Goal: Task Accomplishment & Management: Use online tool/utility

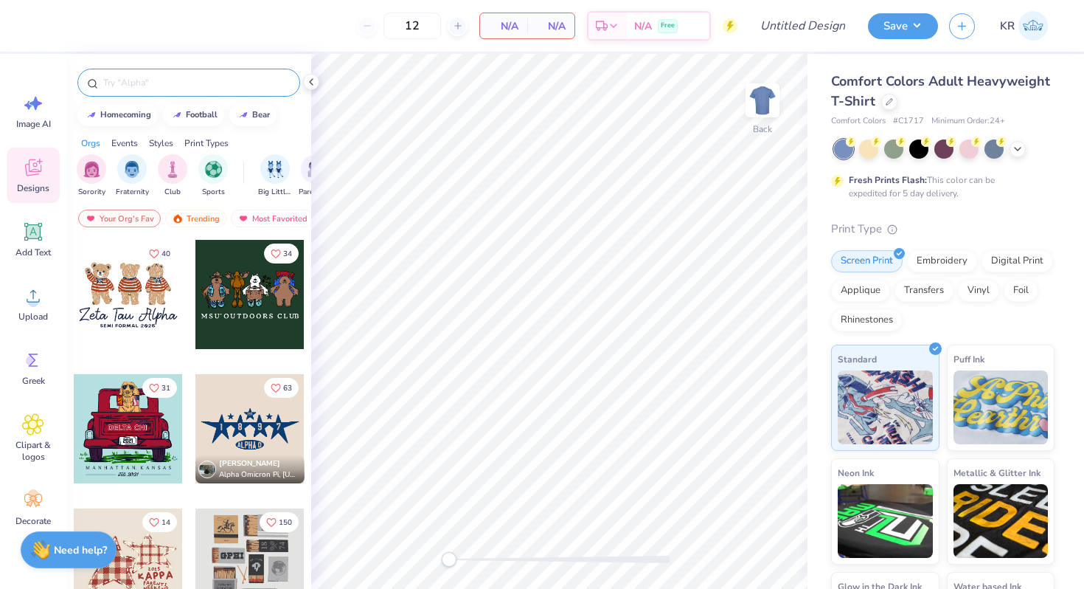
click at [148, 87] on input "text" at bounding box center [196, 82] width 189 height 15
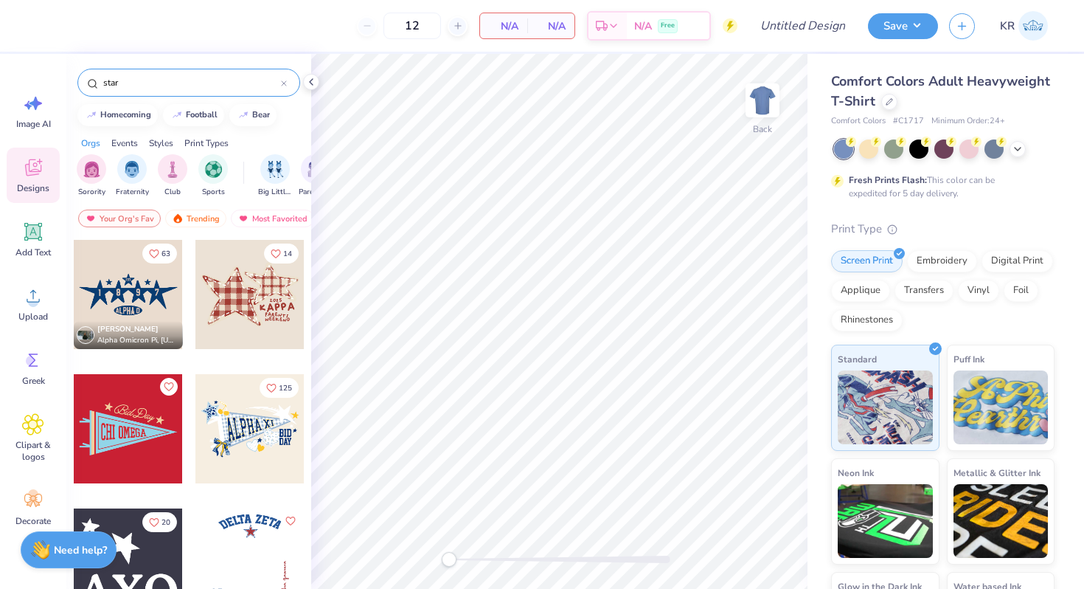
click at [158, 91] on div "star" at bounding box center [188, 83] width 223 height 28
click at [148, 85] on input "star" at bounding box center [191, 82] width 179 height 15
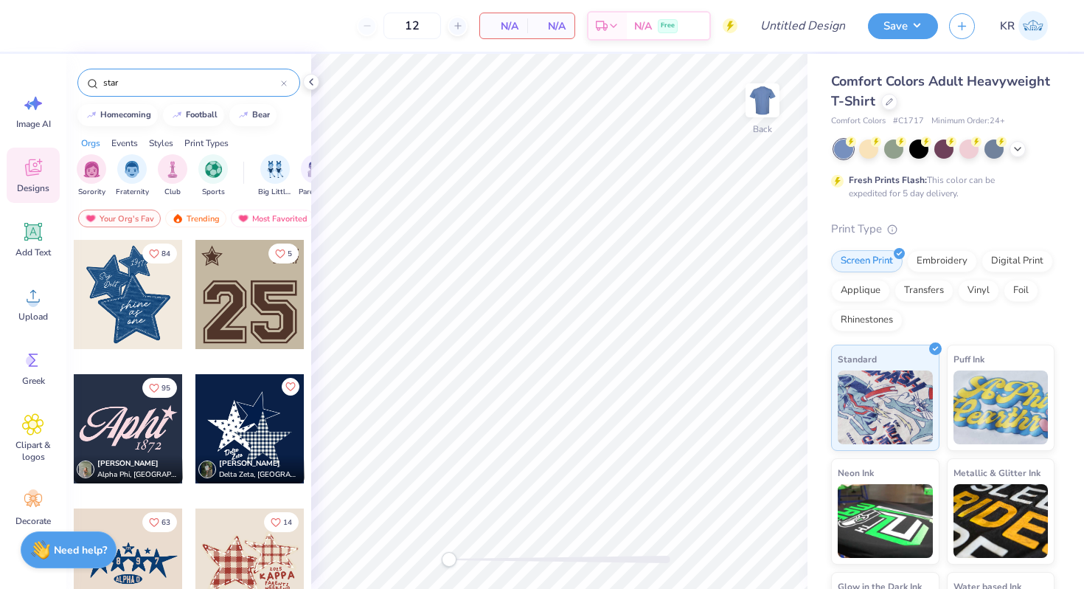
click at [148, 85] on input "star" at bounding box center [191, 82] width 179 height 15
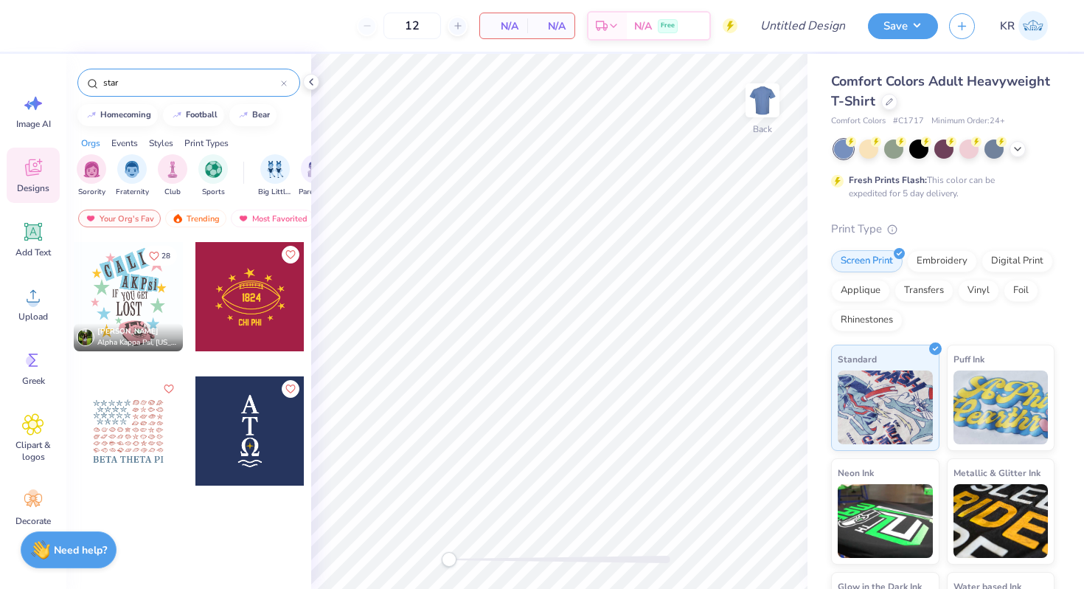
scroll to position [1743, 0]
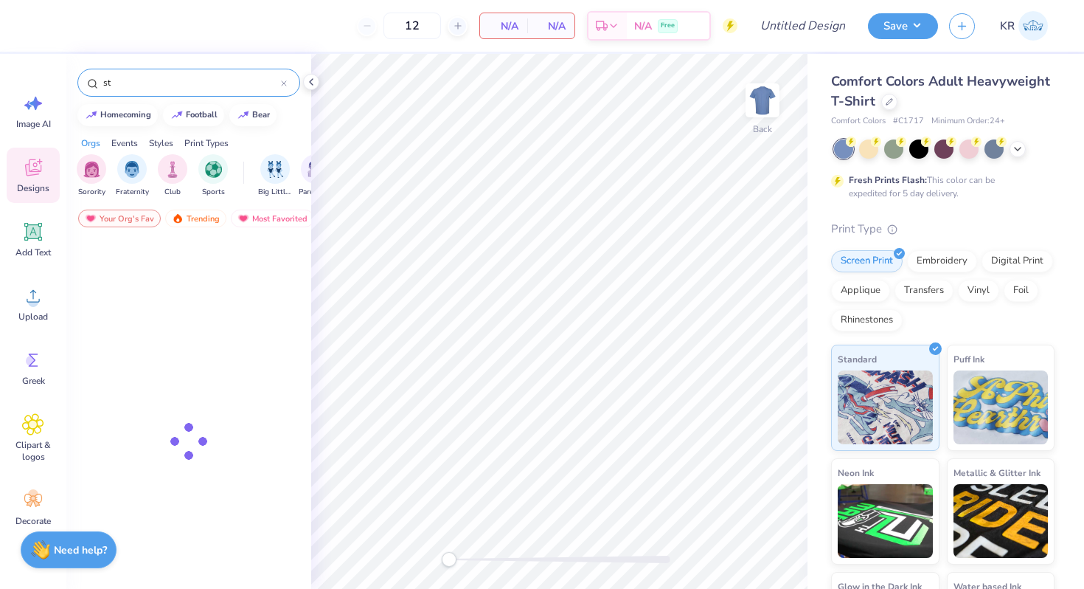
type input "s"
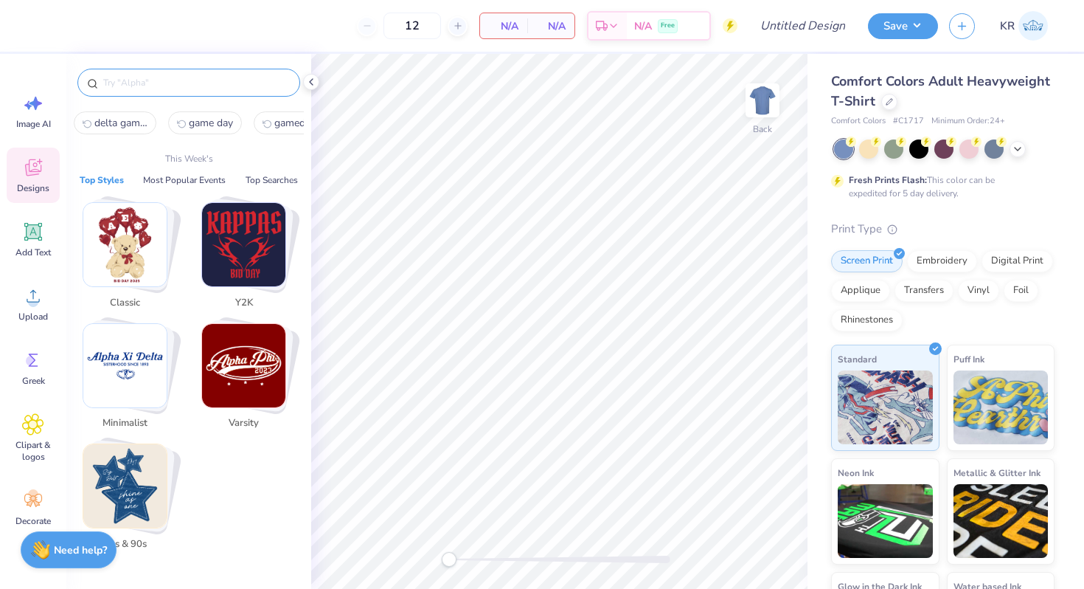
click at [143, 483] on img "Stack Card Button 80s & 90s" at bounding box center [124, 485] width 83 height 83
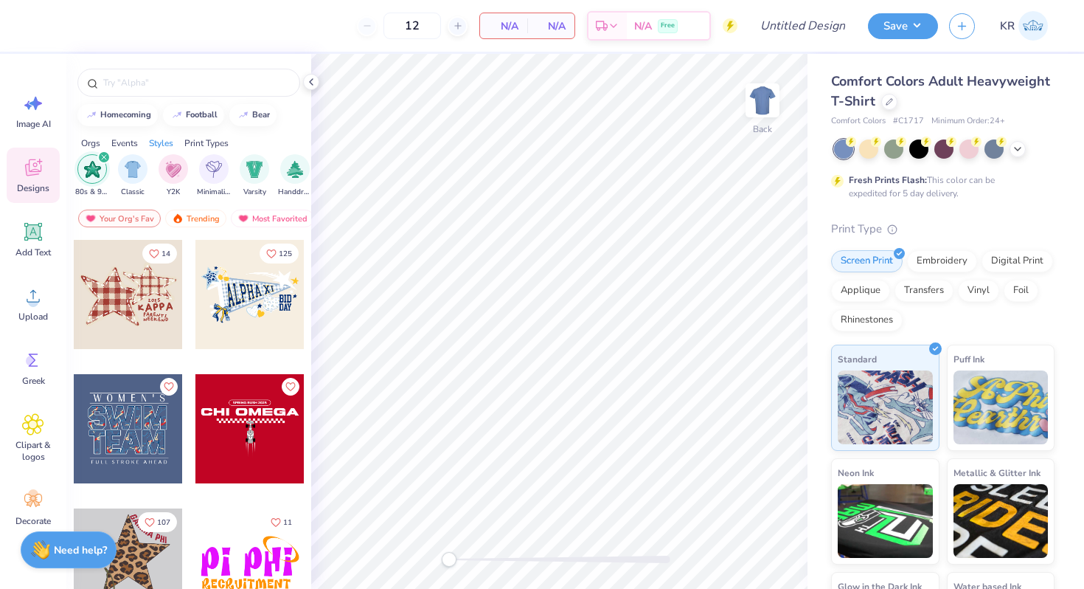
scroll to position [0, 773]
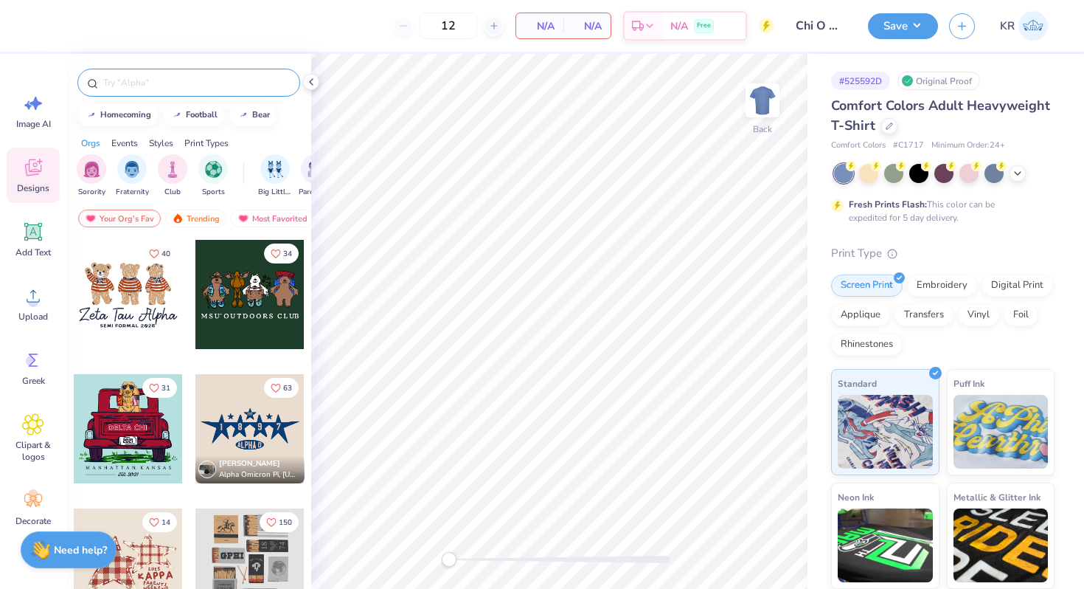
click at [134, 73] on div at bounding box center [188, 83] width 223 height 28
click at [137, 85] on input "text" at bounding box center [196, 82] width 189 height 15
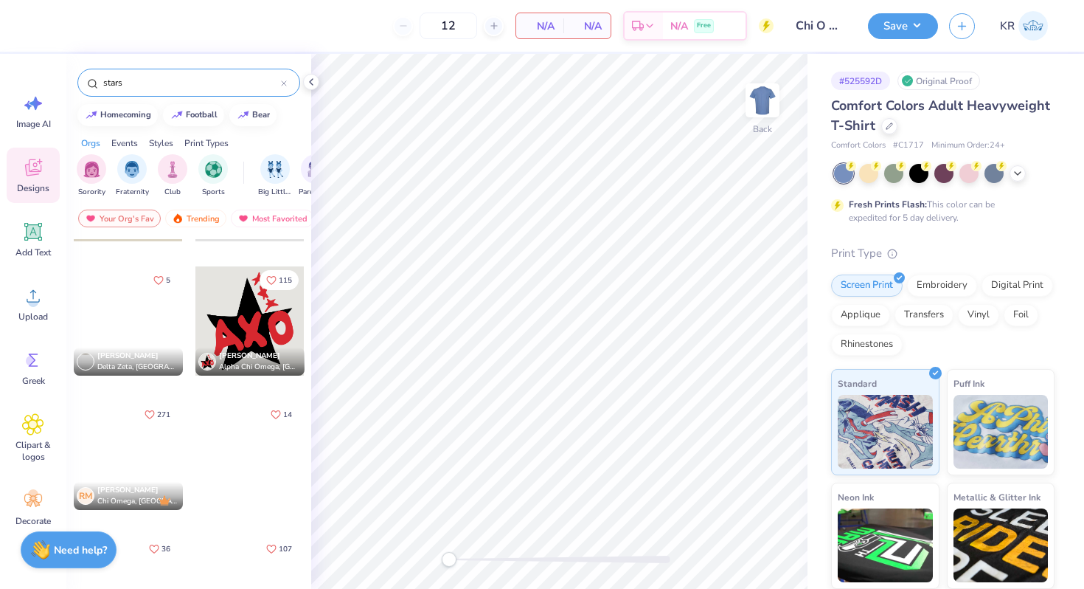
scroll to position [535, 0]
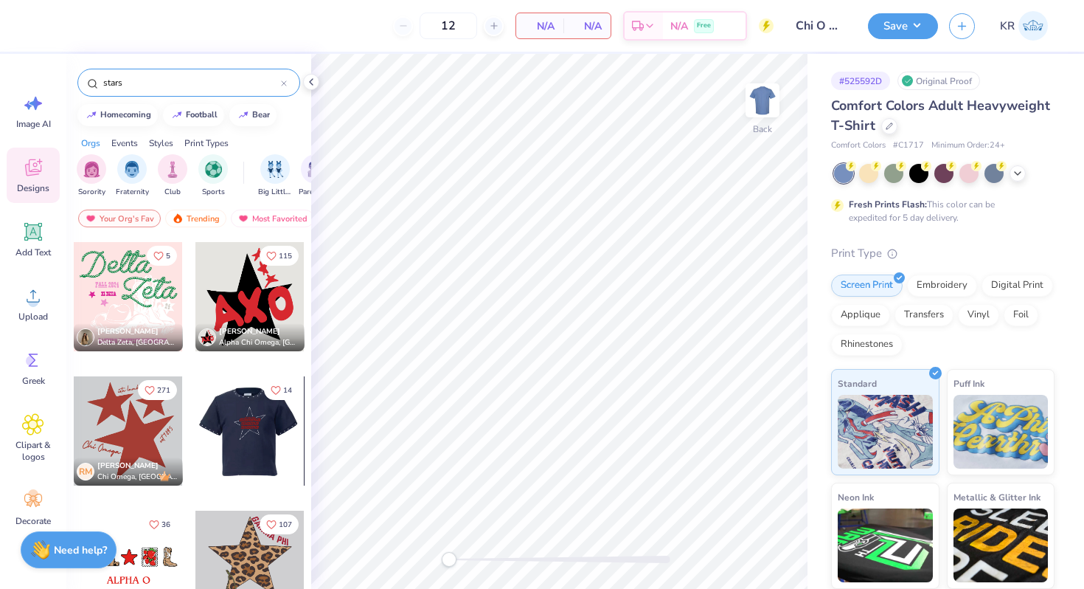
type input "stars"
click at [253, 444] on div at bounding box center [249, 430] width 109 height 109
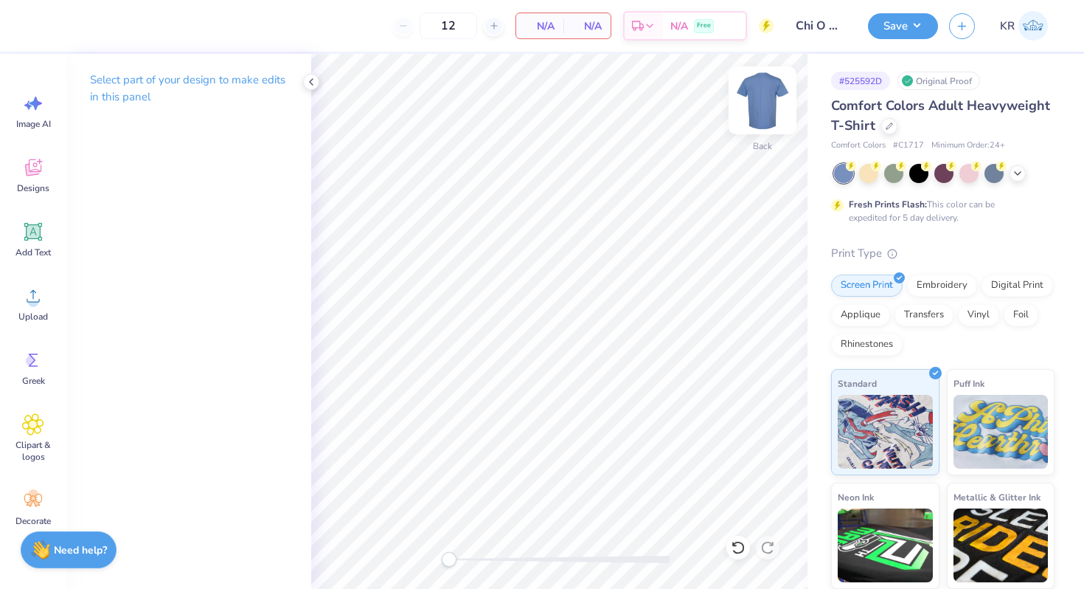
click at [761, 97] on img at bounding box center [762, 100] width 59 height 59
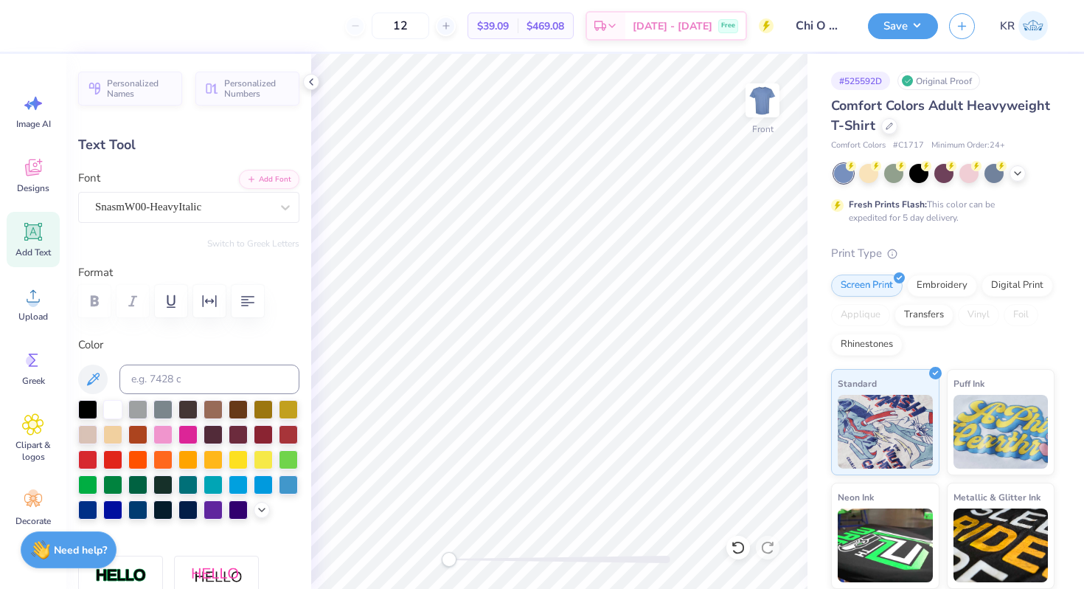
scroll to position [0, 1]
type input "6.04"
type input "0.90"
type input "8.66"
type textarea "CHI"
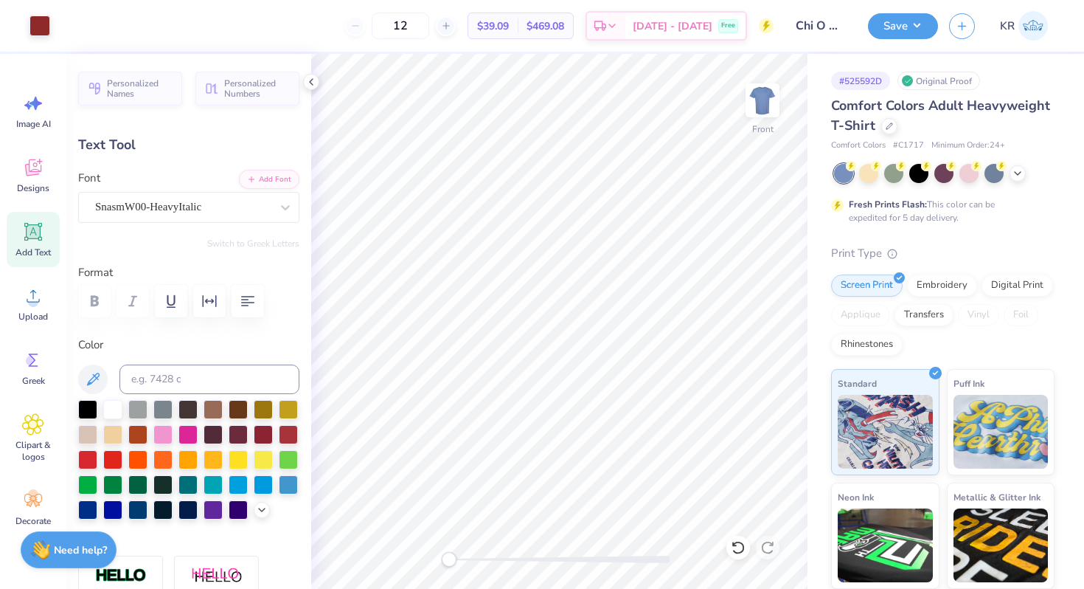
type input "5.14"
type input "9.69"
type textarea "OMEGA"
type input "10.75"
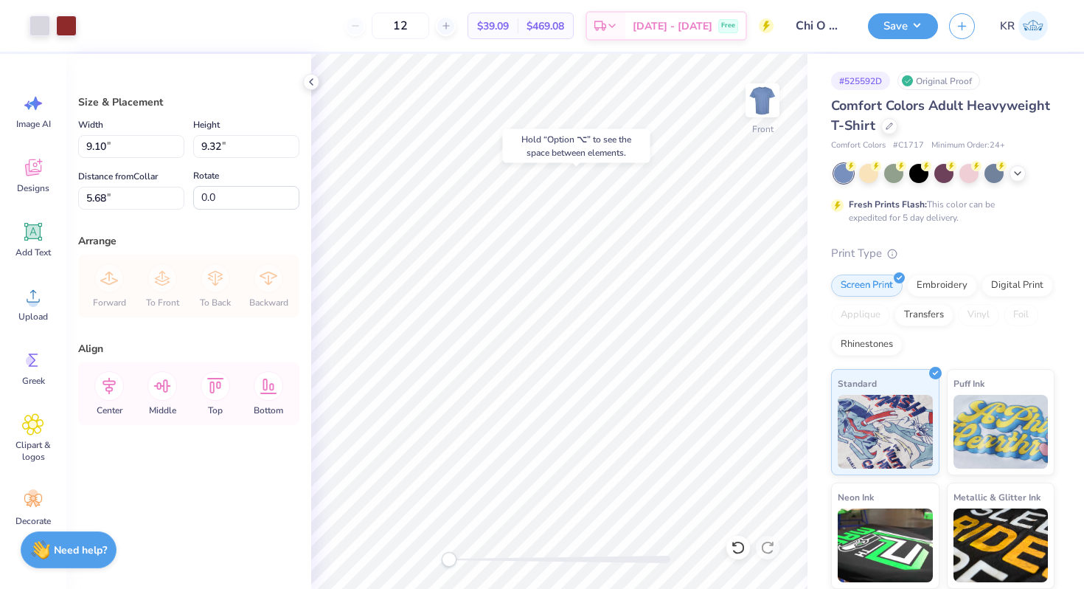
type input "5.40"
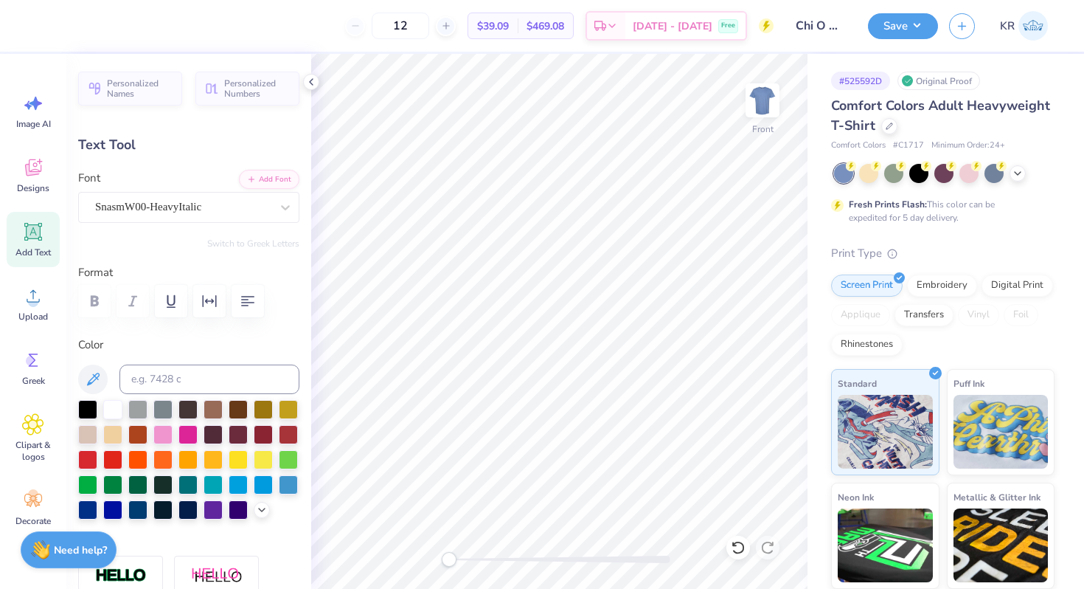
type input "2.65"
type input "8.66"
type textarea "CHI OMEGA"
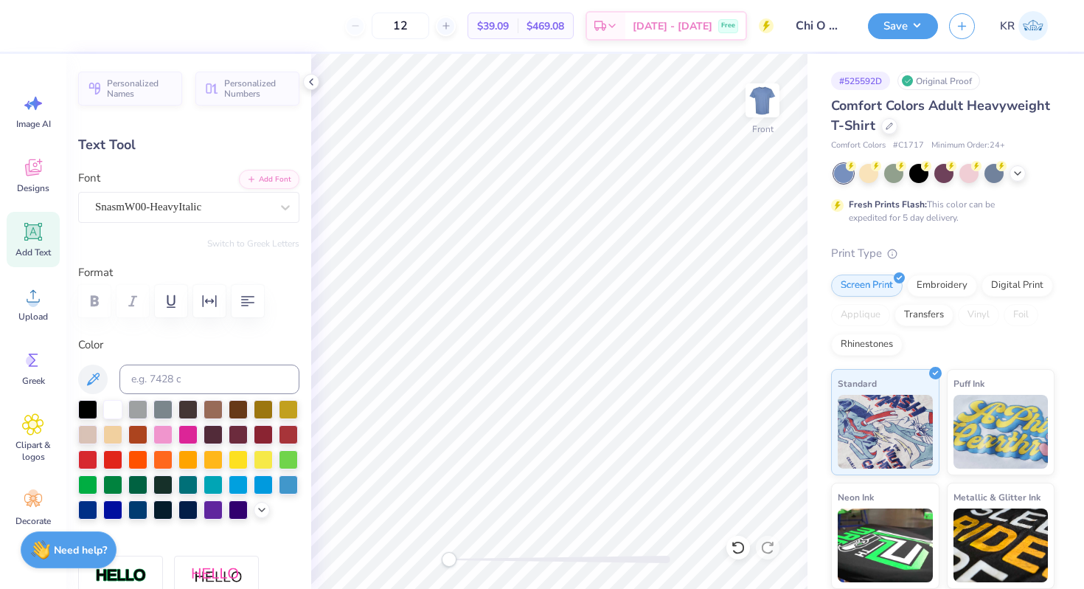
type input "5.14"
type input "9.69"
type textarea "CHI OMEGA"
type input "10.75"
type textarea "CHI OMEGA"
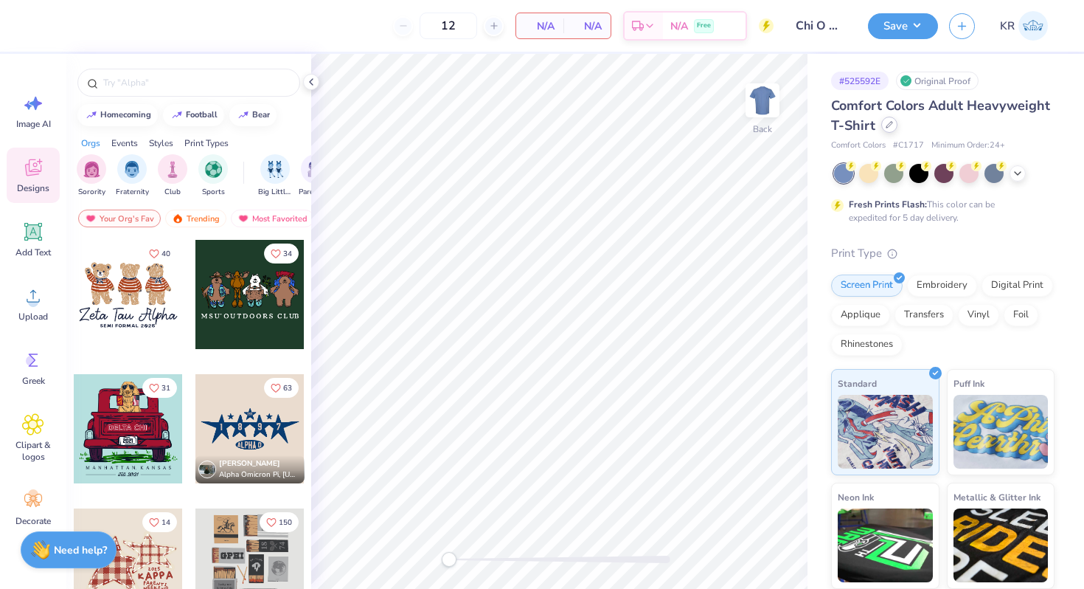
click at [890, 133] on div "Comfort Colors Adult Heavyweight T-Shirt" at bounding box center [943, 116] width 224 height 40
click at [896, 129] on div "Comfort Colors Adult Heavyweight T-Shirt" at bounding box center [943, 116] width 224 height 40
click at [889, 129] on div at bounding box center [890, 125] width 16 height 16
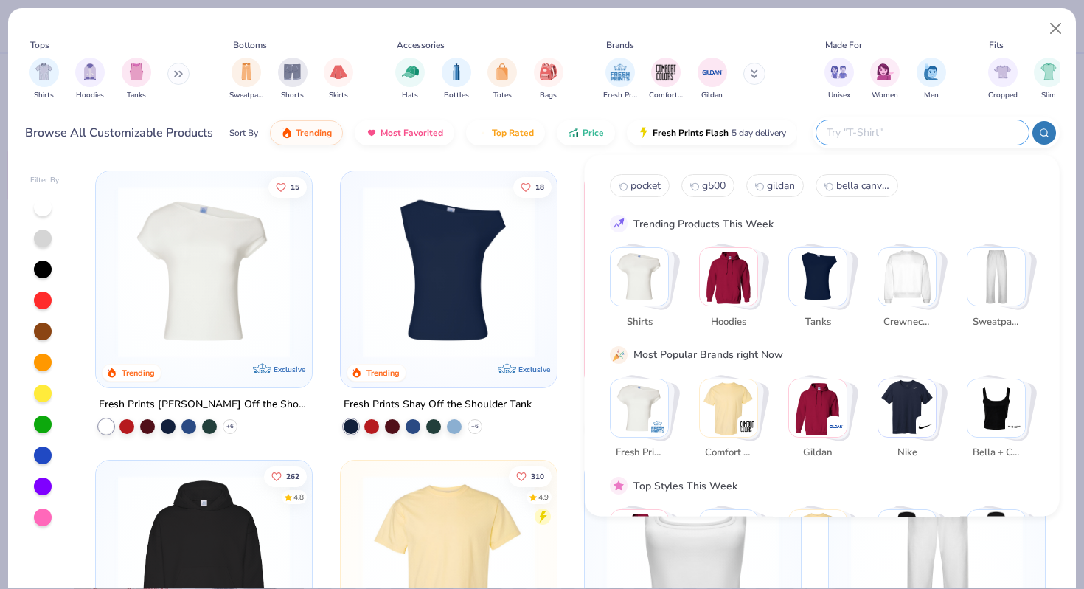
click at [928, 134] on input "text" at bounding box center [922, 132] width 193 height 17
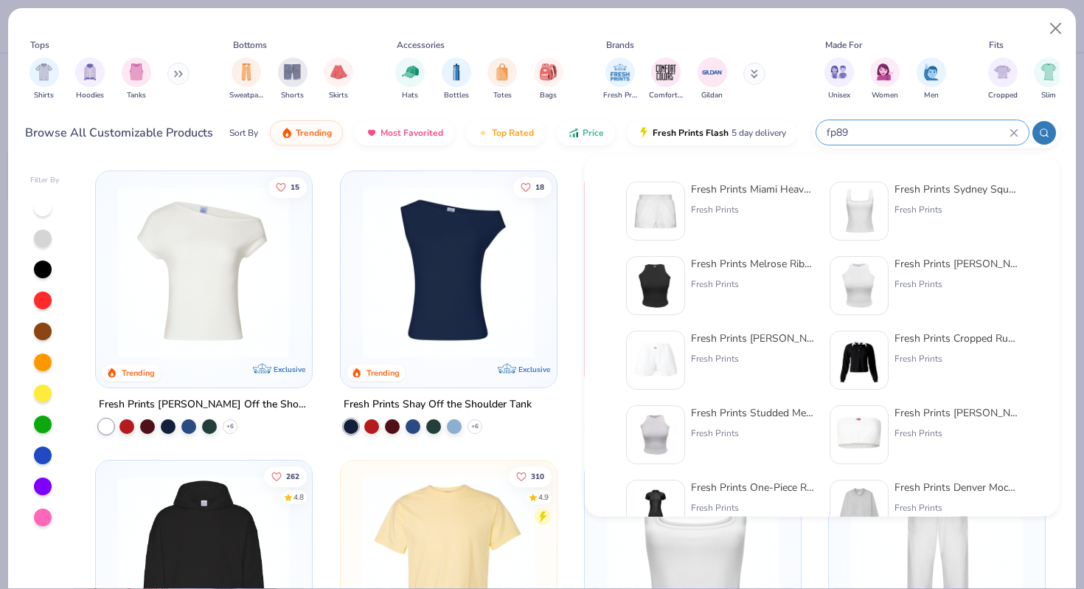
type input "fp89"
click at [761, 207] on div "Fresh Prints" at bounding box center [753, 209] width 124 height 13
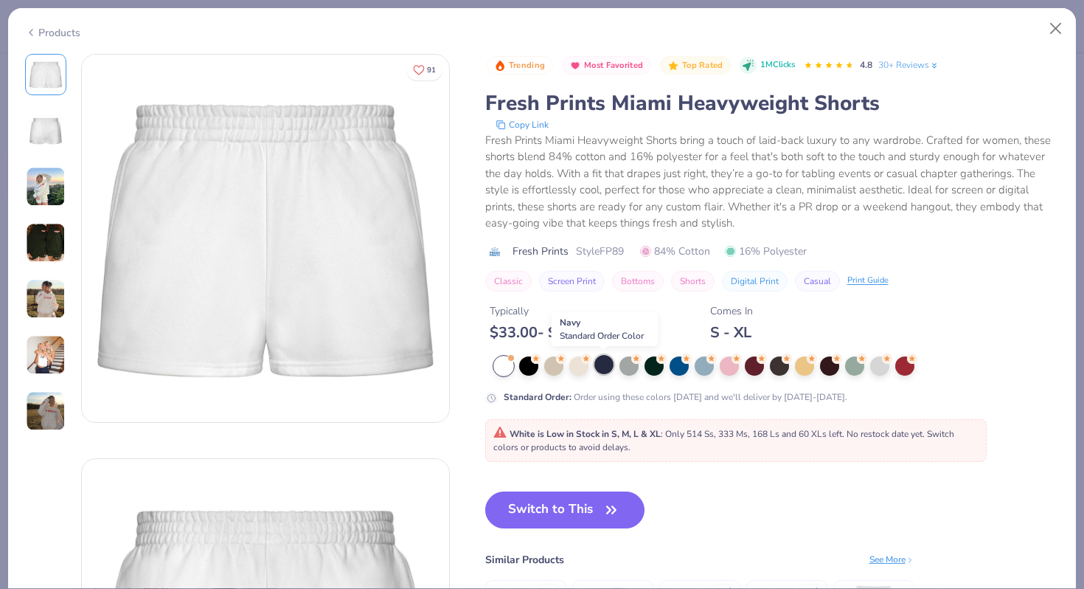
click at [597, 369] on div at bounding box center [604, 364] width 19 height 19
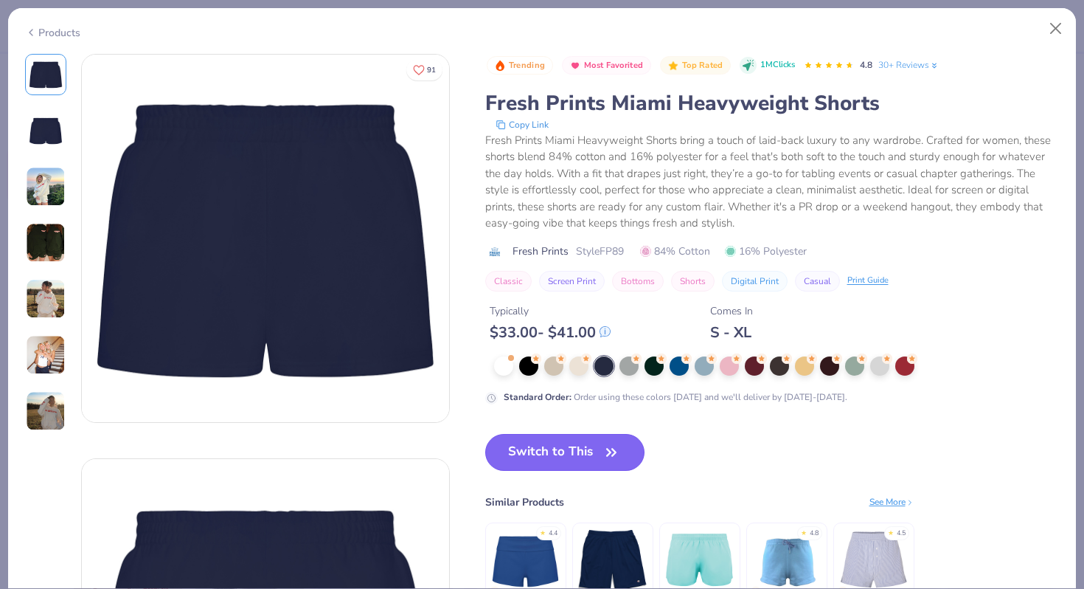
click at [568, 462] on button "Switch to This" at bounding box center [565, 452] width 160 height 37
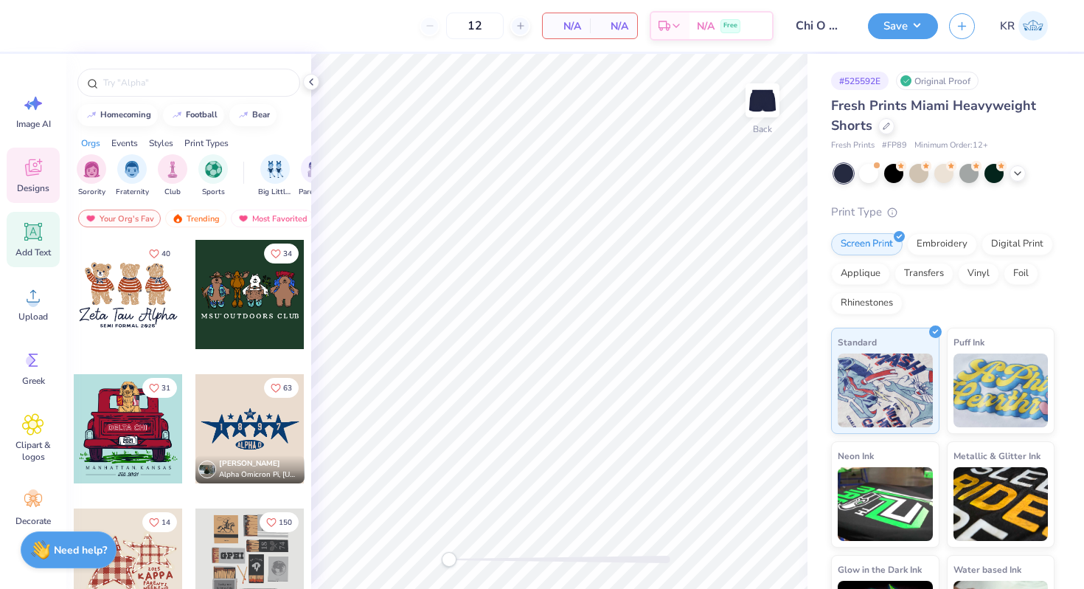
click at [32, 241] on icon at bounding box center [33, 232] width 22 height 22
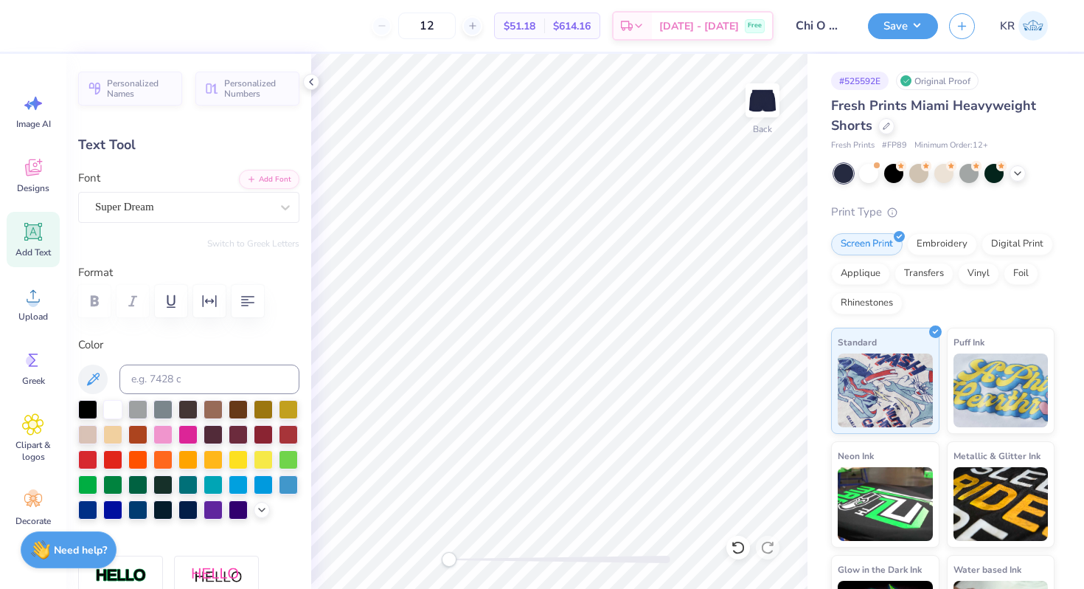
type textarea "CHI OMEGA"
type input "6.48"
click at [179, 213] on div "Super Dream" at bounding box center [183, 207] width 179 height 23
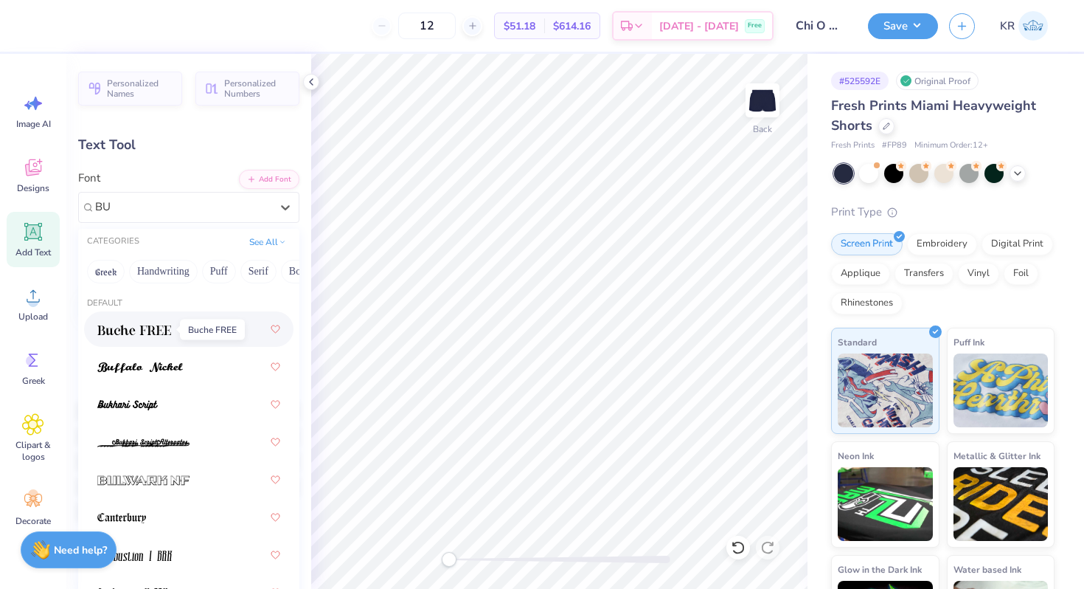
click at [145, 335] on span at bounding box center [134, 329] width 74 height 15
type input "BU"
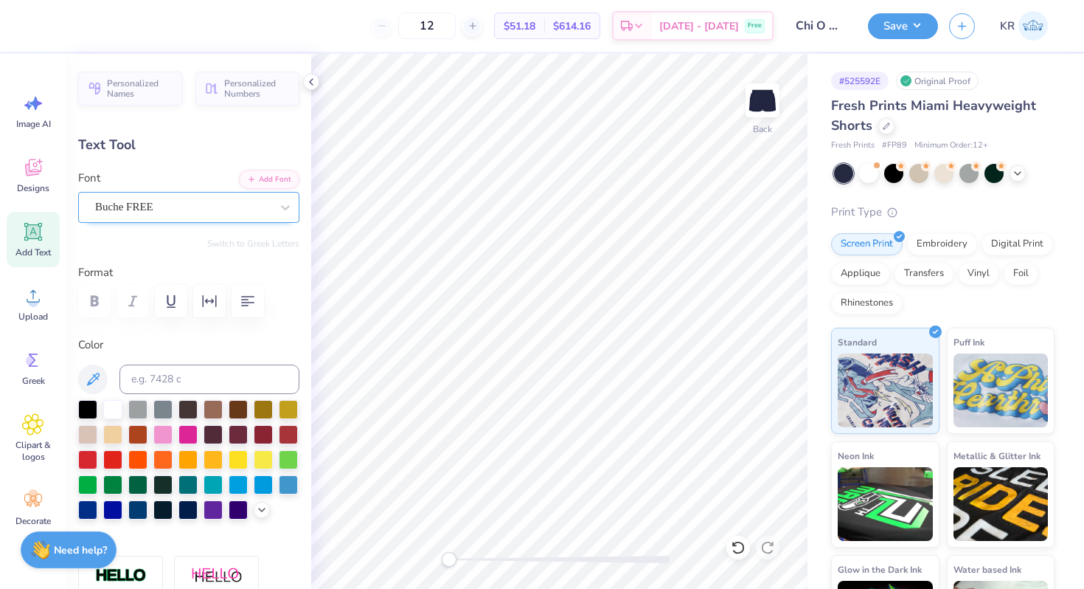
click at [190, 201] on div "Buche FREE" at bounding box center [183, 207] width 179 height 23
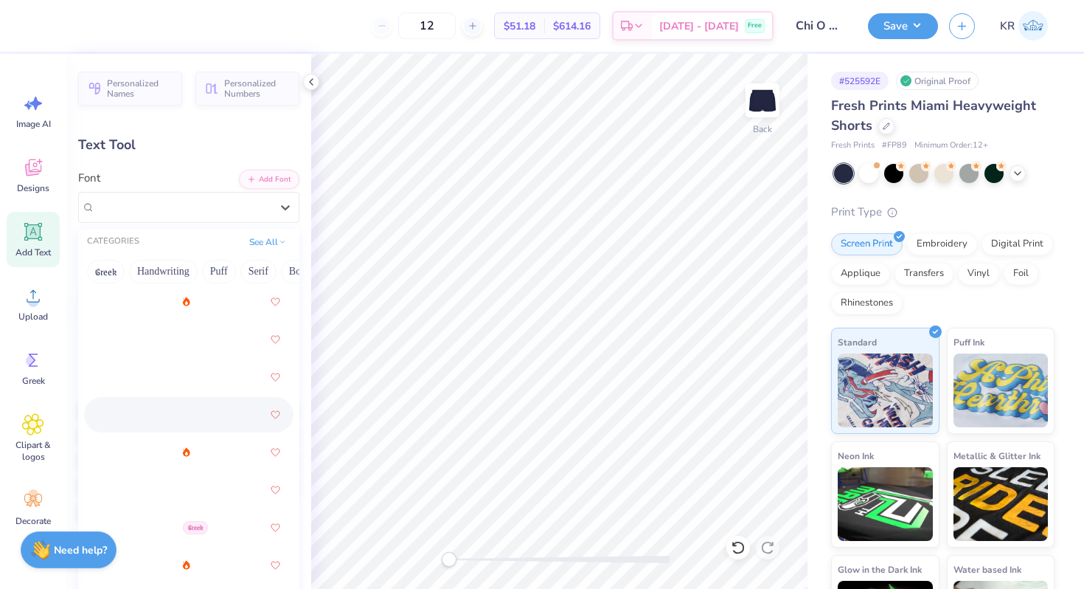
scroll to position [518, 0]
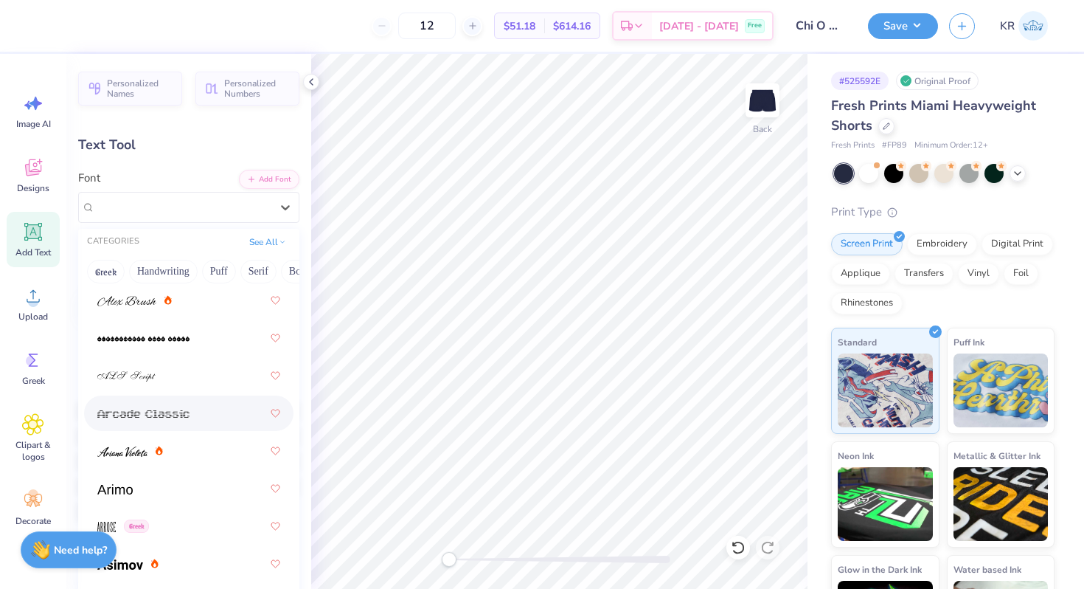
click at [172, 488] on div at bounding box center [188, 488] width 183 height 27
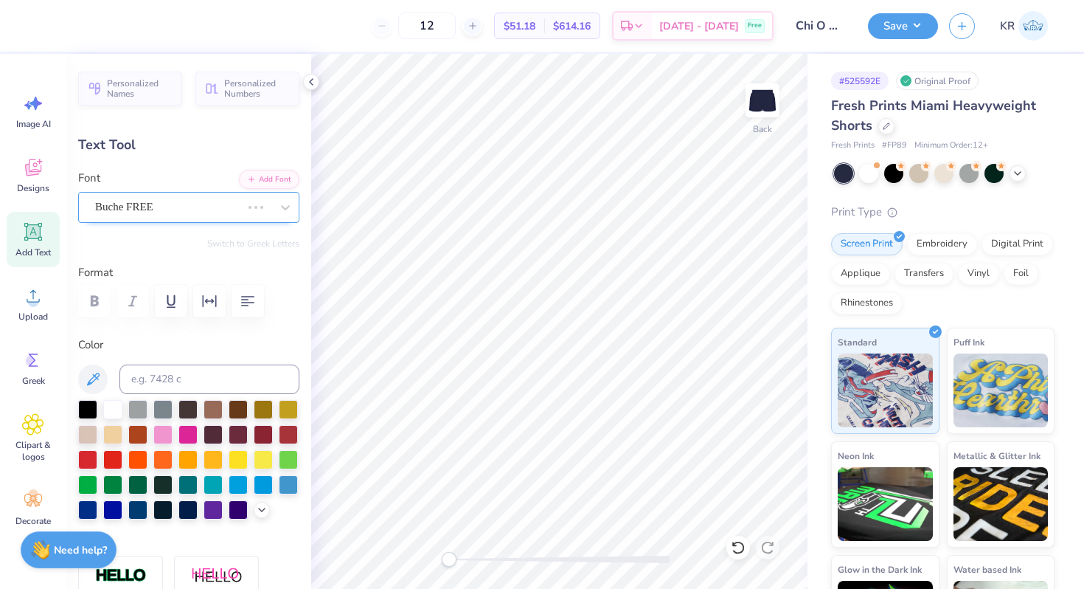
click at [141, 221] on div "Buche FREE" at bounding box center [188, 207] width 221 height 31
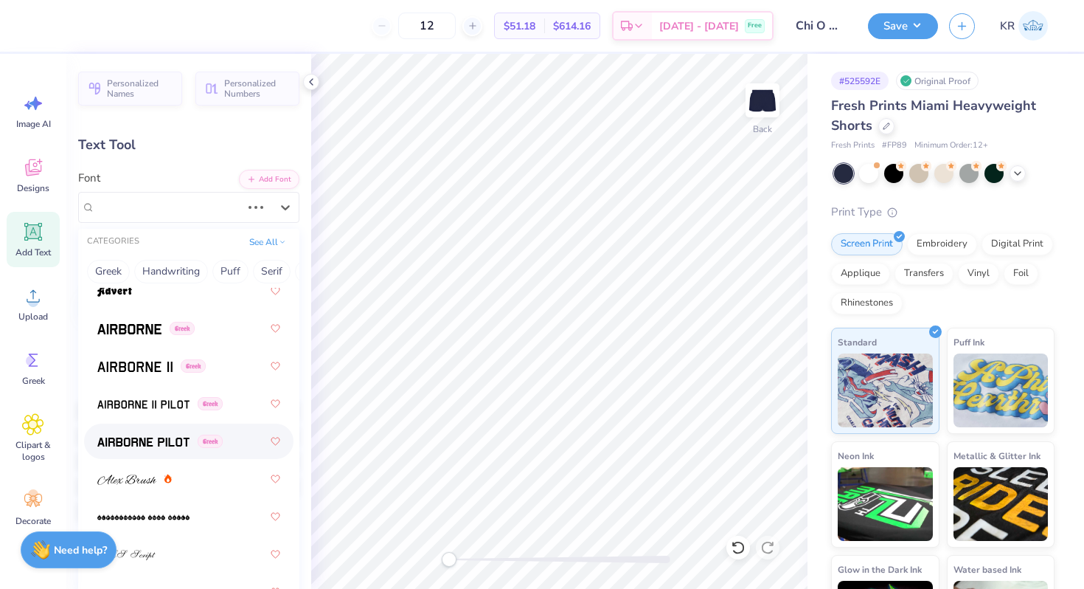
scroll to position [340, 0]
click at [156, 418] on div "Greek" at bounding box center [189, 402] width 210 height 35
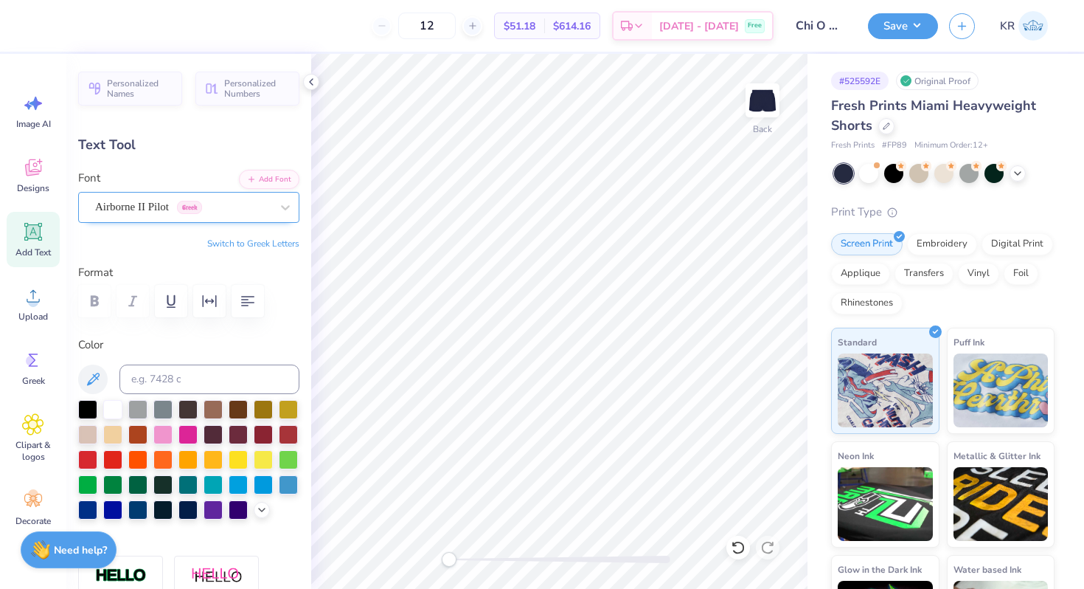
click at [141, 219] on div "Airborne II Pilot Greek" at bounding box center [188, 207] width 221 height 31
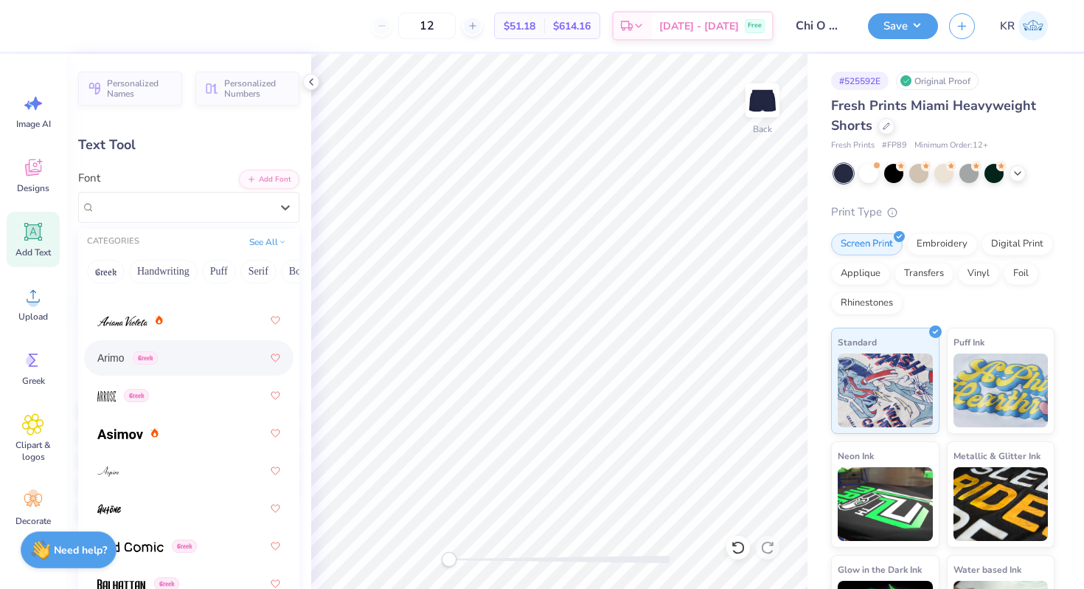
scroll to position [652, 0]
click at [175, 365] on div "Arimo Greek" at bounding box center [188, 354] width 183 height 27
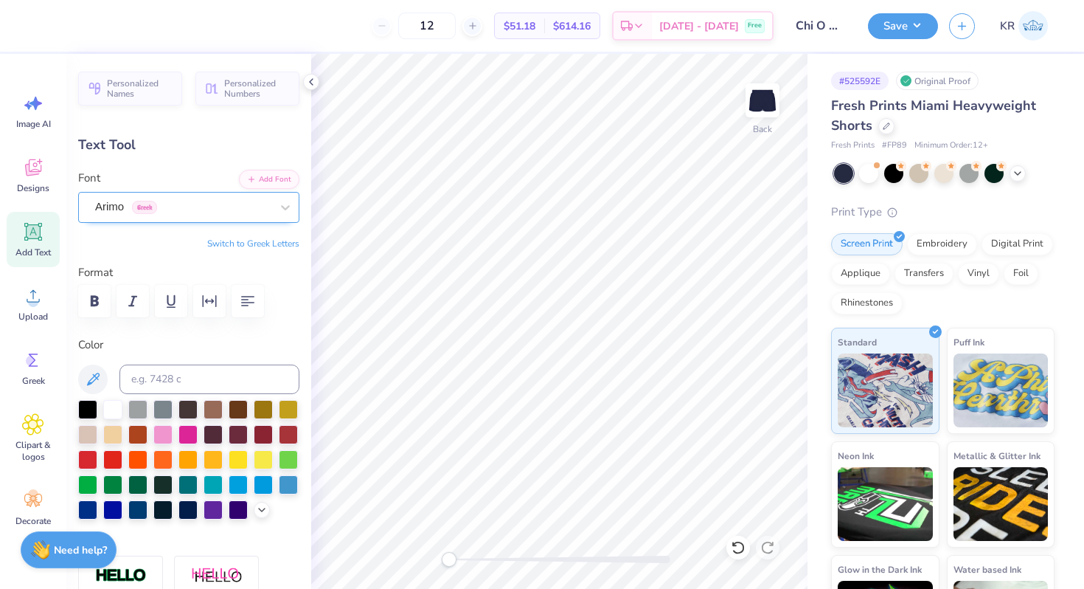
click at [148, 212] on div "Arimo Greek" at bounding box center [183, 207] width 179 height 23
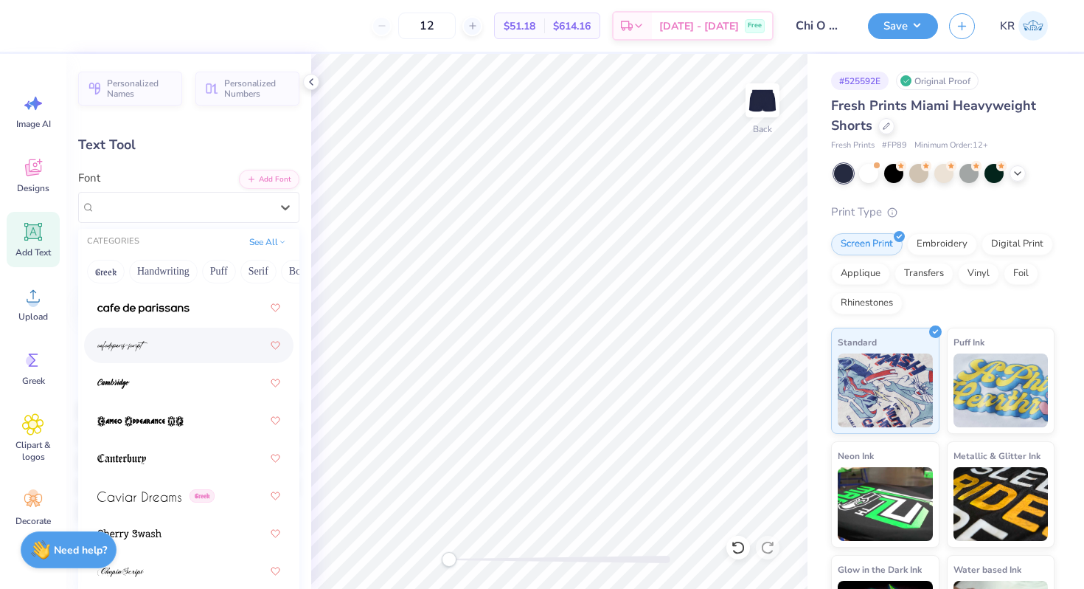
scroll to position [2094, 0]
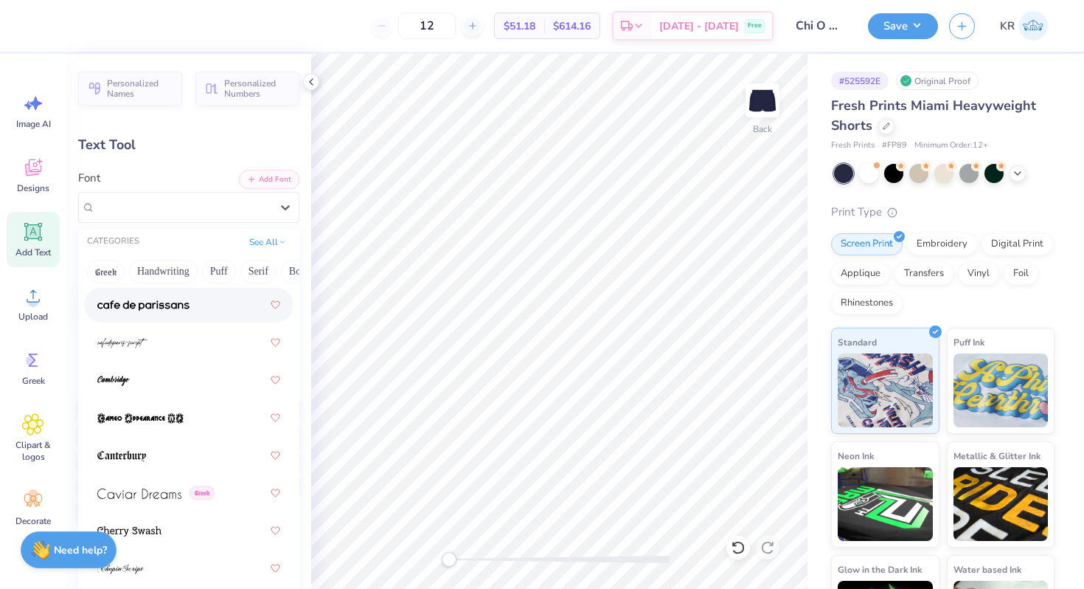
click at [167, 308] on img at bounding box center [143, 305] width 92 height 10
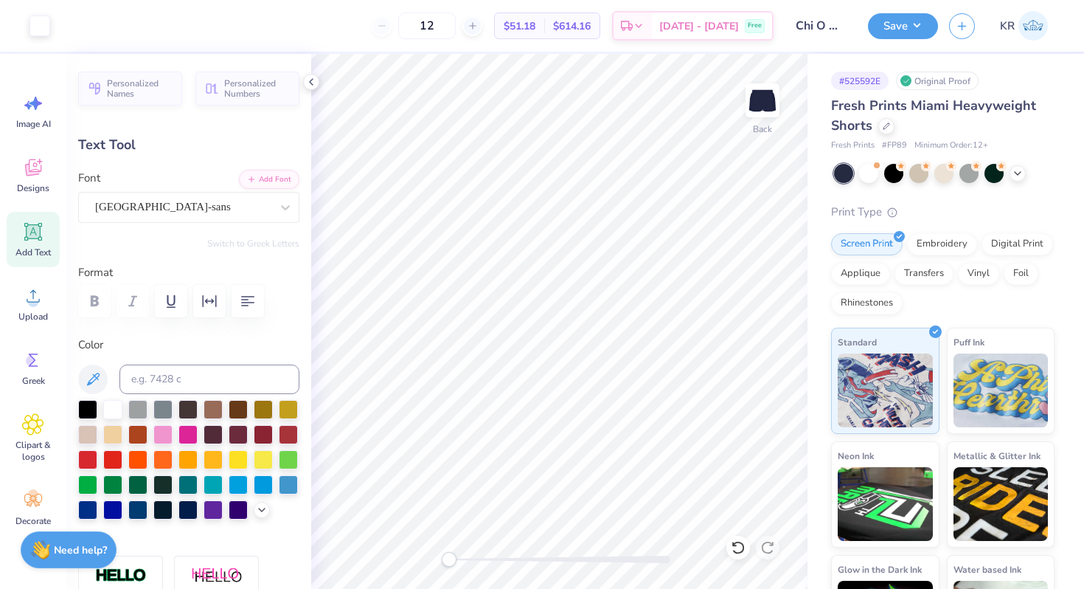
type input "4.37"
type input "0.65"
type input "4.92"
type input "0.0"
type input "3.62"
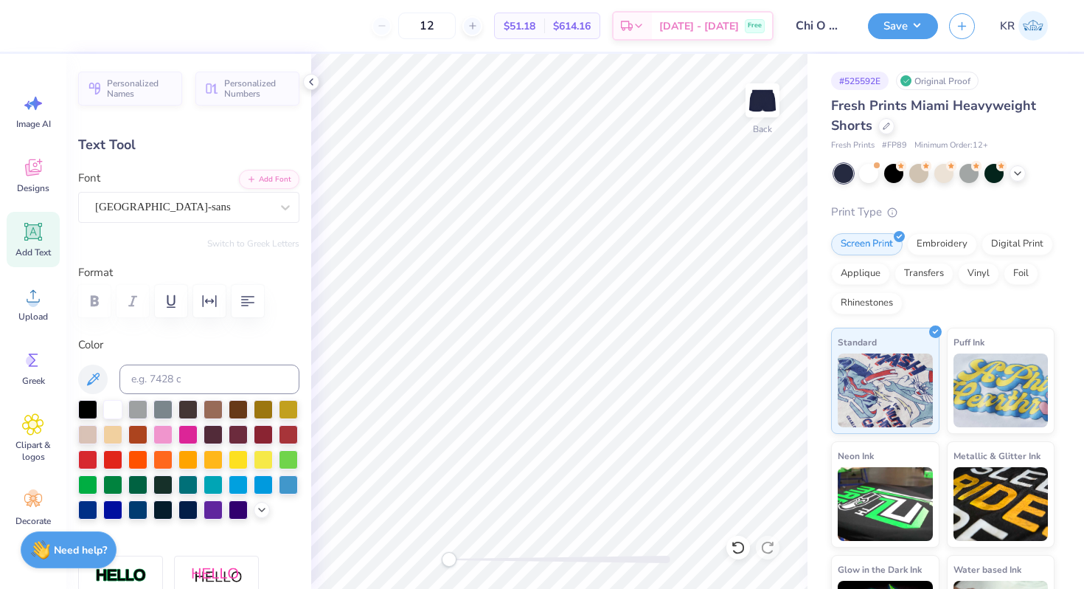
type input "0.54"
type input "9.16"
type input "0.0"
type input "3.57"
type input "0.94"
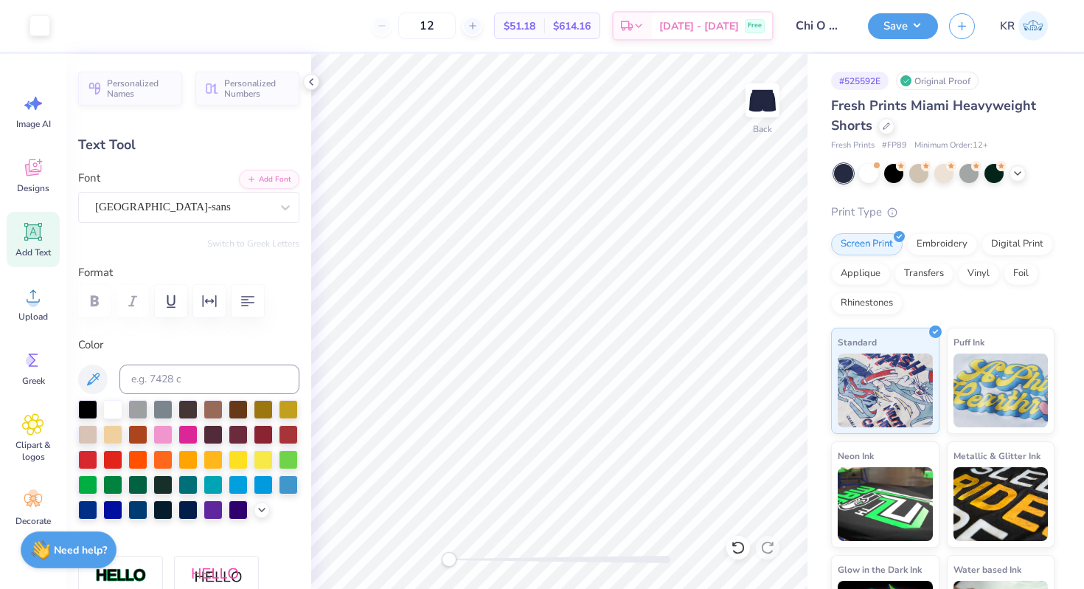
type input "8.85"
type input "0.0"
type input "9.06"
type input "6.9"
type input "8.85"
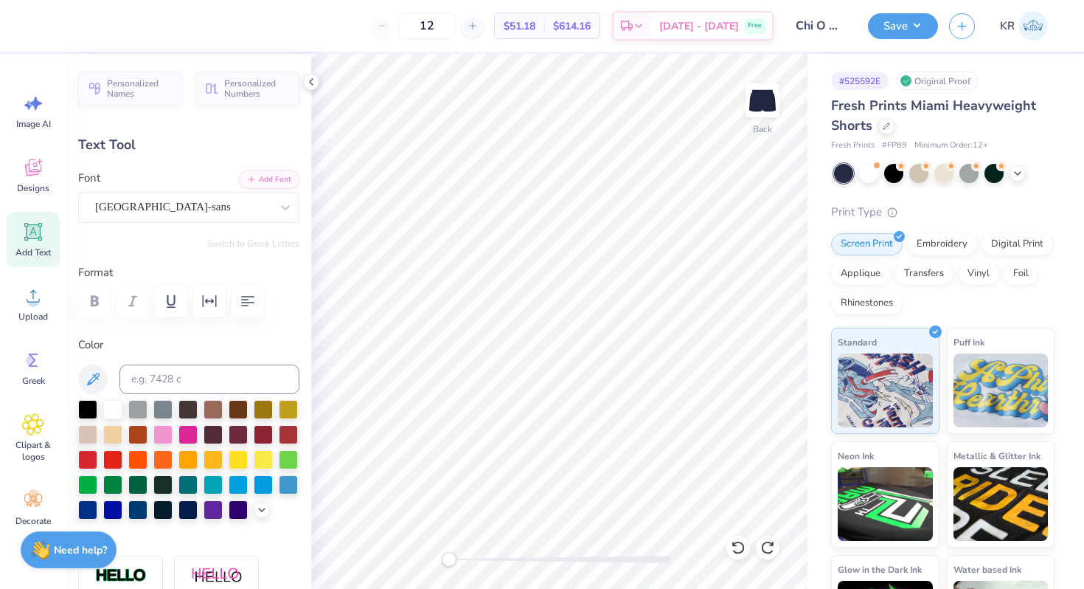
type input "3.62"
type input "0.54"
type input "9.04"
type input "0.0"
click at [910, 22] on button "Save" at bounding box center [903, 24] width 70 height 26
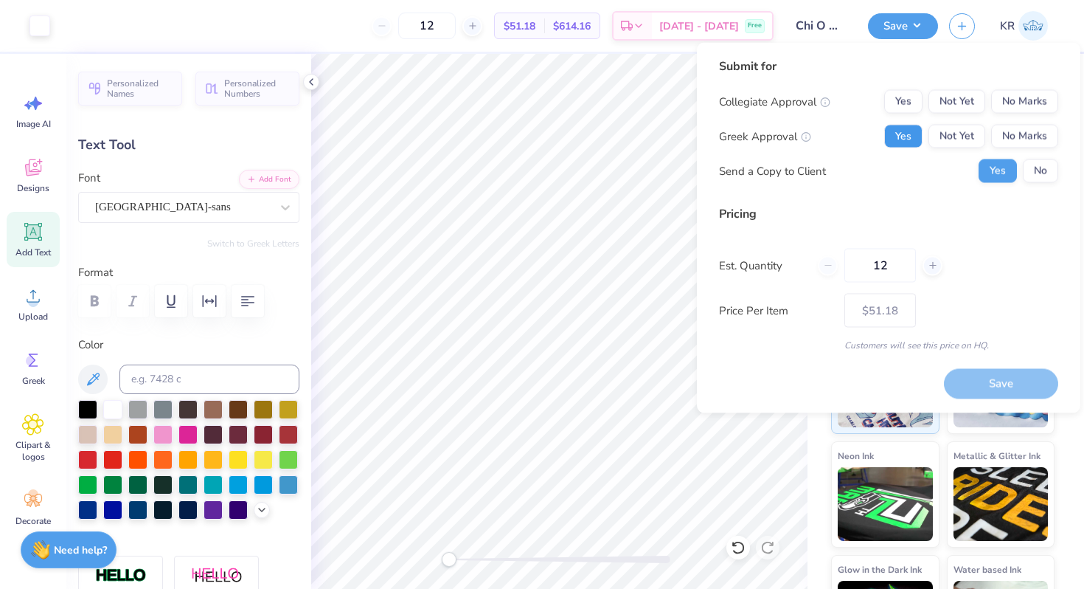
click at [899, 139] on button "Yes" at bounding box center [904, 137] width 38 height 24
click at [999, 97] on button "No Marks" at bounding box center [1025, 102] width 67 height 24
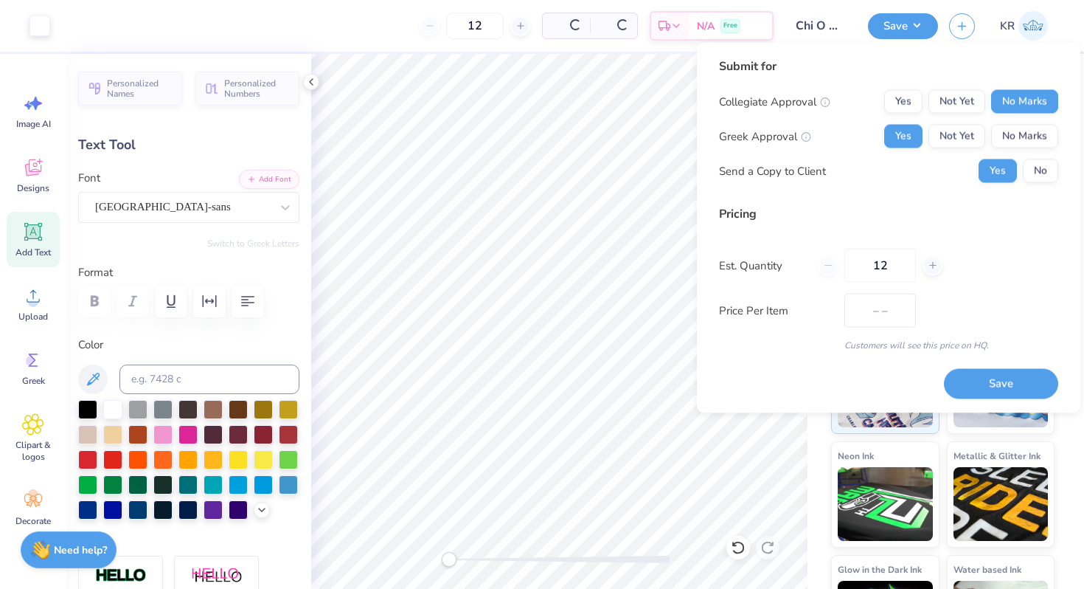
type input "$51.18"
click at [902, 279] on input "12" at bounding box center [881, 266] width 72 height 34
type input "1"
type input "36"
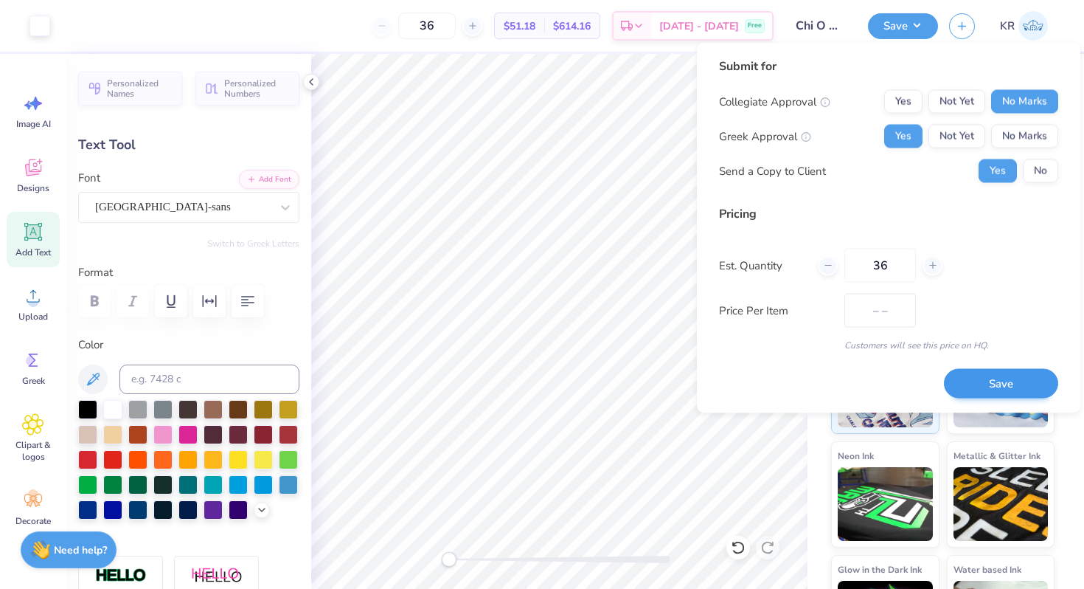
type input "$39.63"
type input "36"
click at [990, 392] on button "Save" at bounding box center [1001, 383] width 114 height 30
type input "$39.63"
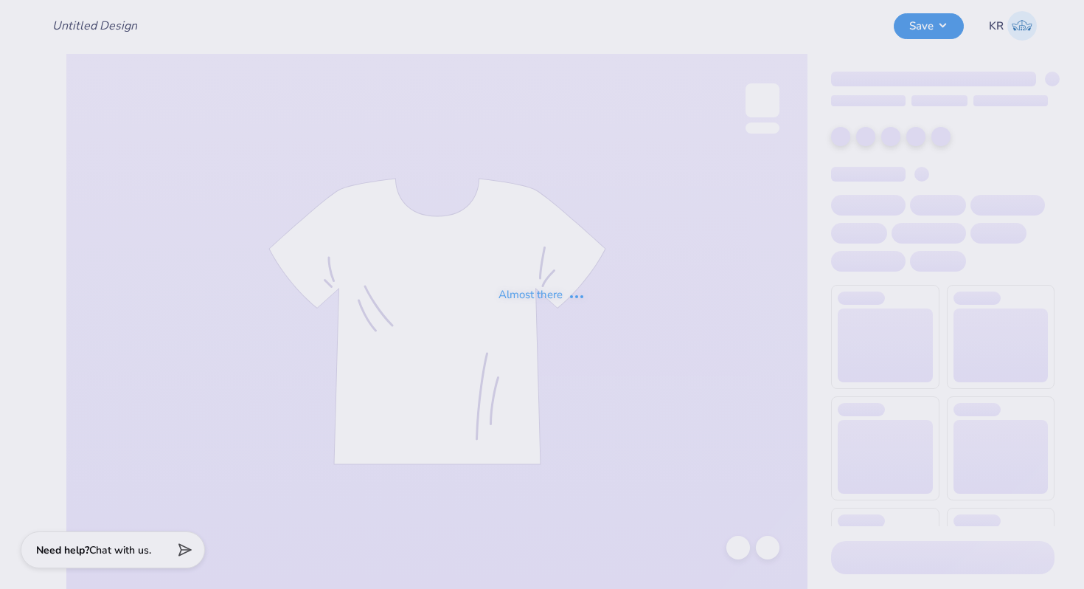
type input "Chi O Hoodie Set"
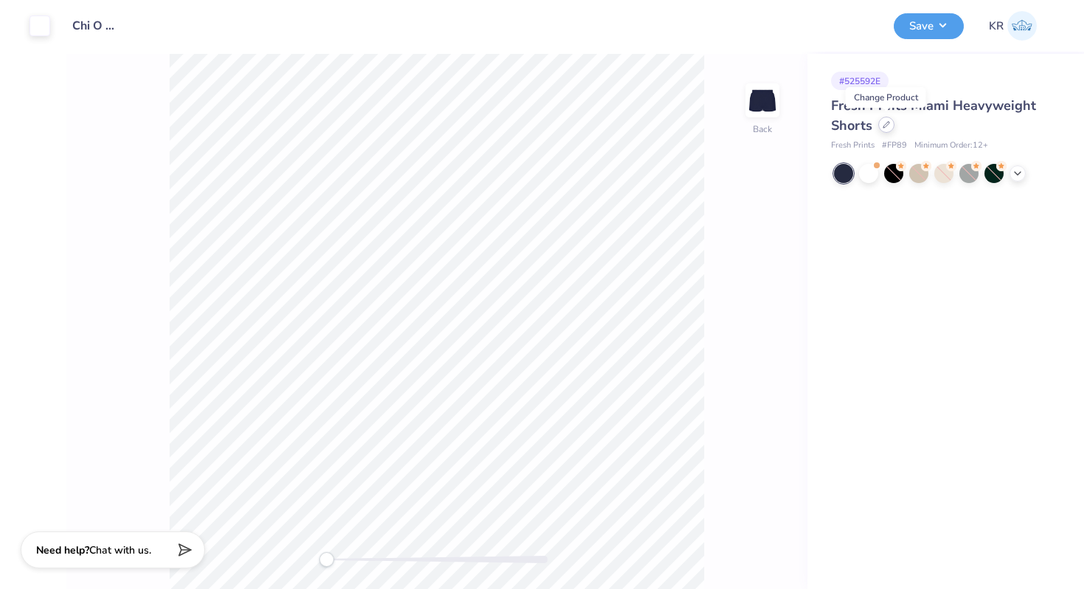
click at [885, 128] on icon at bounding box center [886, 124] width 7 height 7
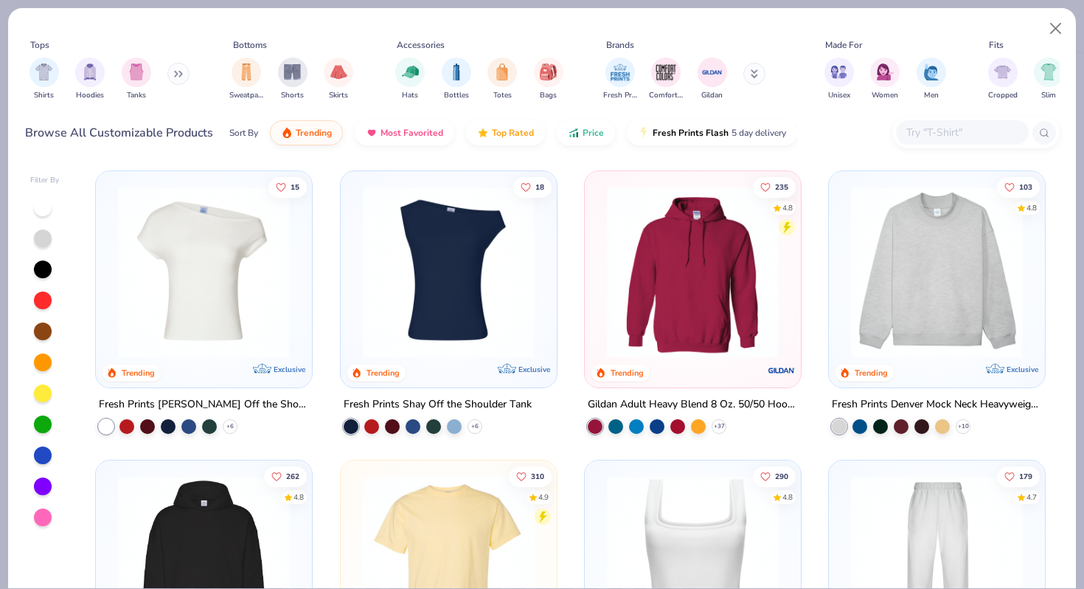
click at [951, 131] on input "text" at bounding box center [962, 132] width 114 height 17
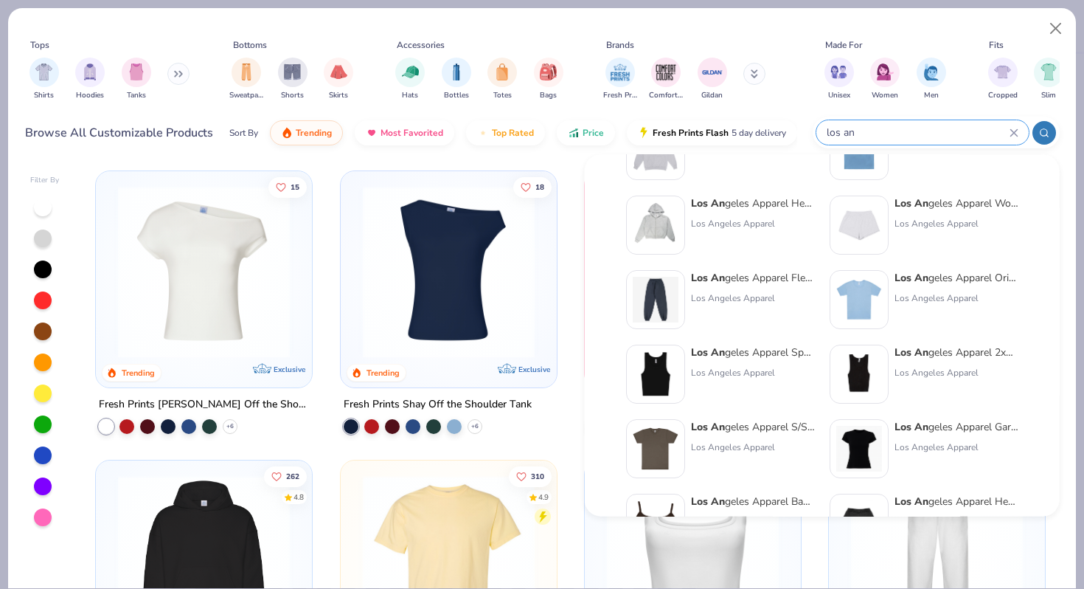
scroll to position [136, 0]
type input "los an"
click at [952, 207] on div "Los An geles Apparel Women's Shorts" at bounding box center [957, 202] width 124 height 15
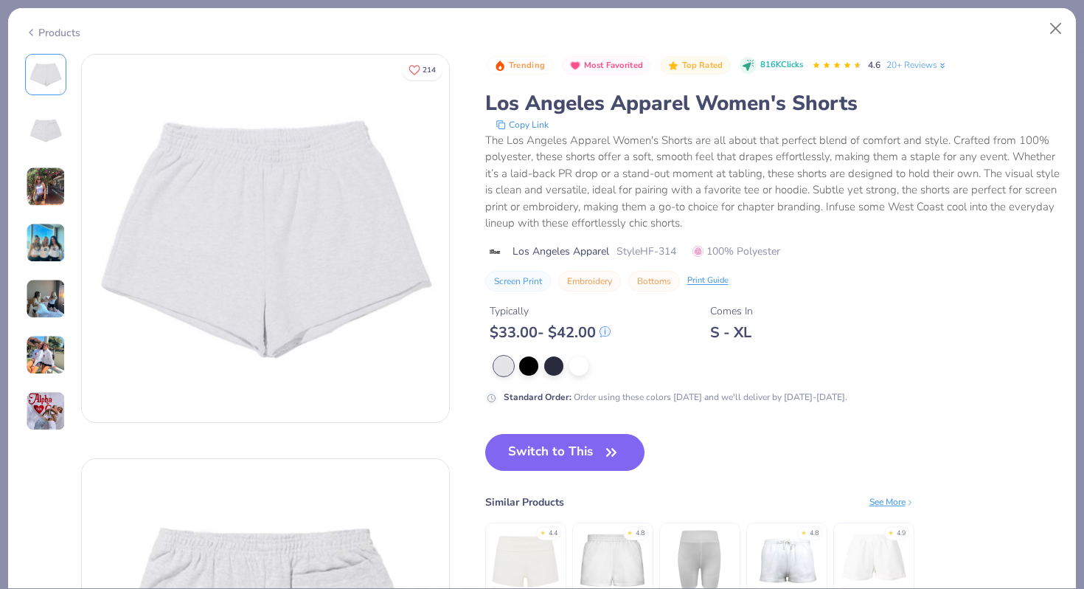
click at [49, 234] on img at bounding box center [46, 243] width 40 height 40
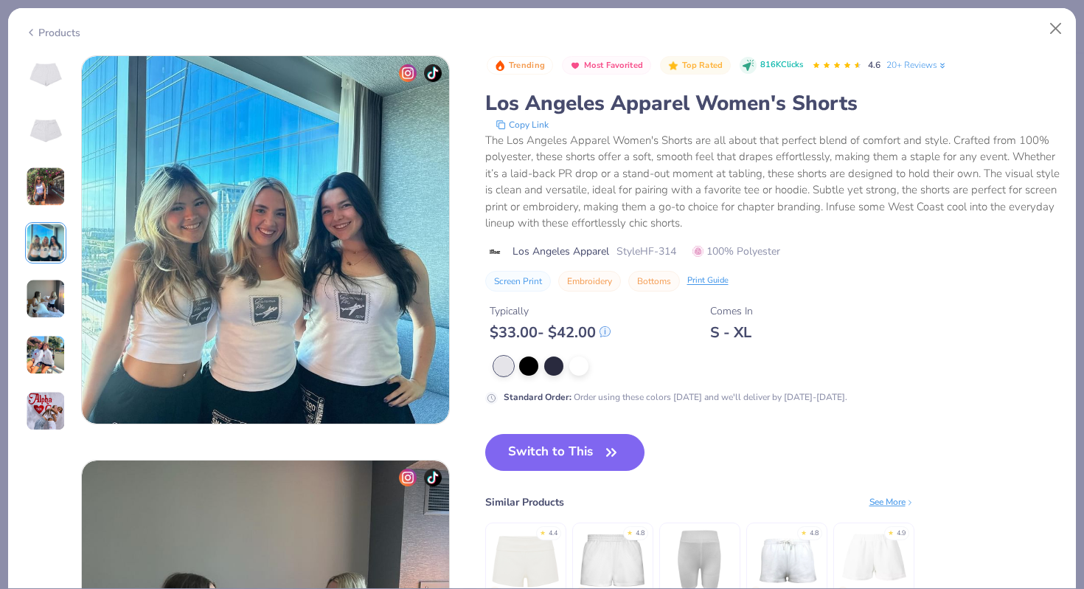
scroll to position [1213, 0]
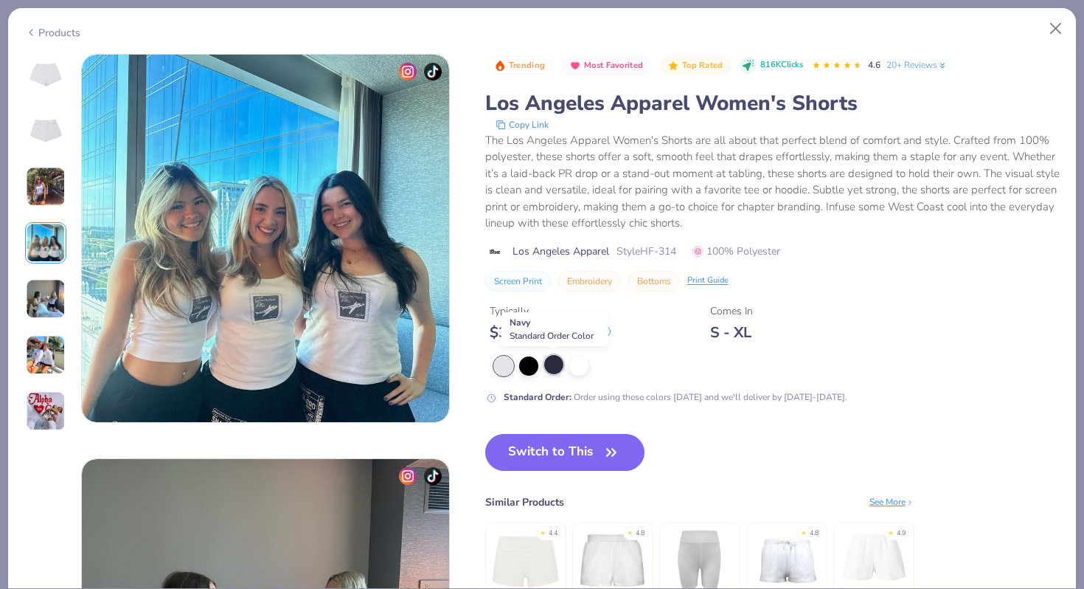
click at [553, 368] on div at bounding box center [553, 364] width 19 height 19
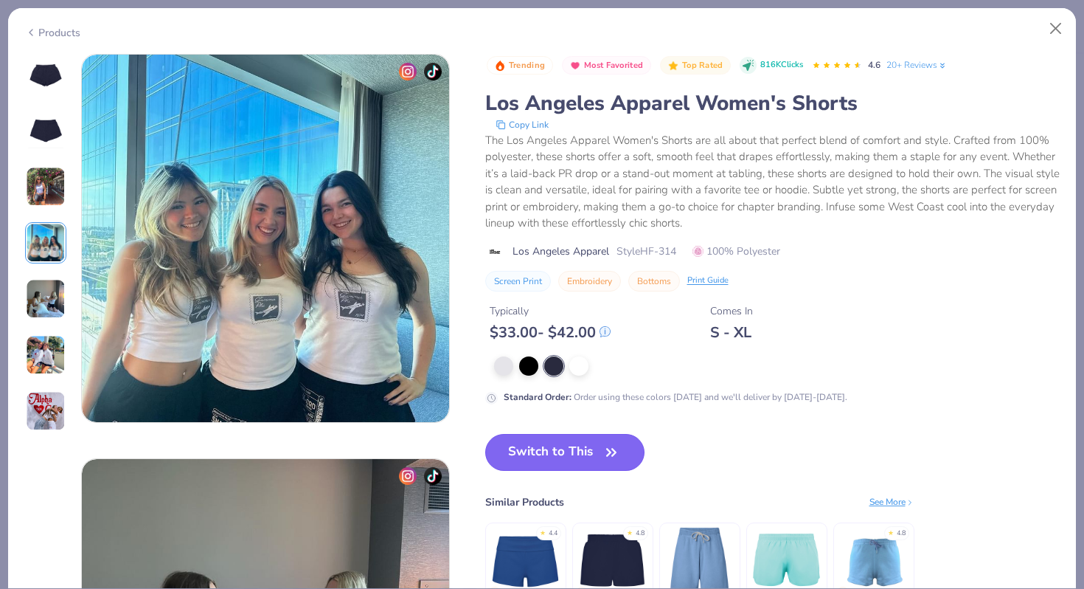
click at [560, 461] on button "Switch to This" at bounding box center [565, 452] width 160 height 37
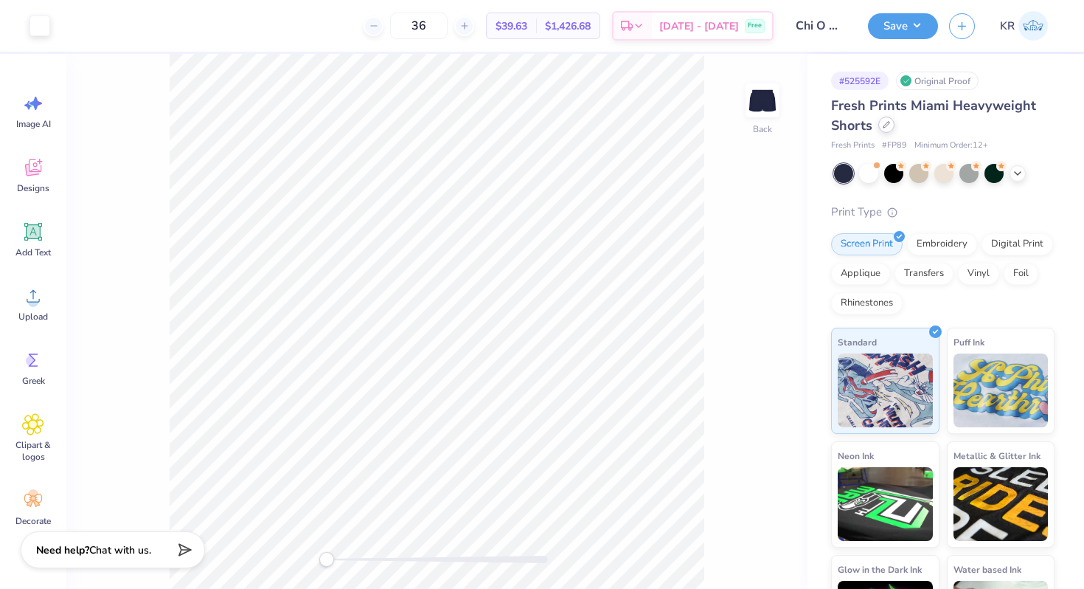
click at [888, 127] on icon at bounding box center [886, 124] width 7 height 7
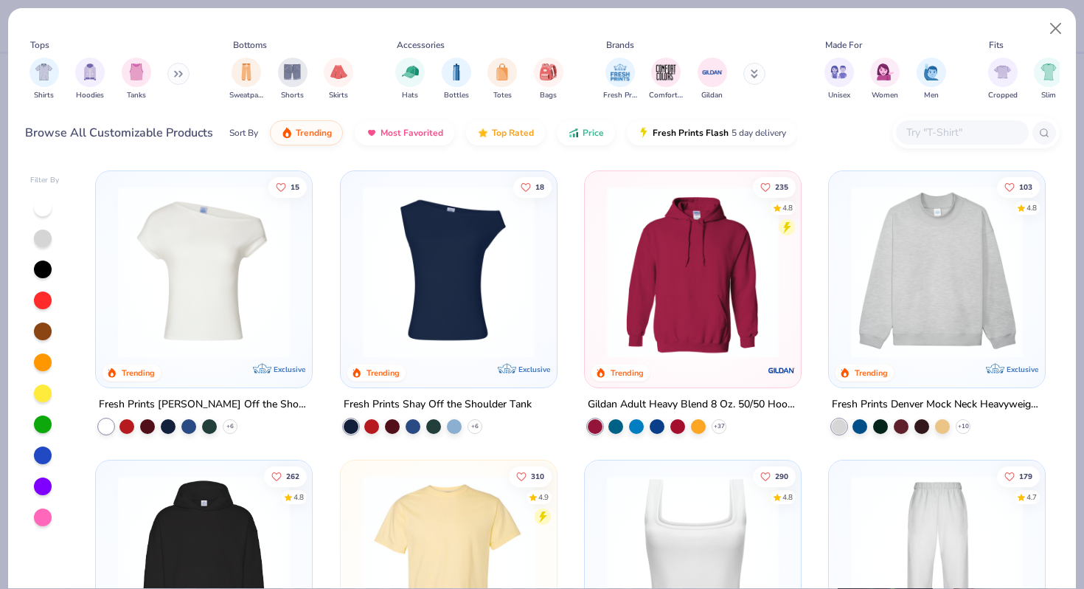
click at [927, 134] on input "text" at bounding box center [962, 132] width 114 height 17
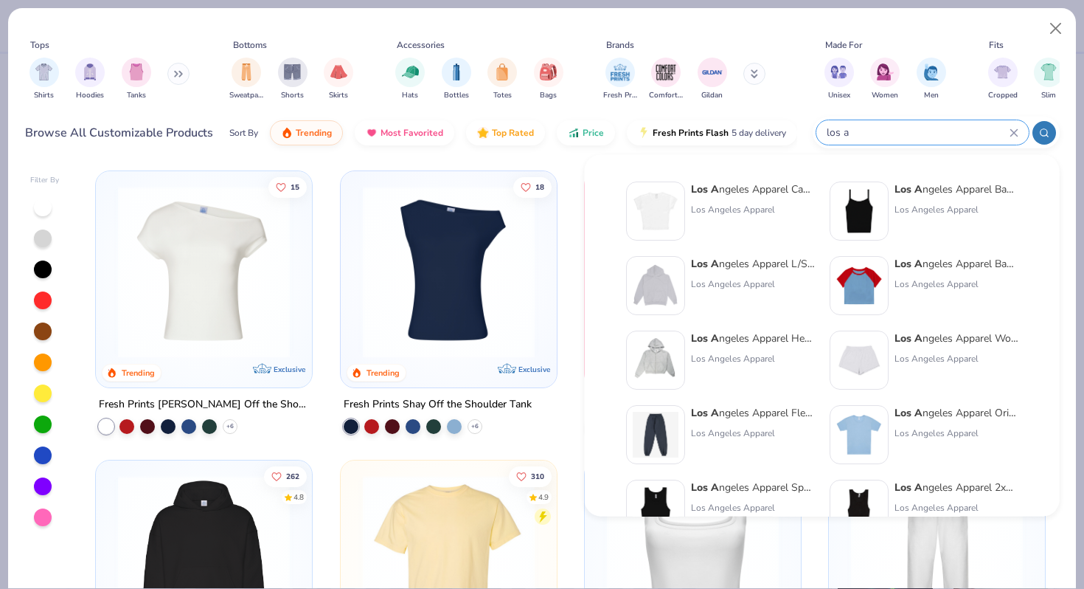
type input "los a"
click at [930, 354] on div "Los Angeles Apparel" at bounding box center [957, 358] width 124 height 13
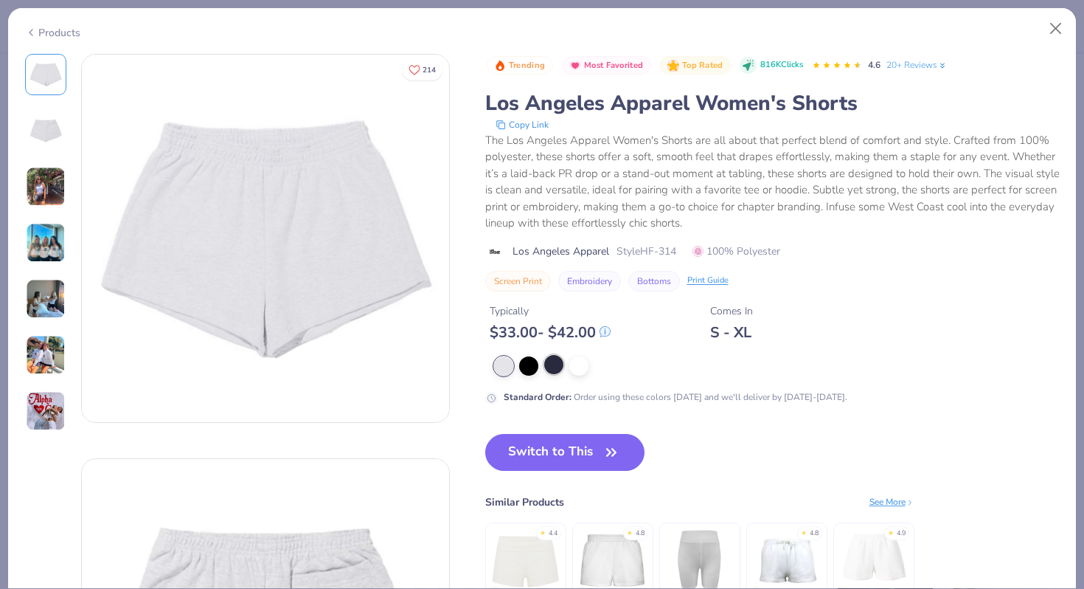
click at [546, 367] on div at bounding box center [553, 364] width 19 height 19
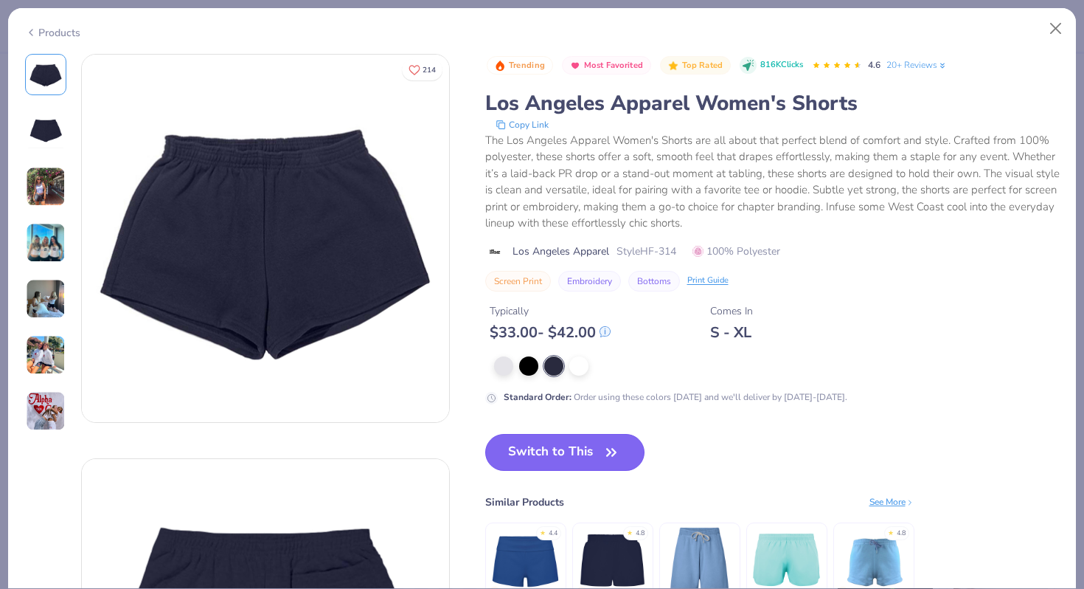
click at [573, 448] on button "Switch to This" at bounding box center [565, 452] width 160 height 37
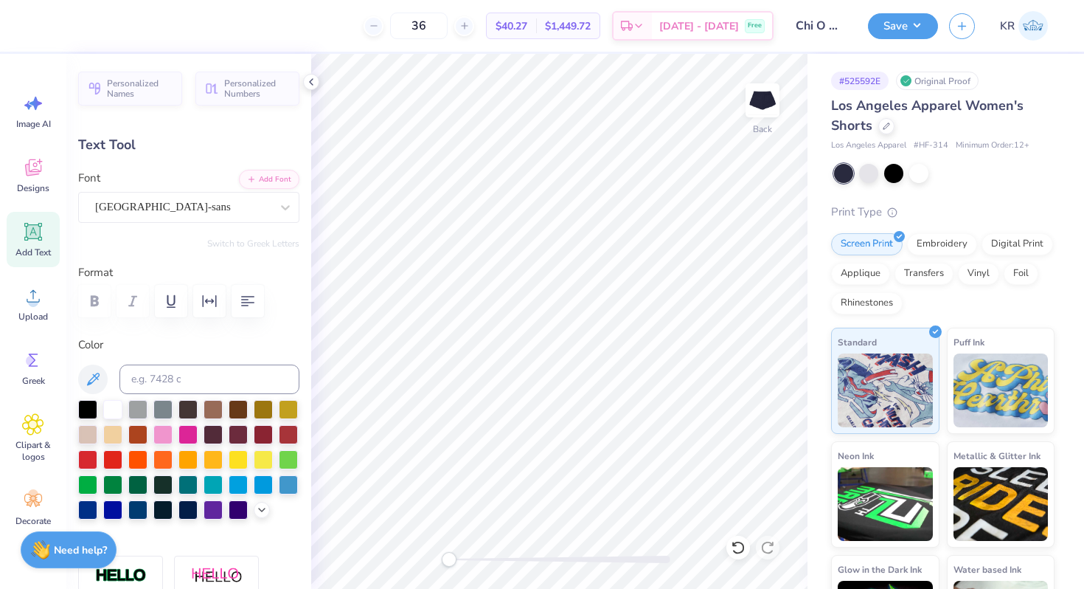
type input "15.4"
type input "3.19"
type input "1.32"
type input "5.19"
type input "0.0"
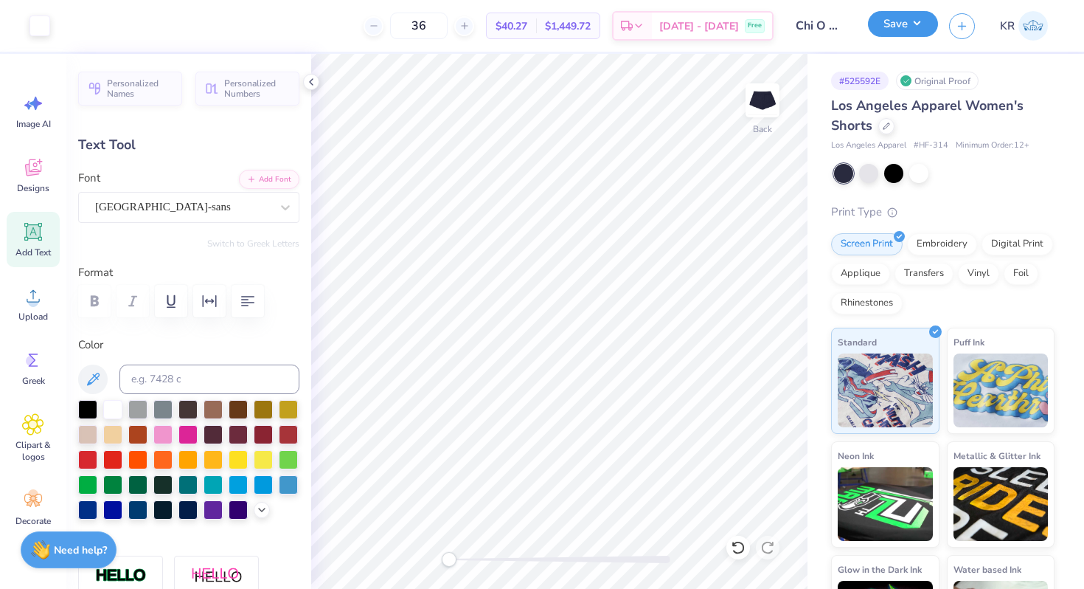
click at [907, 32] on button "Save" at bounding box center [903, 24] width 70 height 26
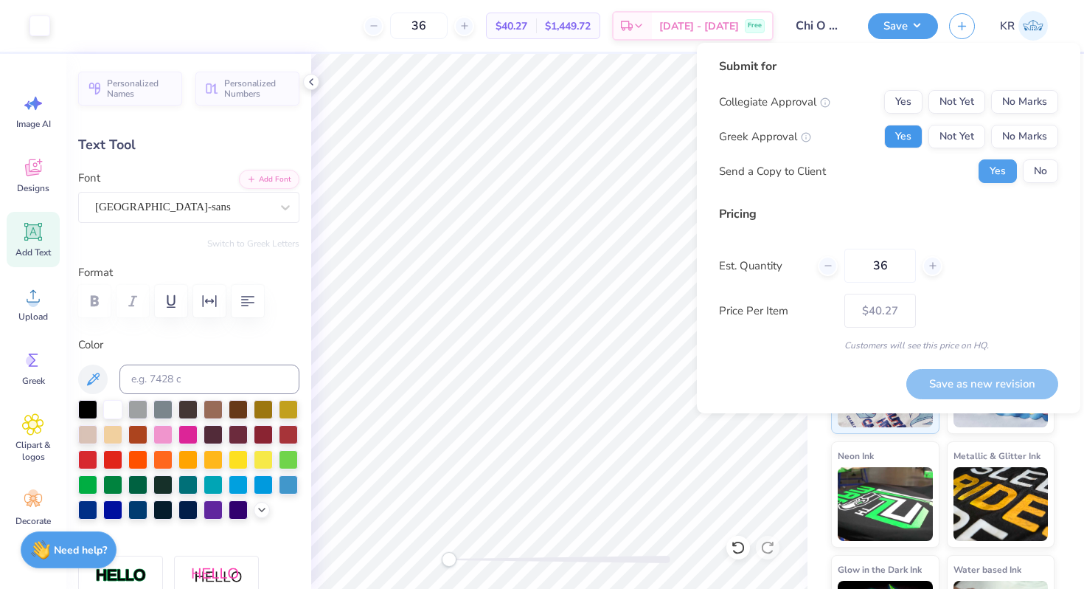
click at [903, 134] on button "Yes" at bounding box center [904, 137] width 38 height 24
click at [1040, 105] on button "No Marks" at bounding box center [1025, 102] width 67 height 24
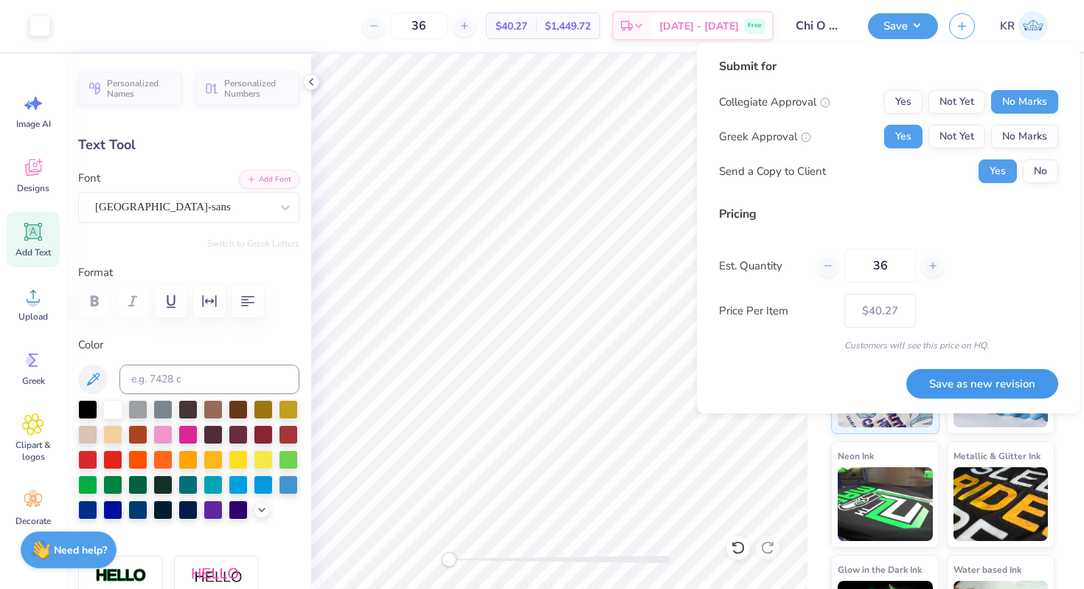
click at [962, 378] on button "Save as new revision" at bounding box center [983, 384] width 152 height 30
type input "$40.27"
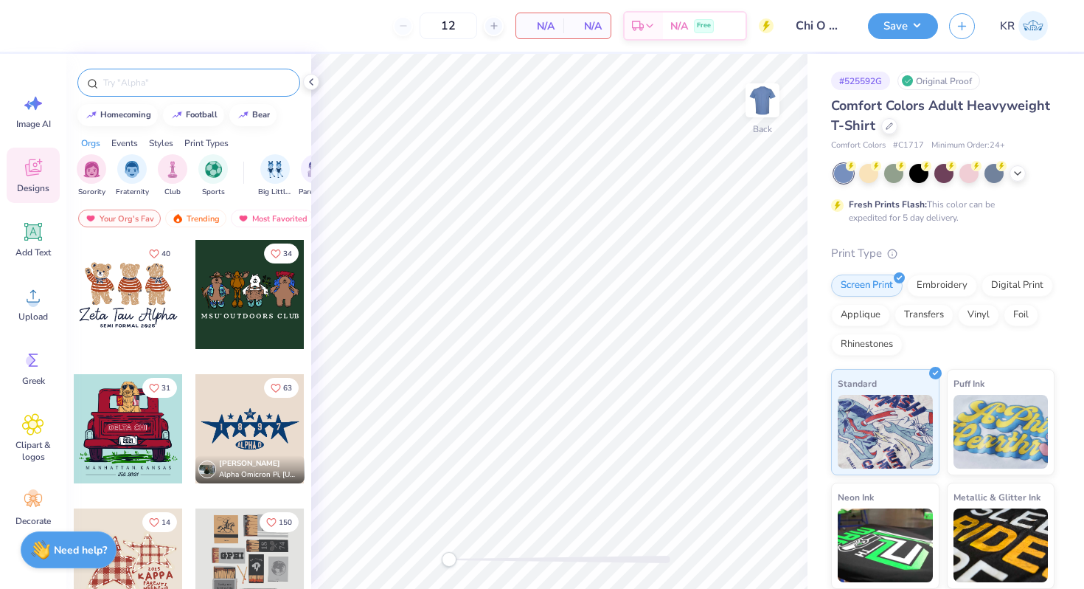
click at [173, 91] on div at bounding box center [188, 83] width 223 height 28
click at [169, 89] on input "text" at bounding box center [196, 82] width 189 height 15
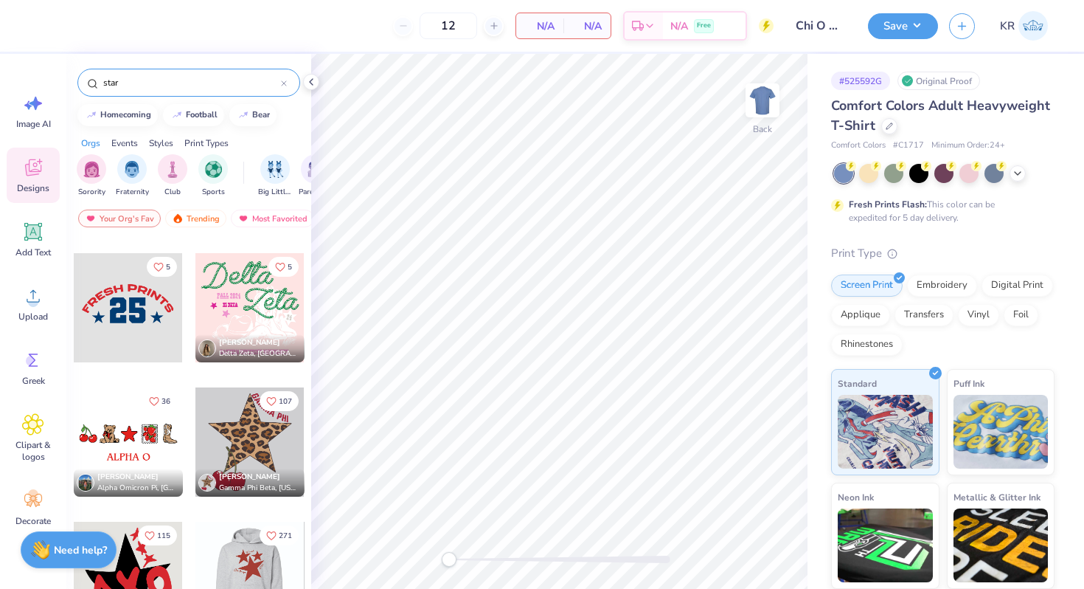
scroll to position [525, 0]
click at [210, 86] on input "star" at bounding box center [191, 82] width 179 height 15
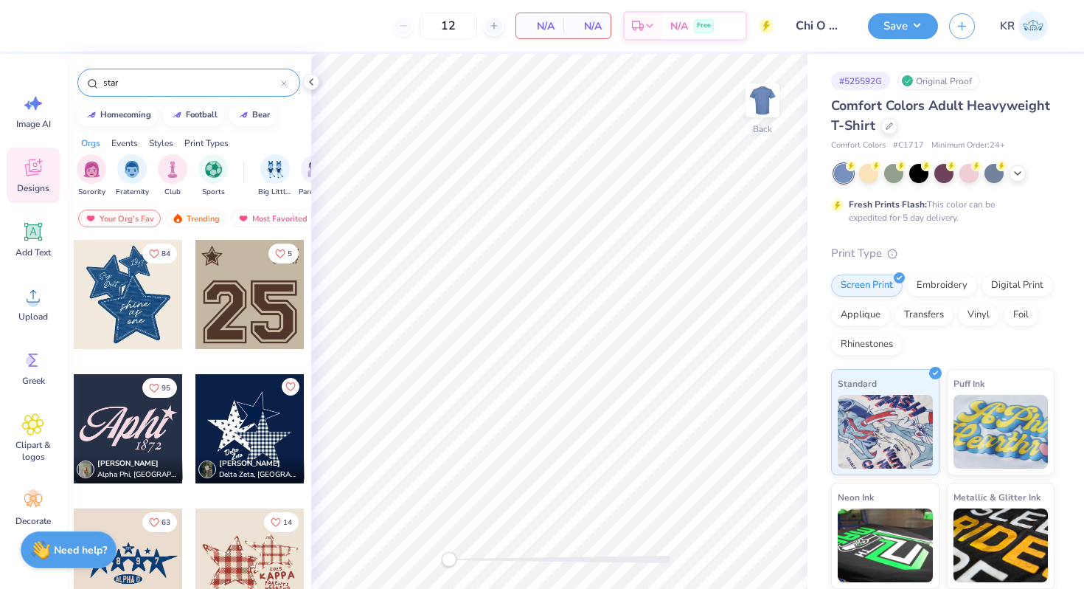
click at [210, 86] on input "star" at bounding box center [191, 82] width 179 height 15
paste input "Cool White And Red Greek Group Typography And Star PR Hoodie"
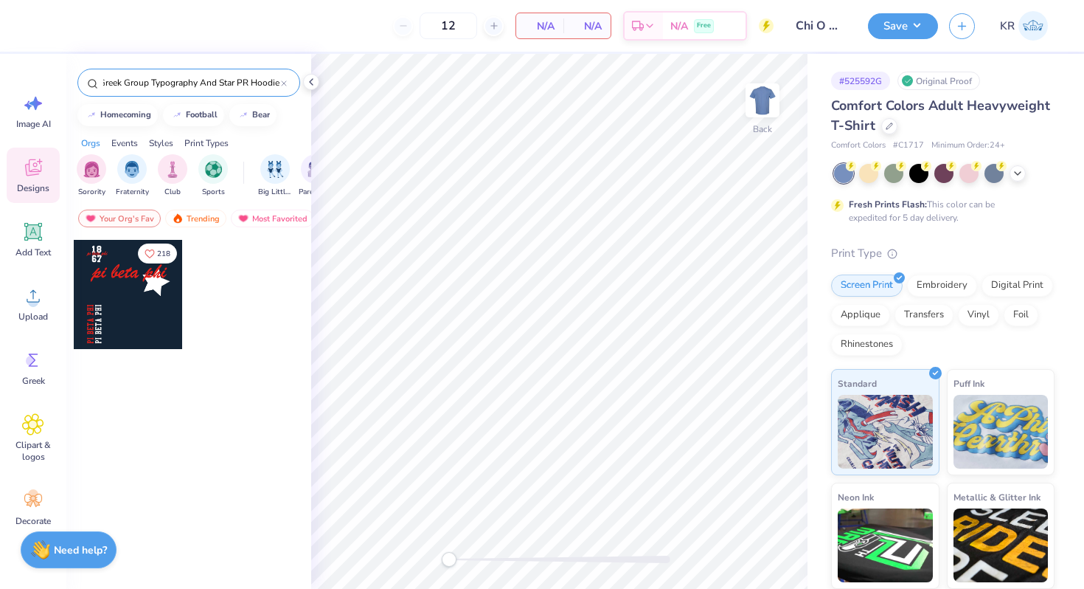
type input "Cool White And Red Greek Group Typography And Star PR Hoodie"
click at [167, 307] on div at bounding box center [128, 294] width 109 height 109
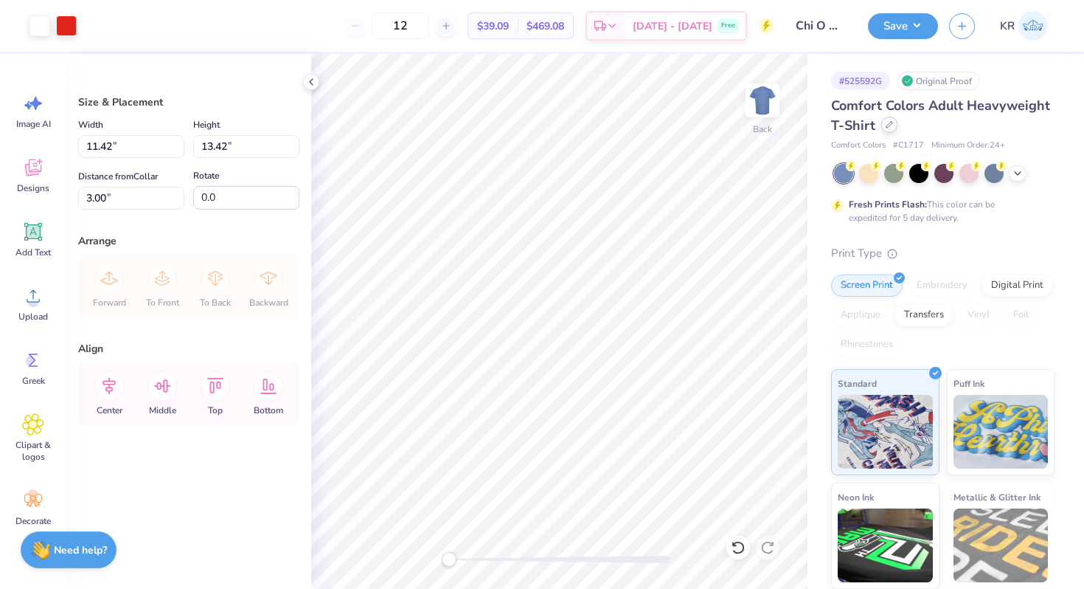
click at [887, 128] on icon at bounding box center [890, 125] width 6 height 6
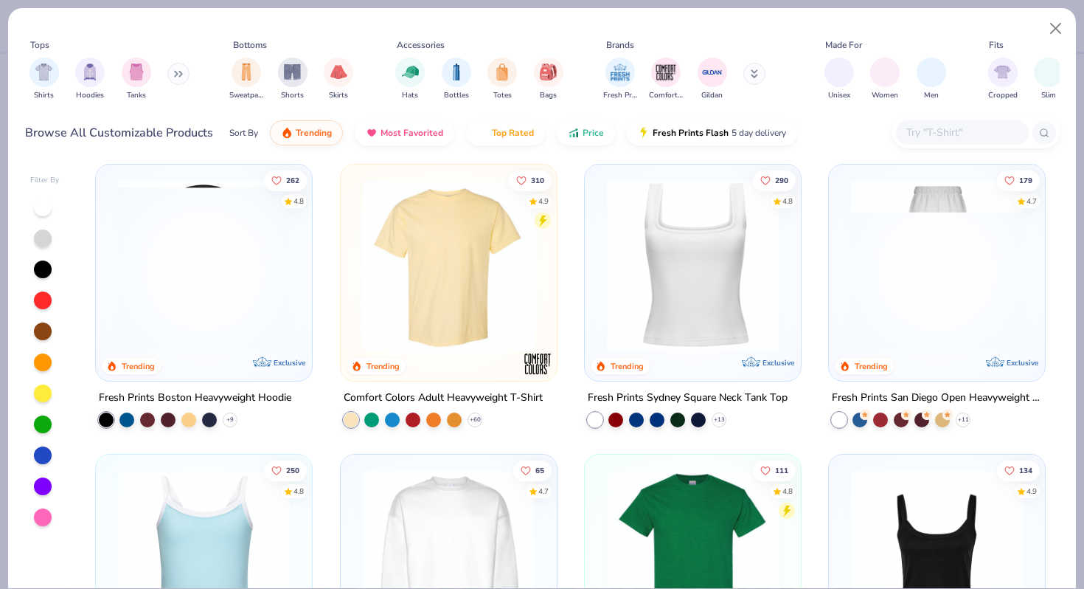
scroll to position [316, 0]
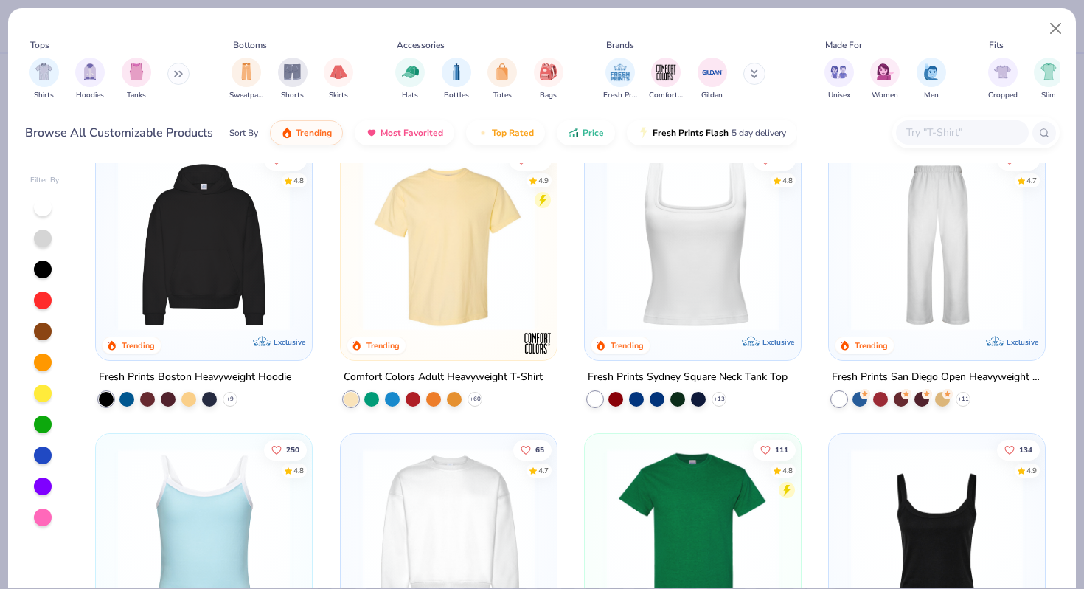
click at [446, 525] on img at bounding box center [449, 534] width 187 height 172
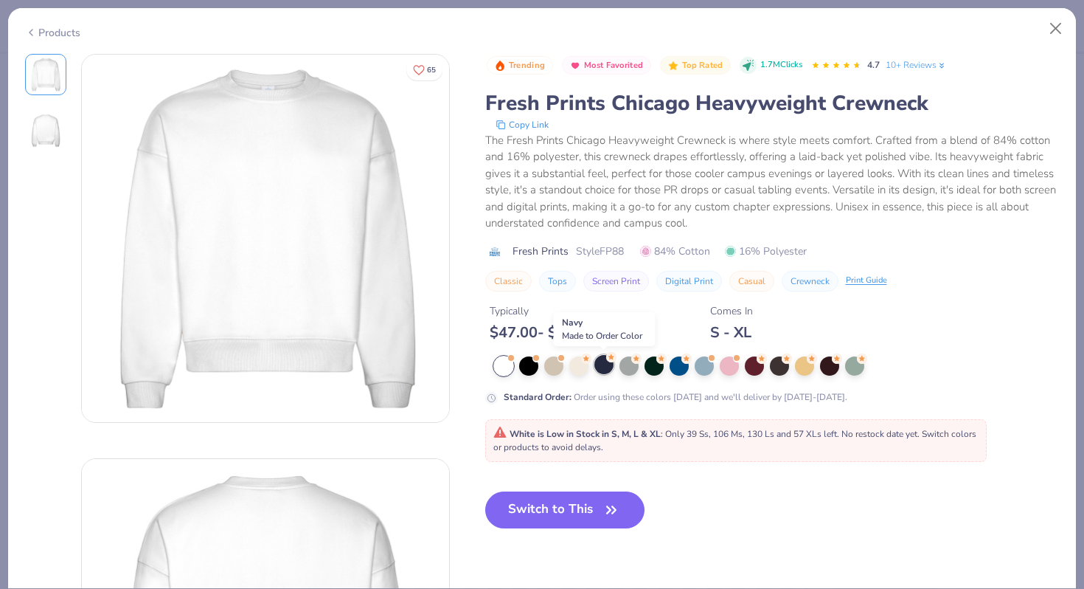
click at [601, 369] on div at bounding box center [604, 364] width 19 height 19
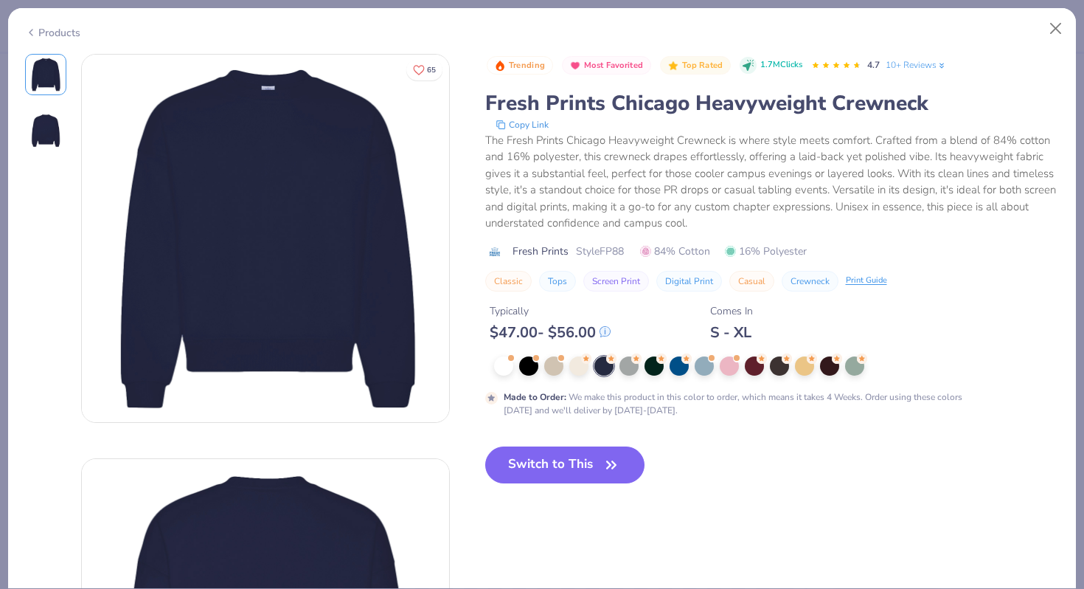
click at [560, 470] on button "Switch to This" at bounding box center [565, 464] width 160 height 37
type input "50"
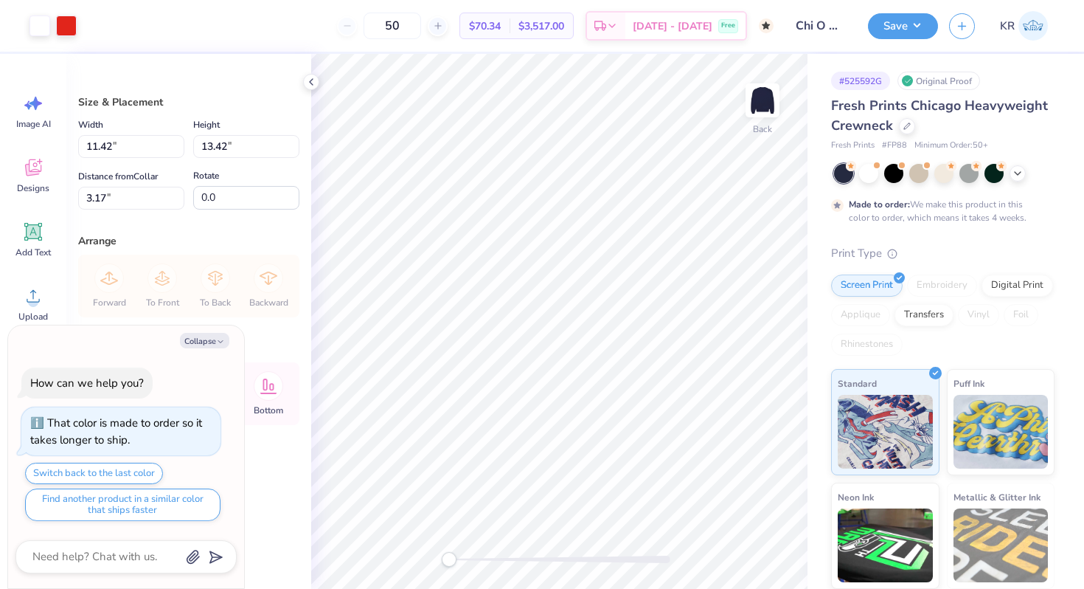
type textarea "x"
type input "13.69"
type input "16.09"
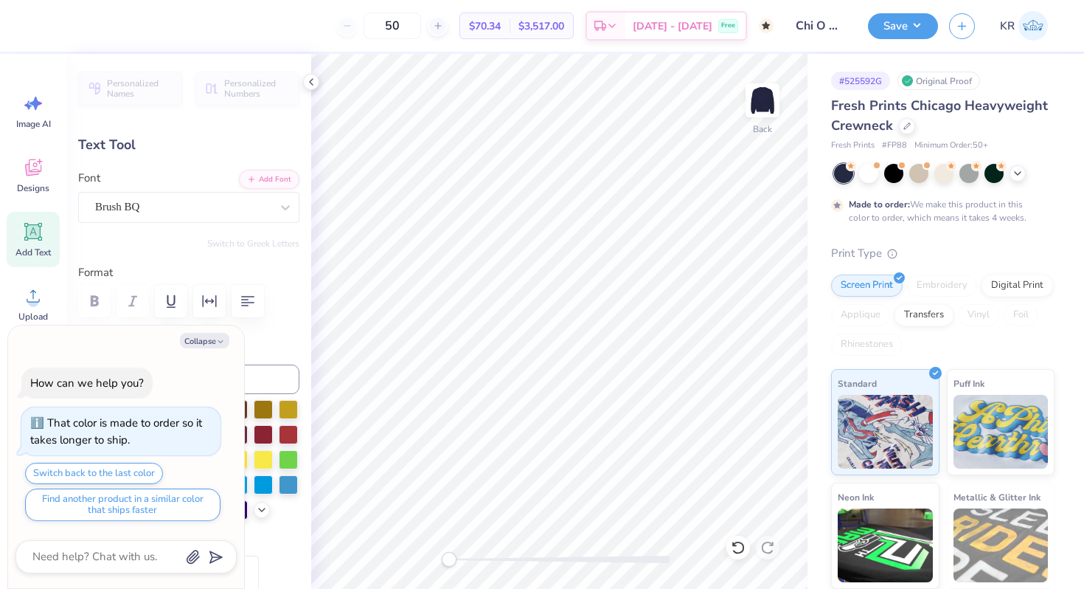
type textarea "x"
type textarea "c"
type textarea "x"
type textarea "ch"
type textarea "x"
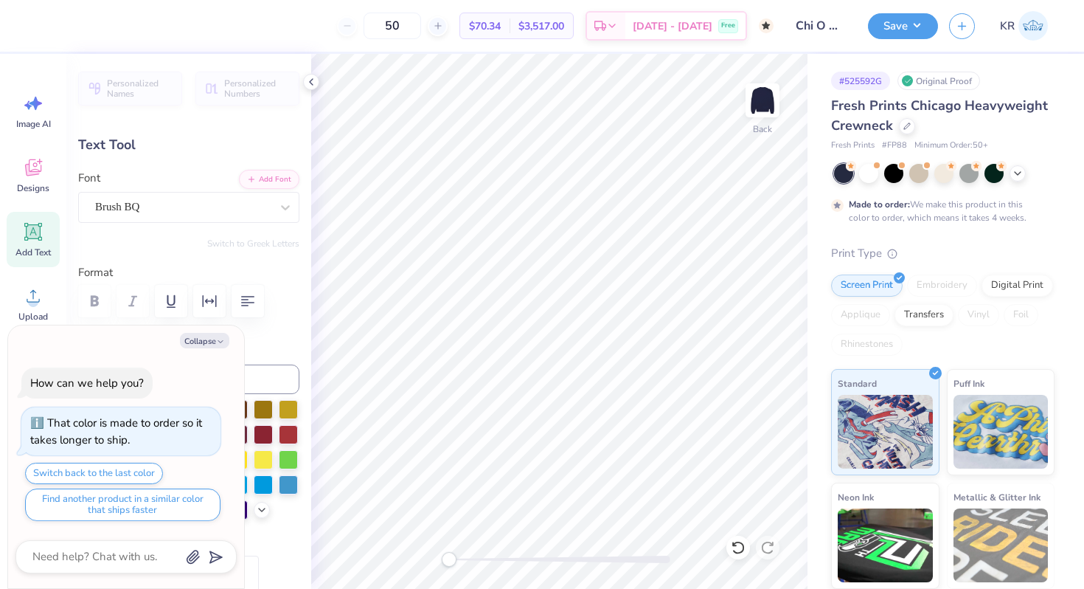
type textarea "chi"
type textarea "x"
type textarea "chi o"
type textarea "x"
type textarea "chi om"
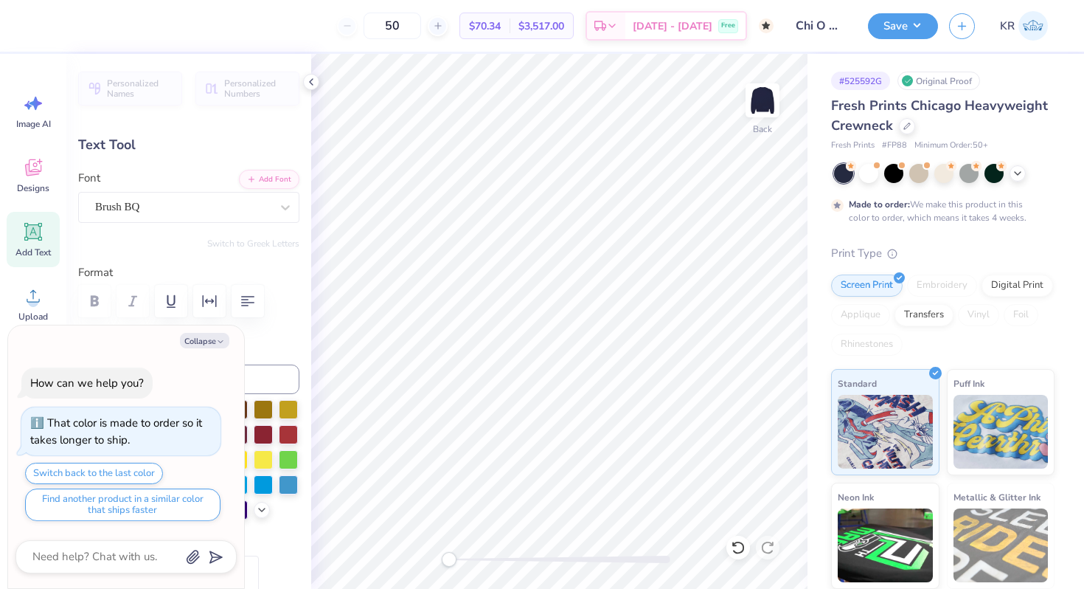
type textarea "x"
type textarea "chi ome"
type textarea "x"
type textarea "chi omeg"
type textarea "x"
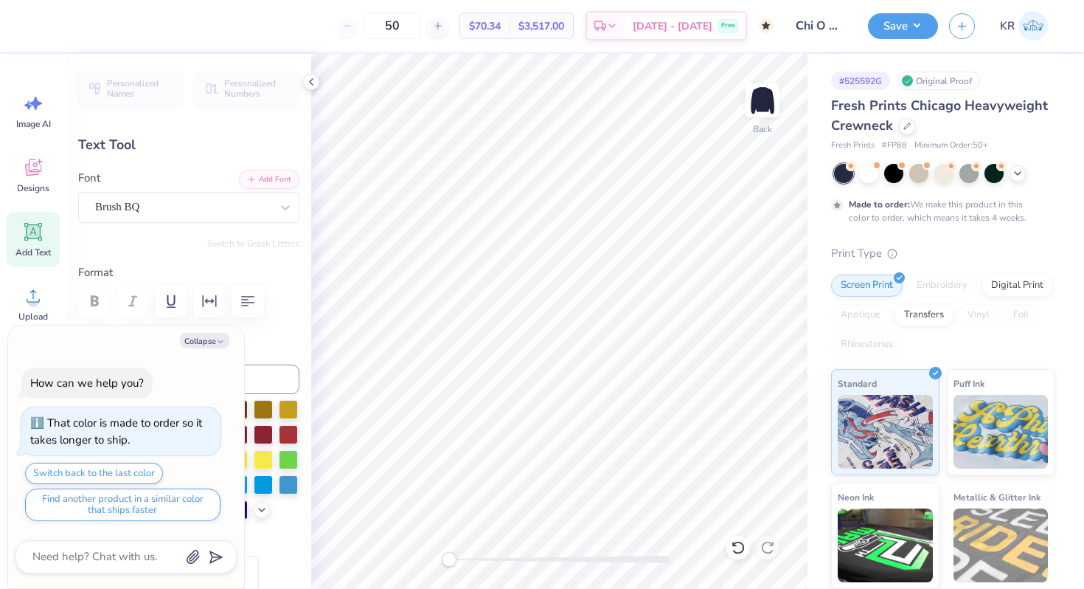
type textarea "chi omega"
type textarea "x"
type input "3.43"
type input "0.79"
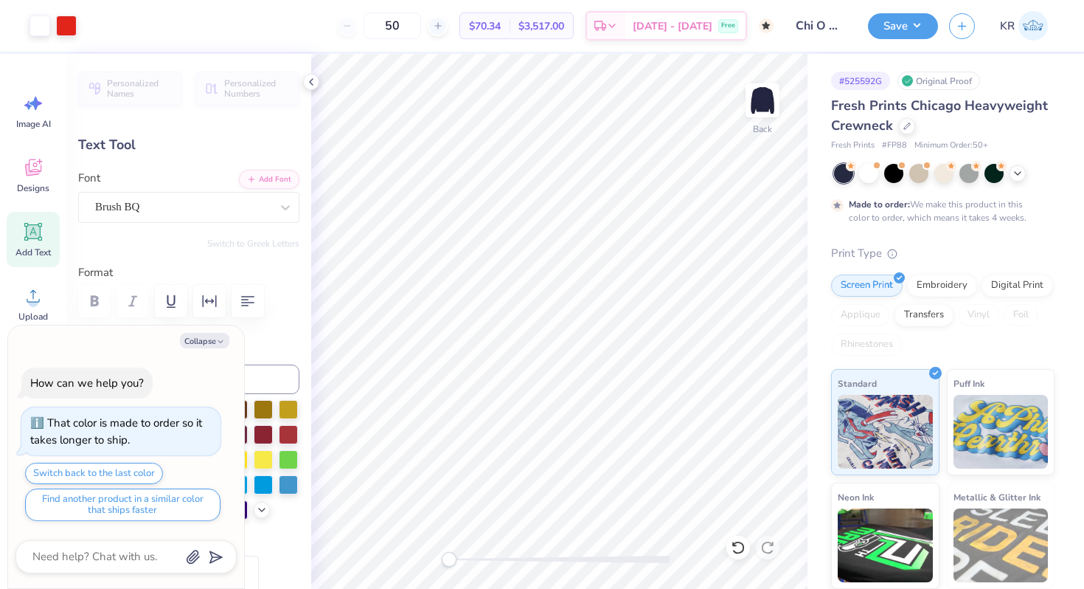
type input "3.92"
type textarea "x"
type textarea "ch"
type textarea "x"
type textarea "chi"
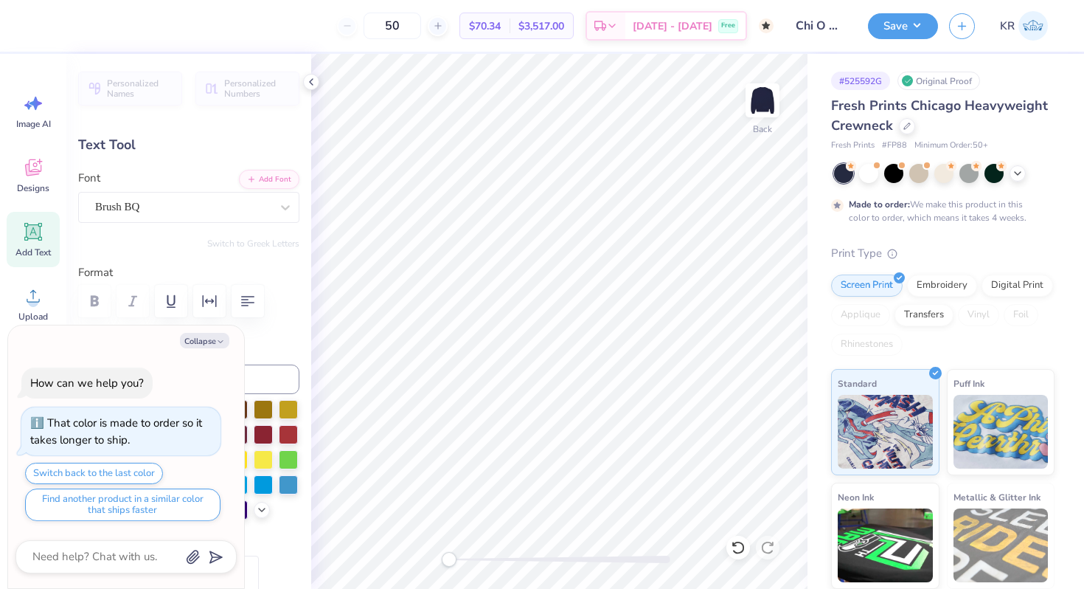
type textarea "x"
type textarea "chi"
type textarea "x"
type textarea "chi o"
type textarea "x"
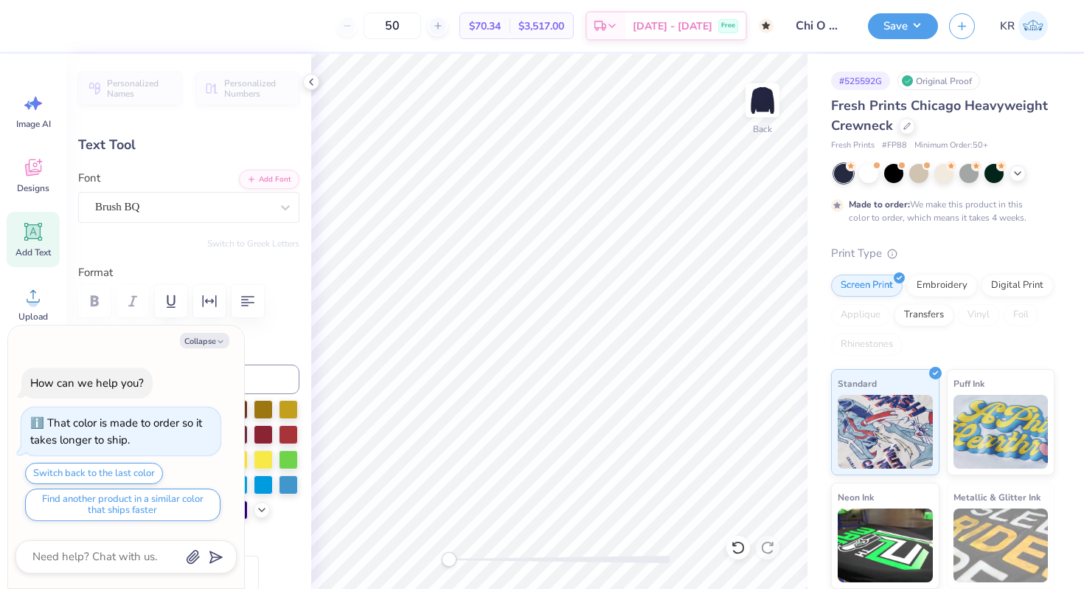
type textarea "chi om"
type textarea "x"
type textarea "chi omeg"
type textarea "x"
type textarea "chi omega"
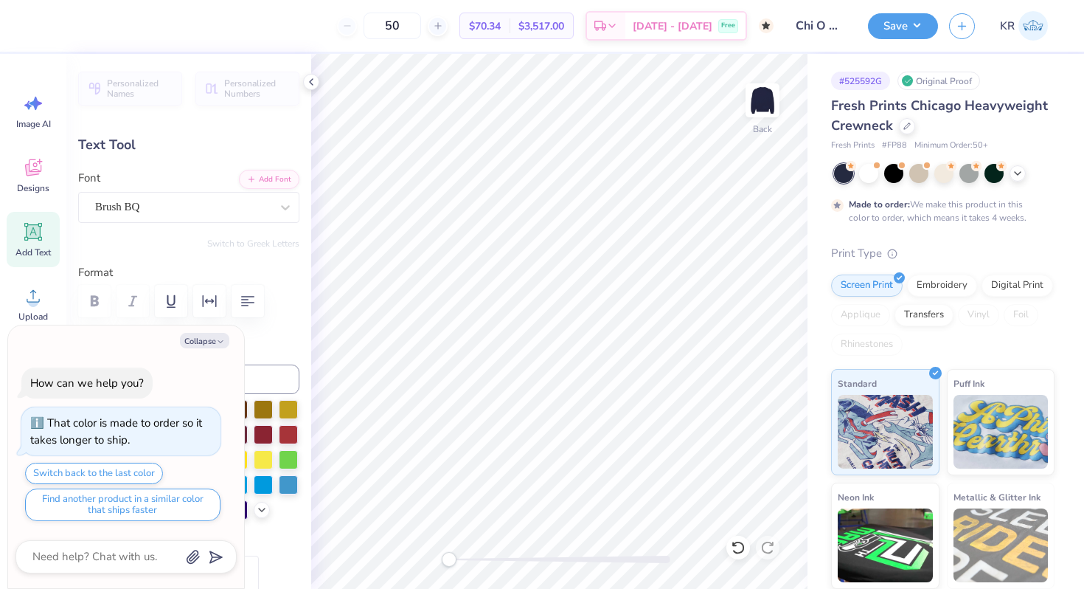
type textarea "x"
type input "1.59"
type input "1.18"
type input "4.56"
type textarea "9"
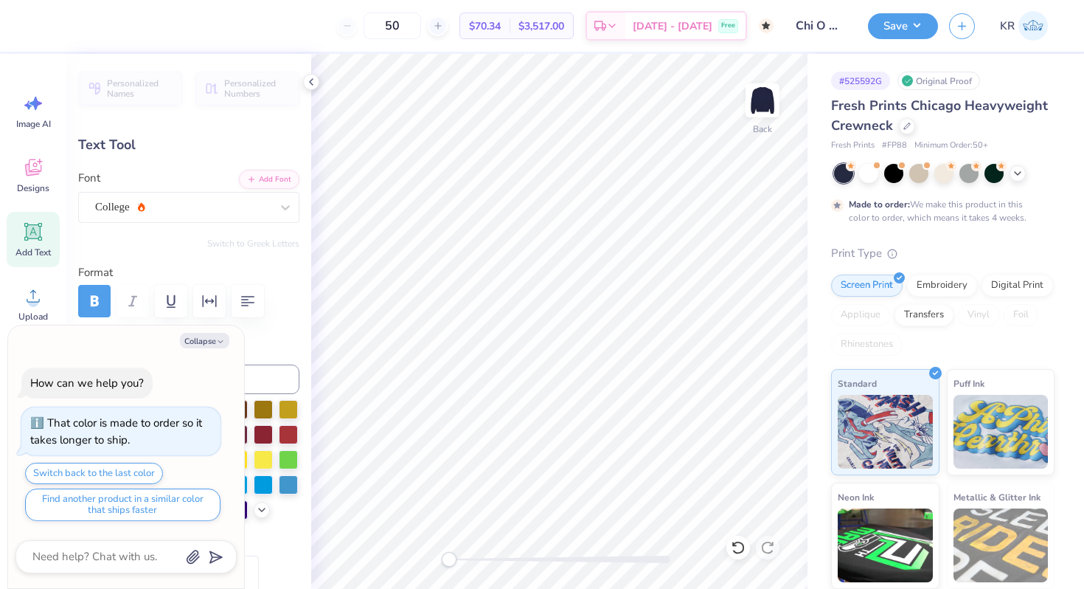
type textarea "x"
type textarea "95"
type textarea "x"
type input "1.02"
type input "6.35"
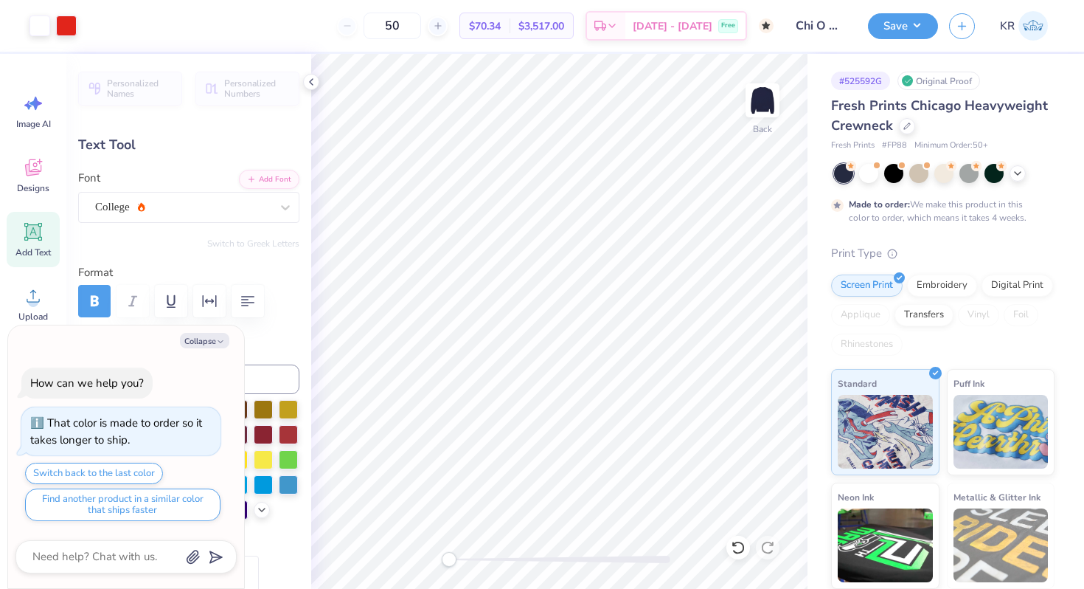
type input "12.73"
type input "-90.0"
type textarea "x"
type textarea "c"
type textarea "x"
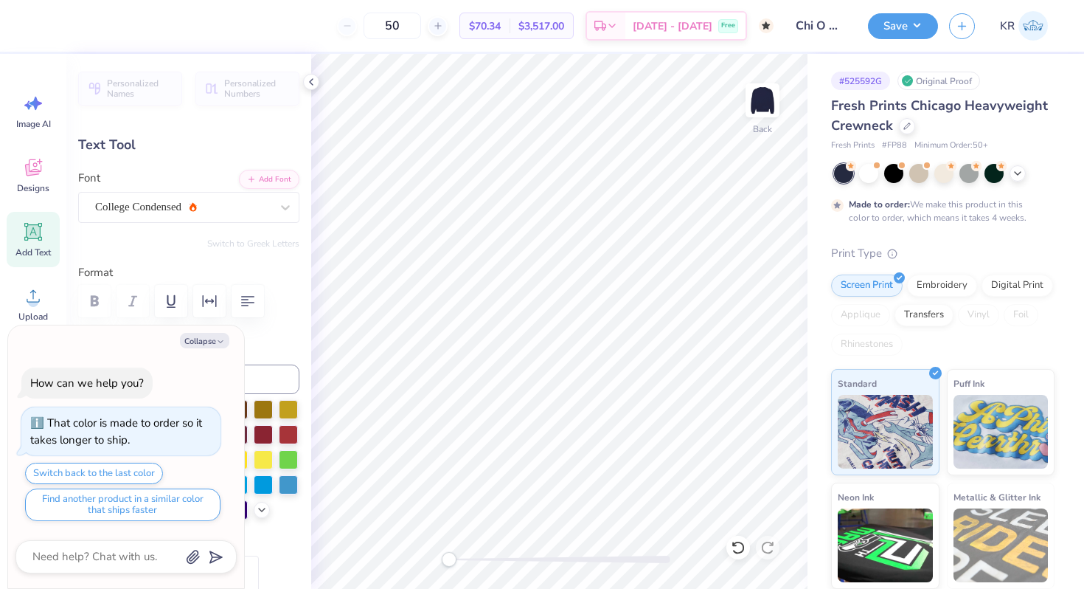
type textarea "ch"
type textarea "x"
type textarea "chi"
type textarea "x"
type textarea "chi"
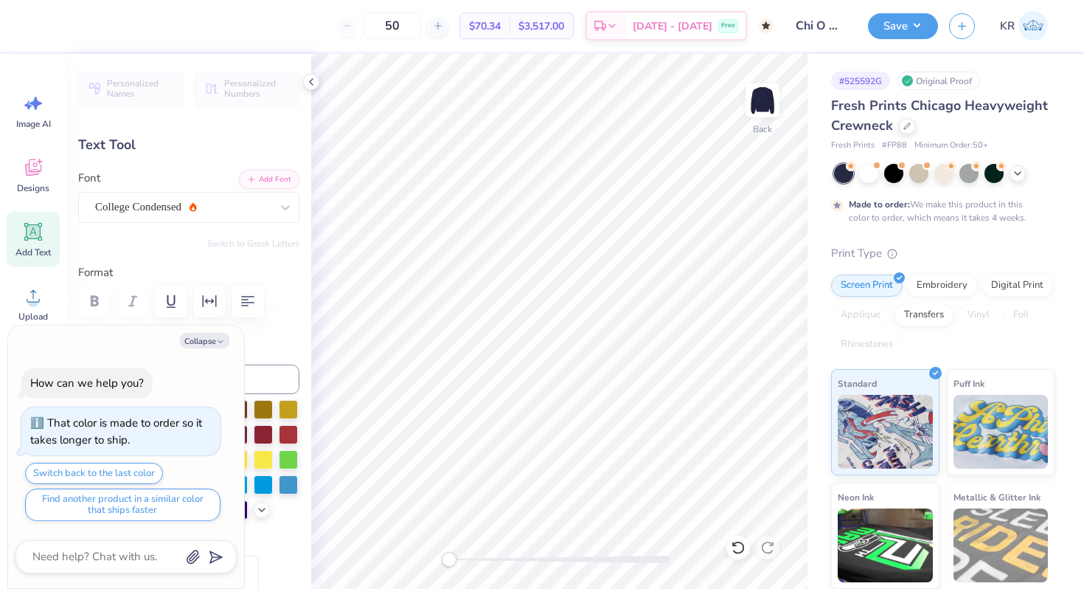
type textarea "x"
type textarea "ch"
type textarea "x"
type textarea "c"
type textarea "x"
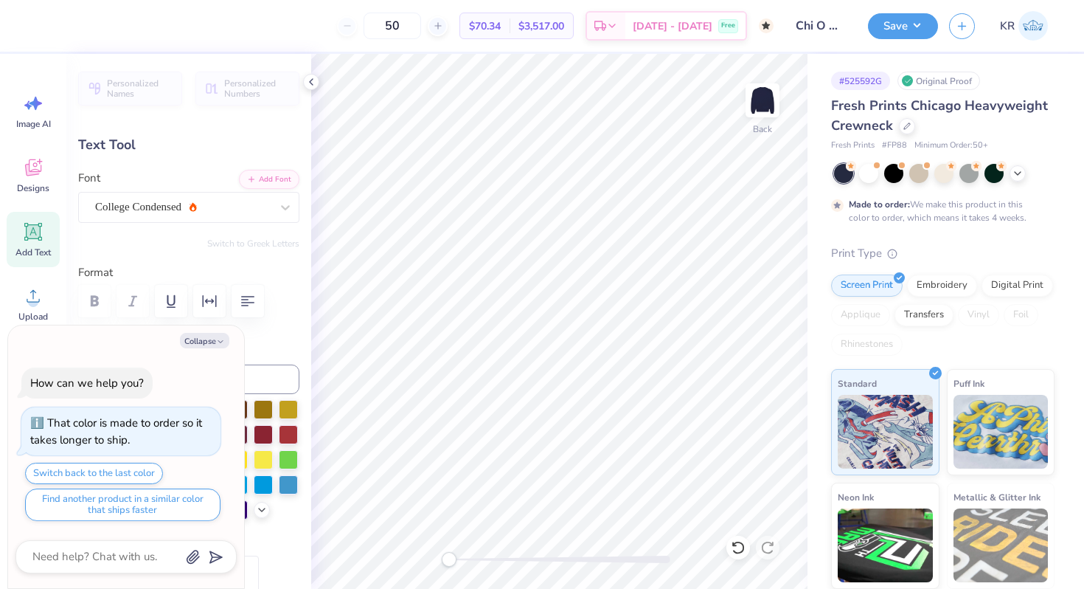
type textarea "x"
type textarea "c"
type textarea "x"
type textarea "ch"
type textarea "x"
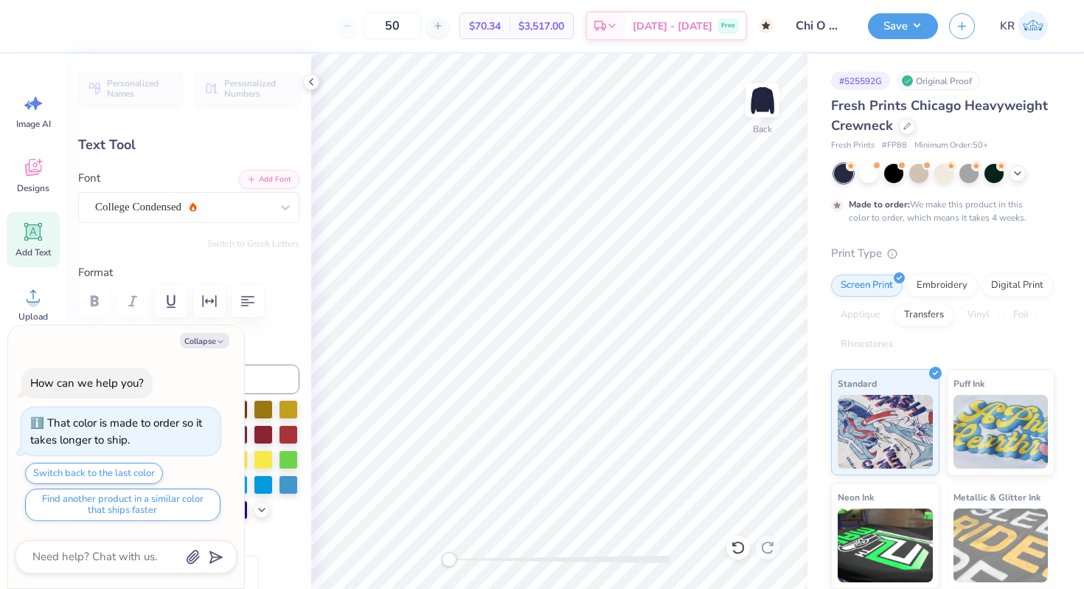
type textarea "chi"
type textarea "x"
type textarea "chi"
type textarea "x"
type textarea "chi"
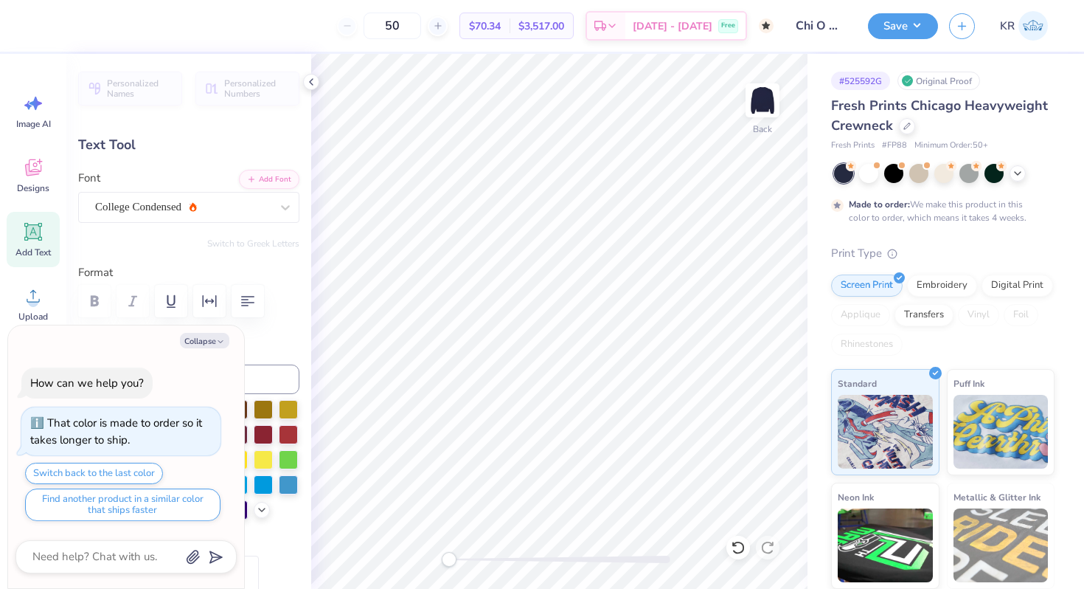
type textarea "x"
type textarea "ch"
type textarea "x"
type textarea "c"
type textarea "x"
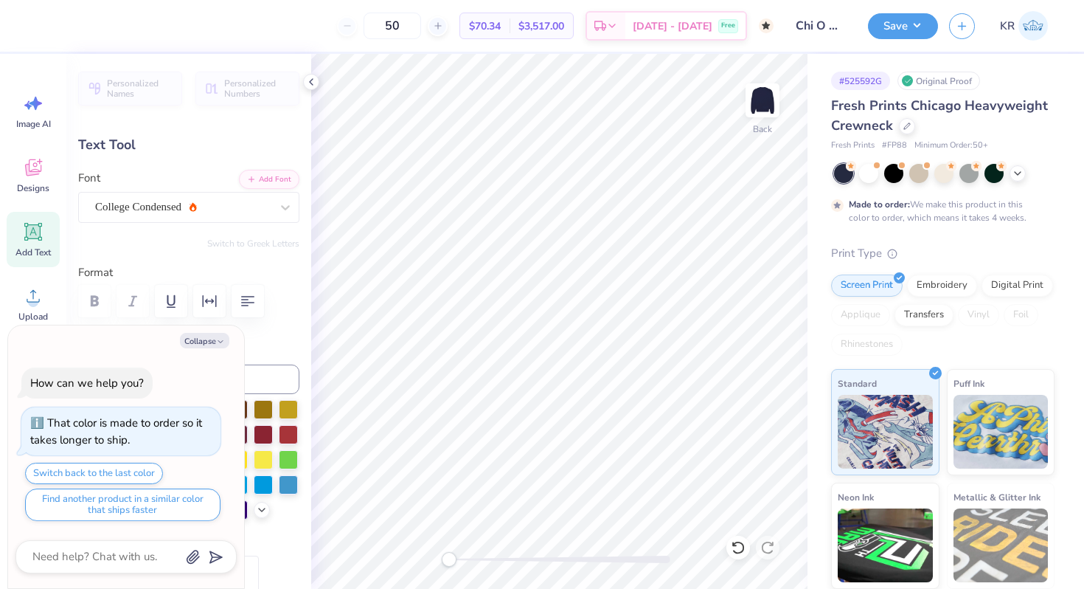
type textarea "x"
type textarea "C"
type textarea "x"
type textarea "CH"
type textarea "x"
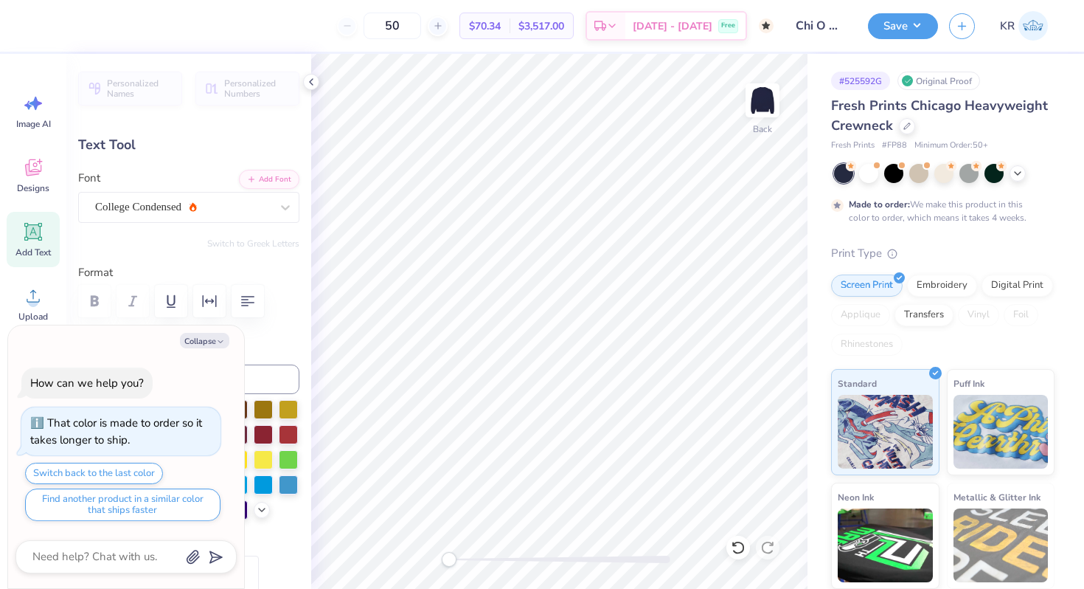
type textarea "CHI"
type textarea "x"
type textarea "CHI O"
type textarea "x"
type textarea "CHI OM"
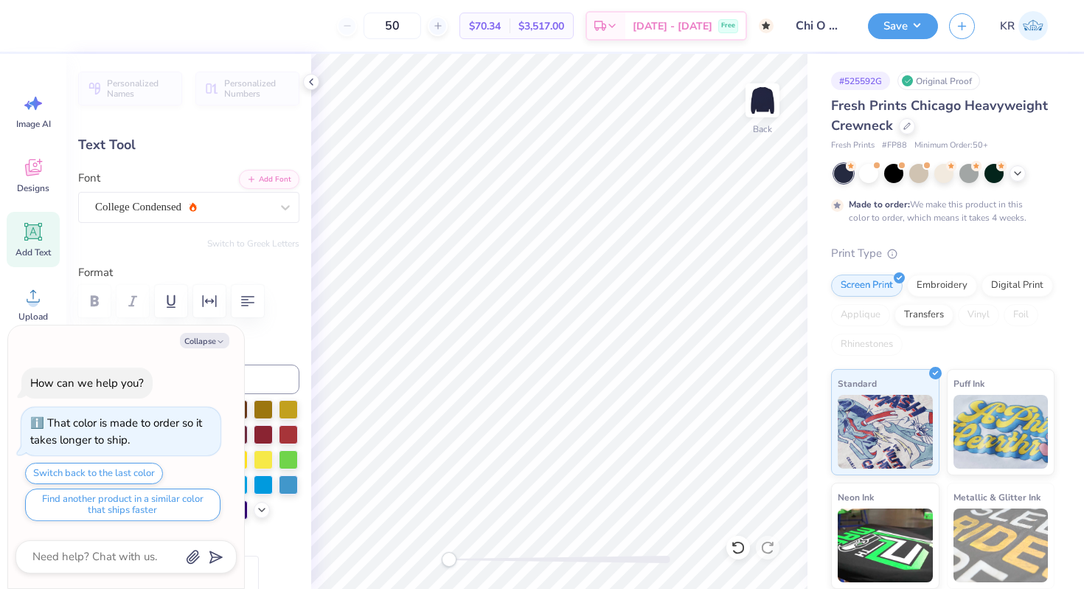
type textarea "x"
type textarea "CHI OME"
type textarea "x"
type textarea "CHI OMEG"
type textarea "x"
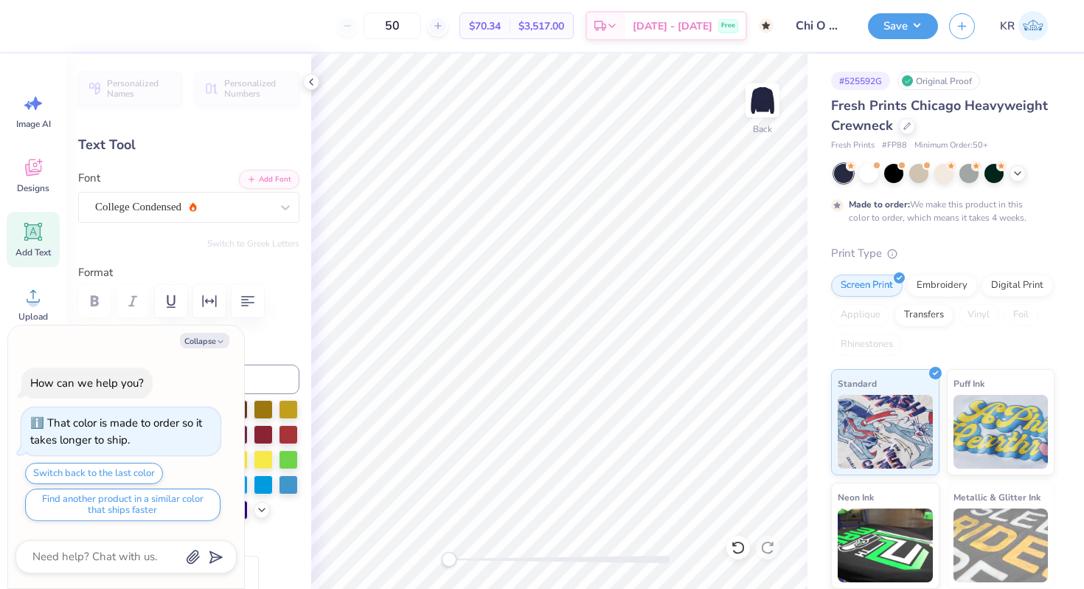
type textarea "CHI OMEGA"
type textarea "x"
type textarea "CH"
type textarea "x"
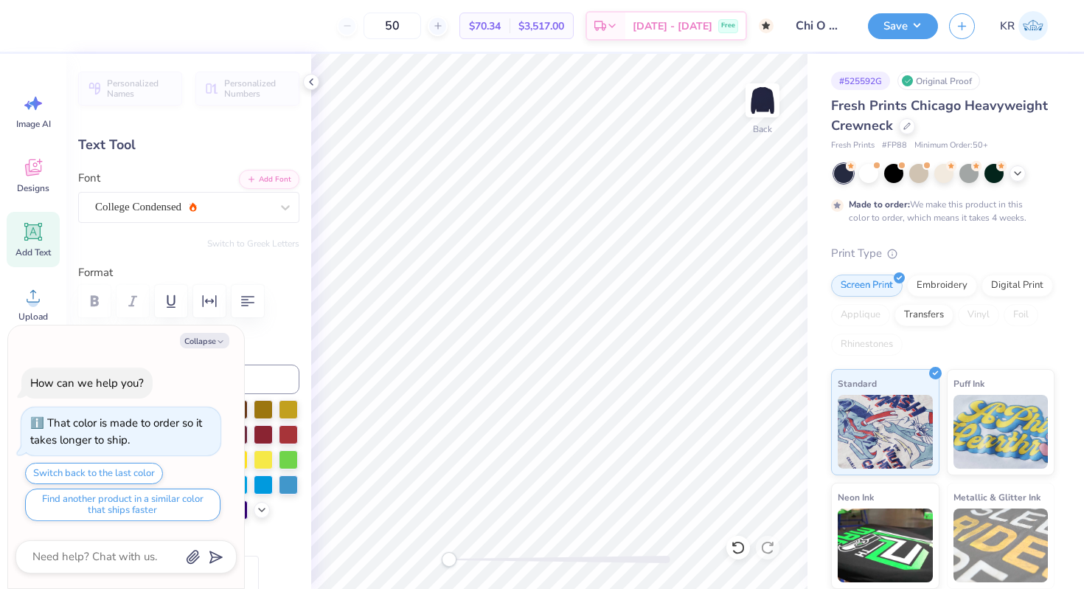
type textarea "CHI"
type textarea "x"
type textarea "CHI"
type textarea "x"
type textarea "CHI O"
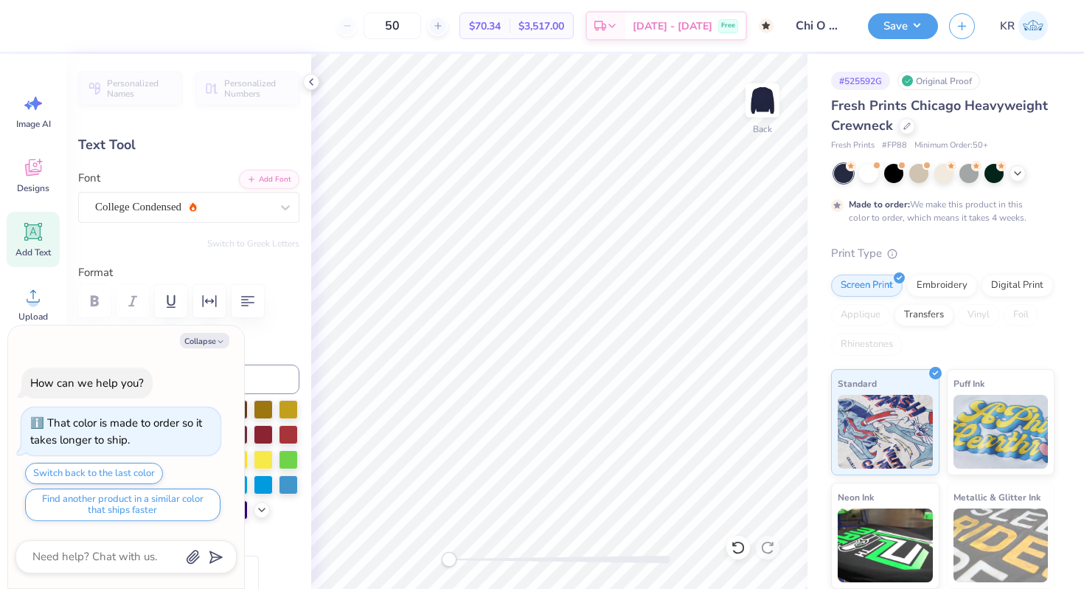
scroll to position [0, 0]
type textarea "x"
type textarea "CHI OM"
type textarea "x"
type textarea "CHI OME"
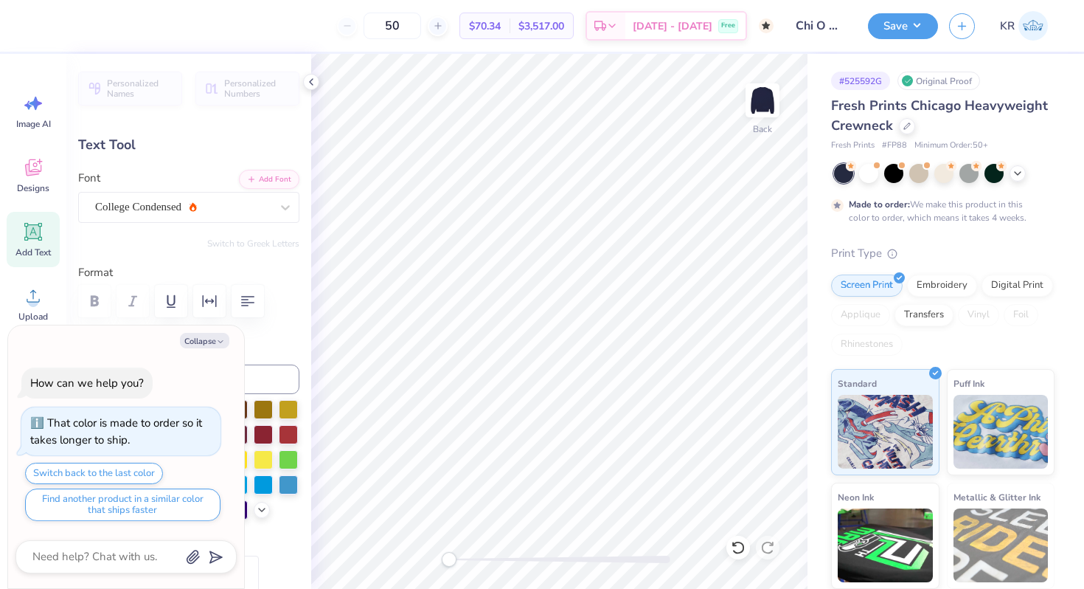
type textarea "x"
type textarea "CHI OMEG"
type textarea "x"
type textarea "CHI OMEGA"
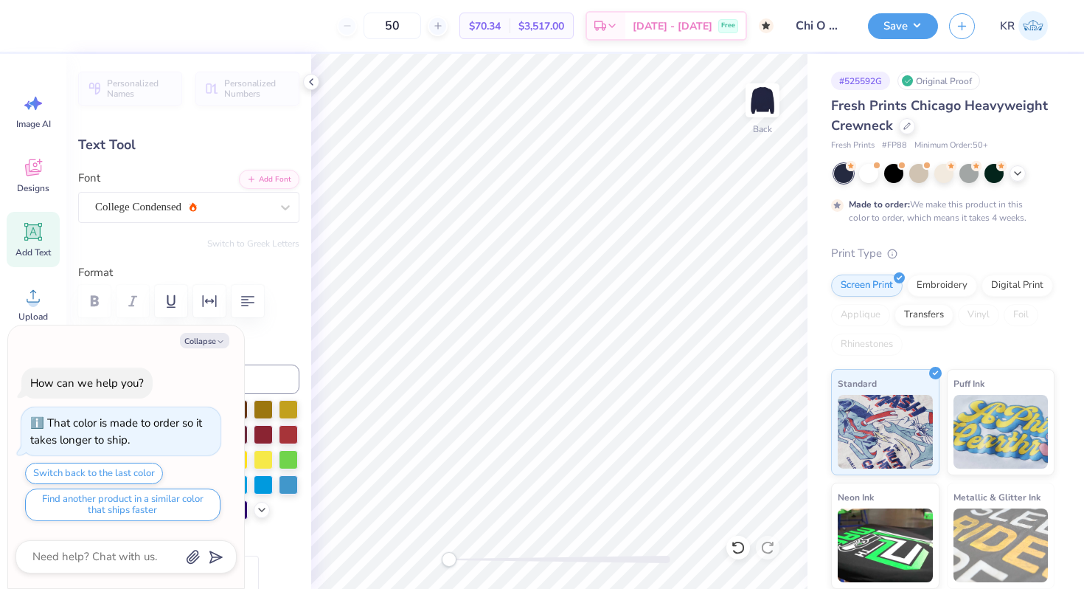
type textarea "x"
type input "0.0"
type textarea "x"
type input "1.01"
type input "5.49"
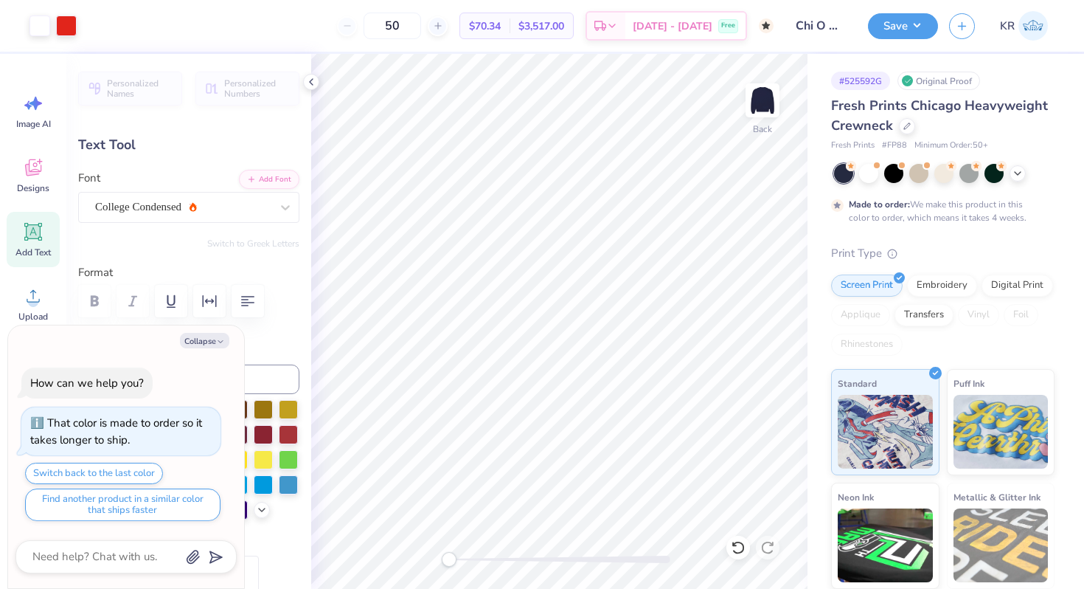
type input "13.17"
type input "-90.0"
type textarea "x"
type input "0.0"
type textarea "x"
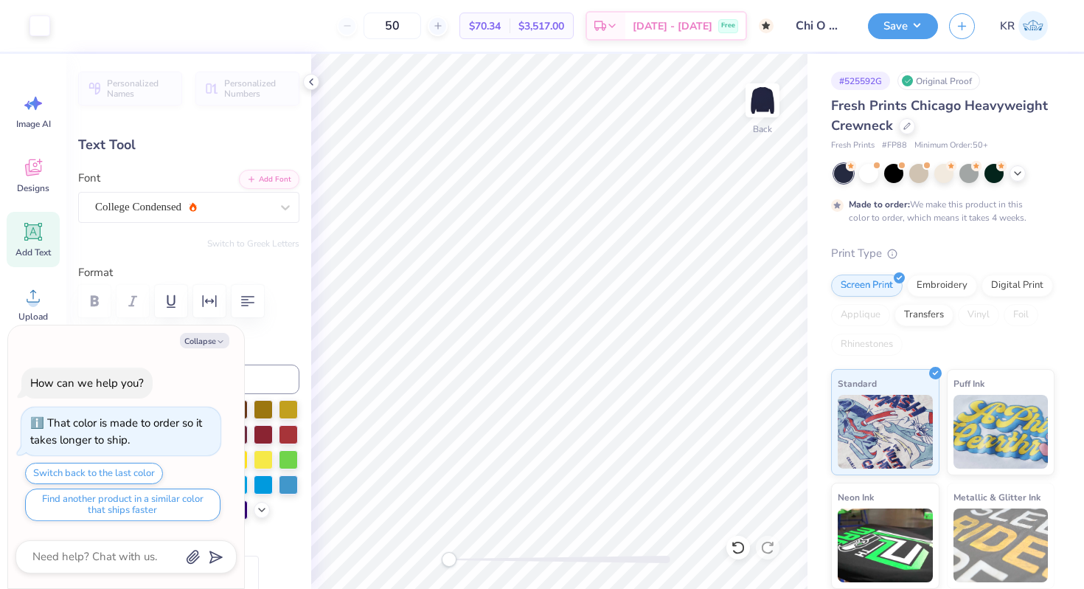
type input "-90.0"
type textarea "x"
type input "0.0"
click at [902, 23] on button "Save" at bounding box center [903, 24] width 70 height 26
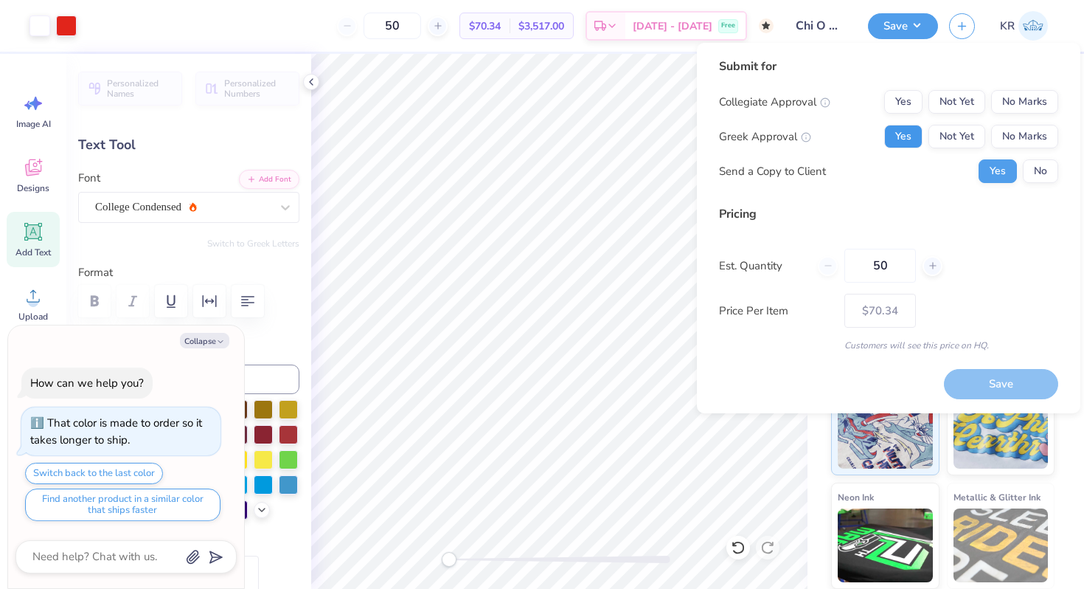
click at [903, 138] on button "Yes" at bounding box center [904, 137] width 38 height 24
click at [1000, 102] on button "No Marks" at bounding box center [1025, 102] width 67 height 24
type textarea "x"
type input "– –"
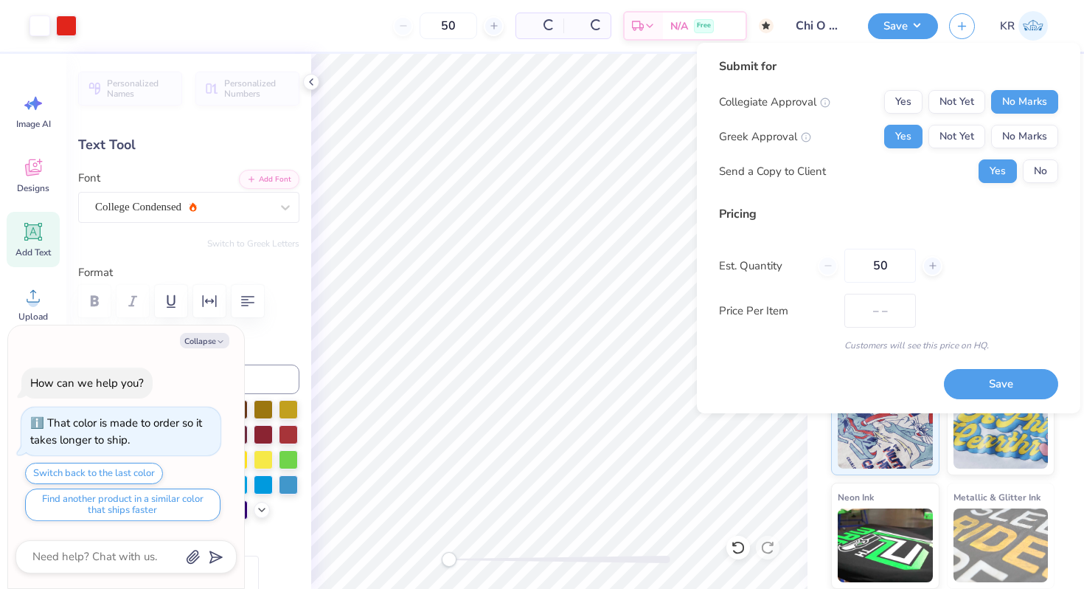
type textarea "x"
type input "$70.34"
click at [976, 381] on button "Save" at bounding box center [1001, 384] width 114 height 30
type textarea "x"
type input "– –"
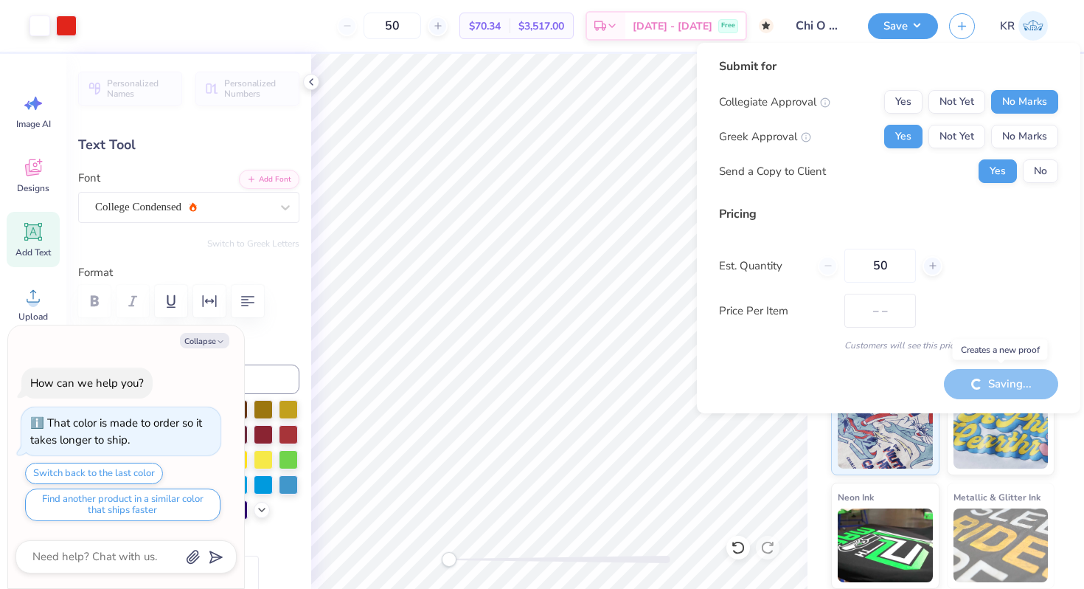
type textarea "x"
type input "$70.34"
type textarea "x"
type input "– –"
type textarea "x"
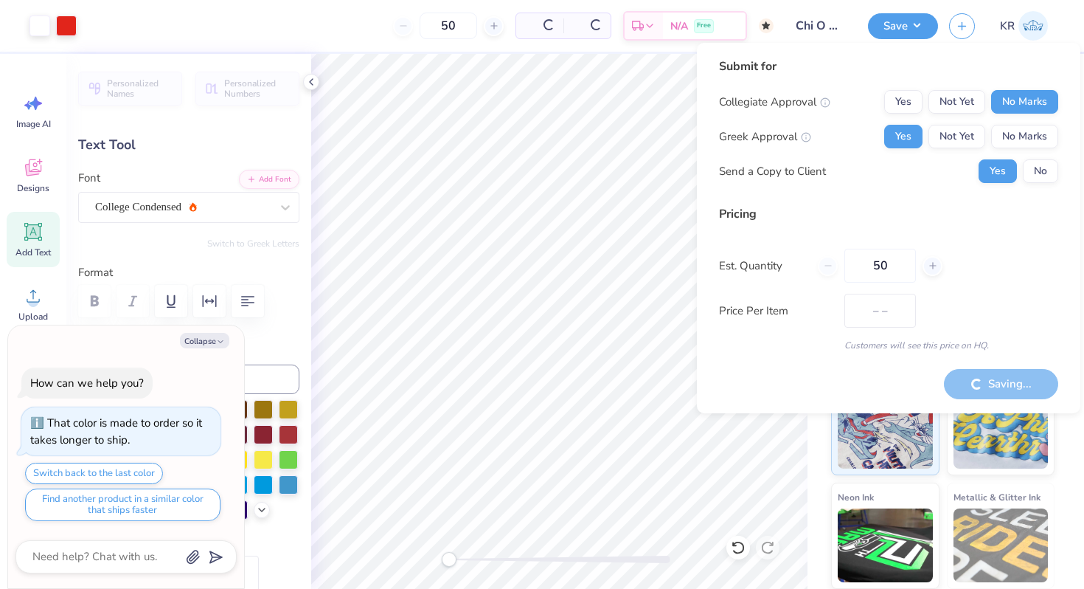
type input "$70.34"
type textarea "x"
type input "– –"
type textarea "x"
type input "$70.34"
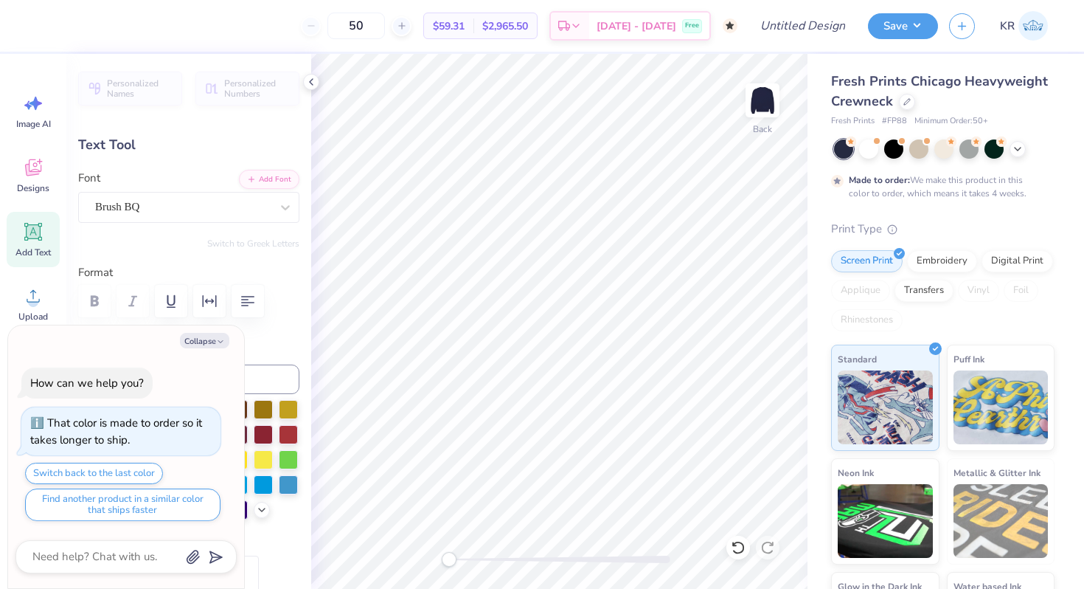
type textarea "x"
type textarea "C"
type textarea "x"
type textarea "CH"
type textarea "x"
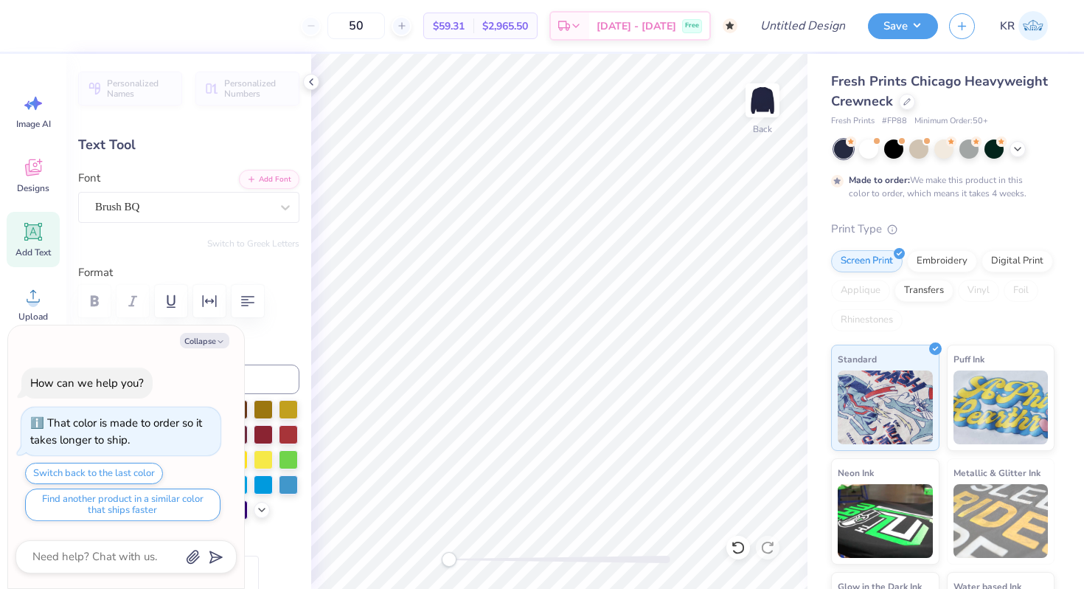
type textarea "CHI"
type textarea "x"
type textarea "CH"
type textarea "x"
type textarea "C"
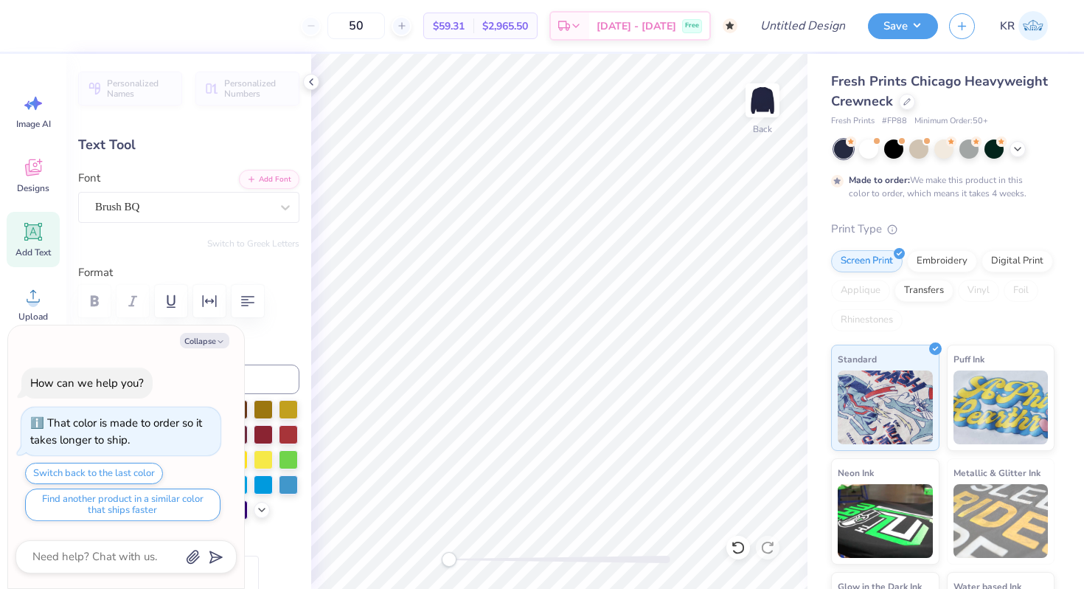
type textarea "x"
type textarea "c"
type textarea "x"
type textarea "ch"
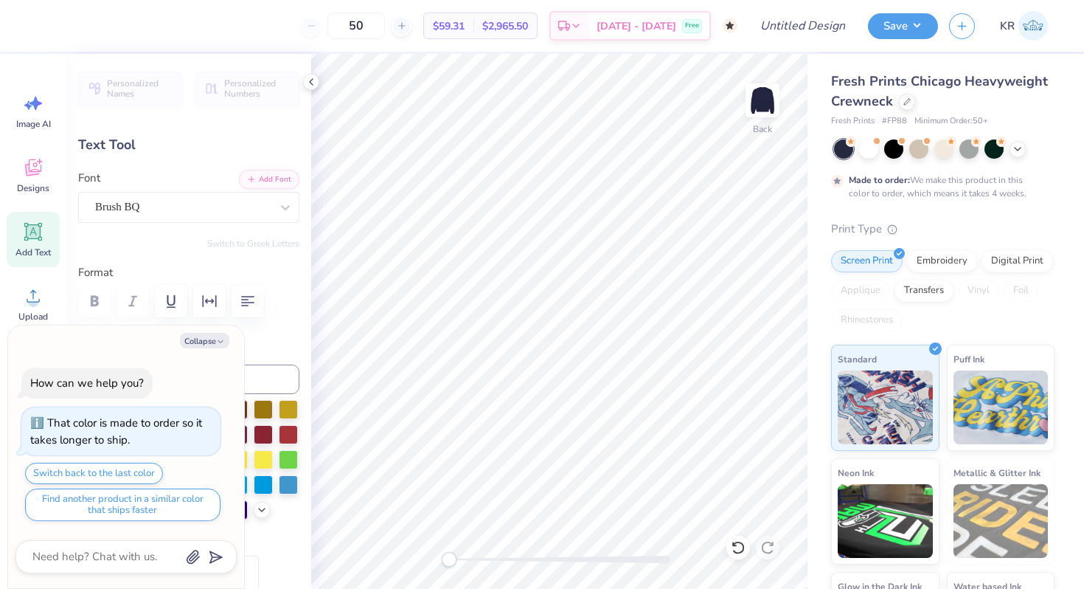
type textarea "x"
type textarea "chi"
type textarea "x"
type textarea "chi"
type textarea "x"
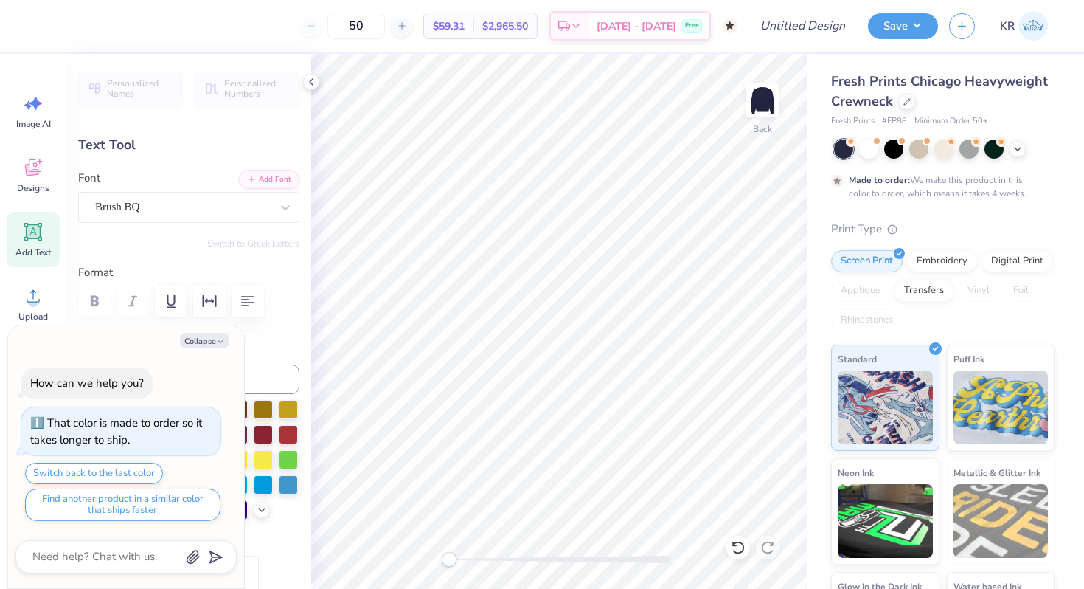
type textarea "chi o"
type textarea "x"
type textarea "chi om"
type textarea "x"
type textarea "chi ome"
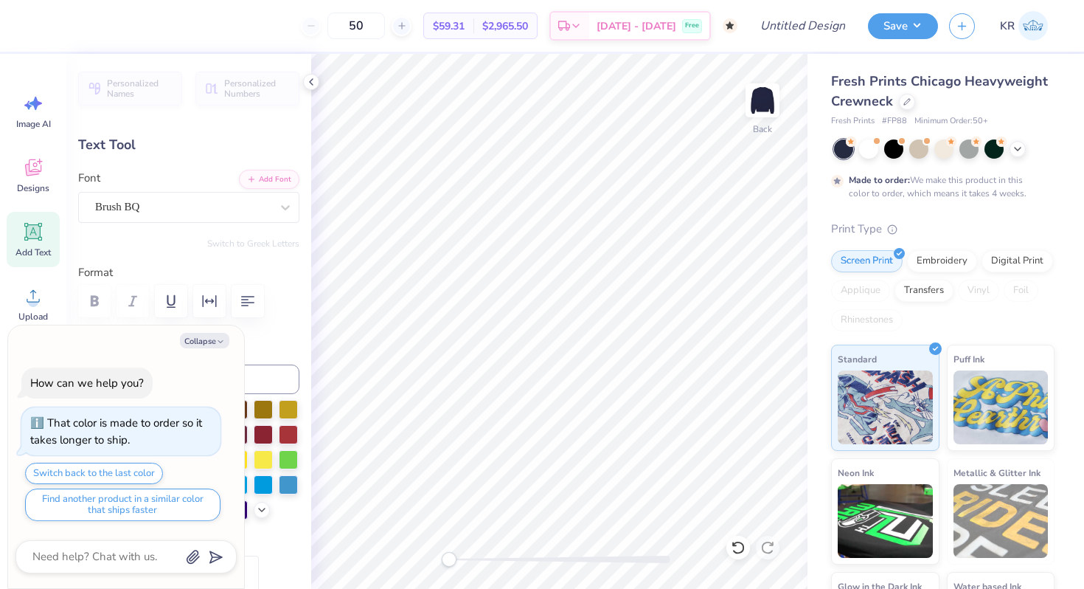
type textarea "x"
type textarea "[PERSON_NAME]"
type textarea "x"
type textarea "chi omega"
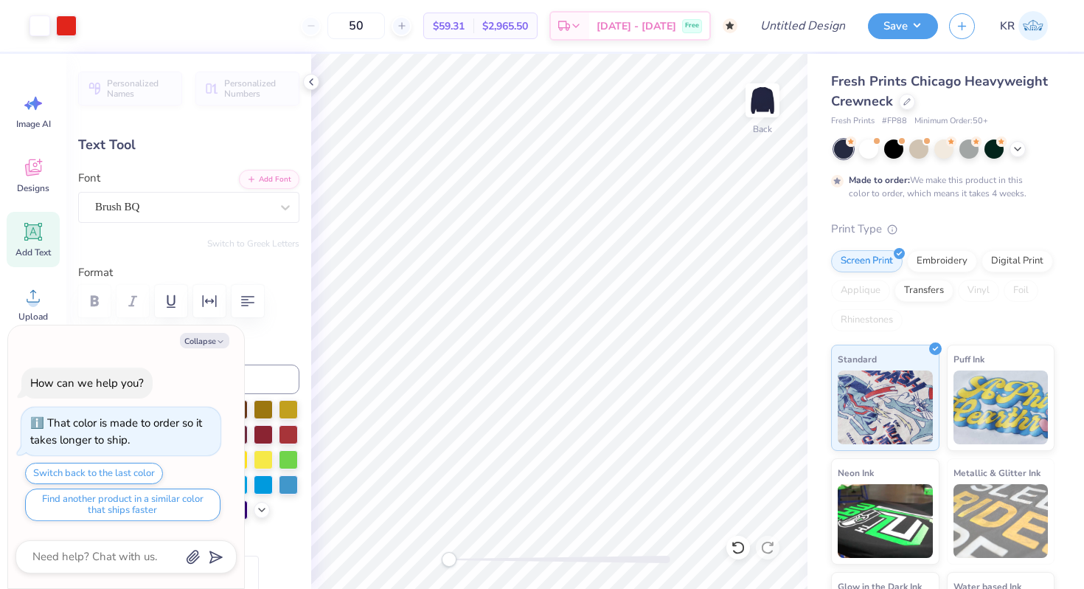
type textarea "x"
type input "1.41"
type input "1.05"
type input "4.38"
type textarea "x"
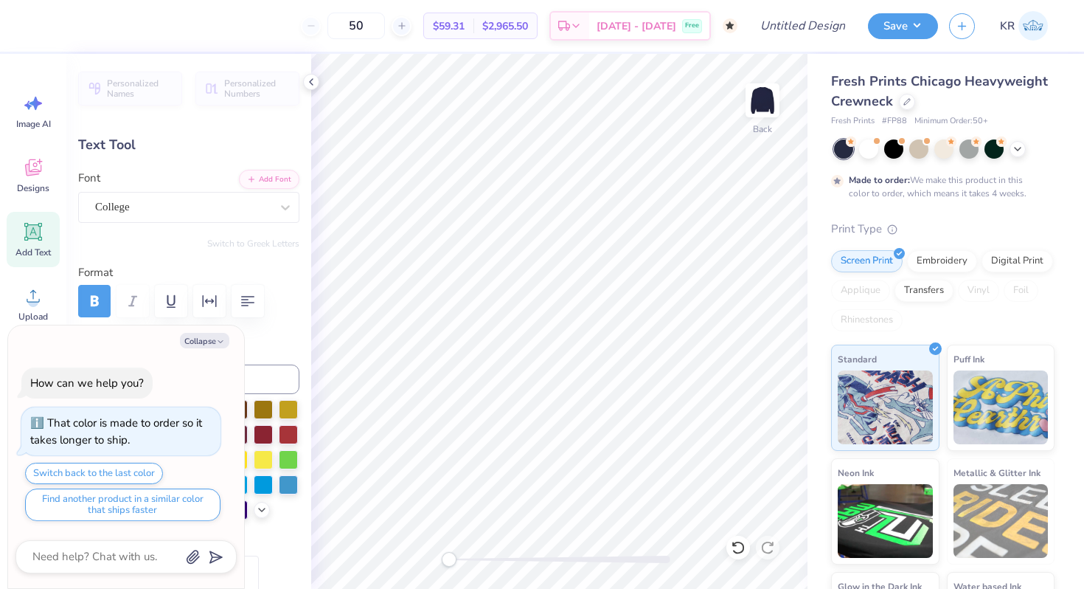
type textarea "9"
type textarea "x"
type textarea "95"
type textarea "x"
type input "4.52"
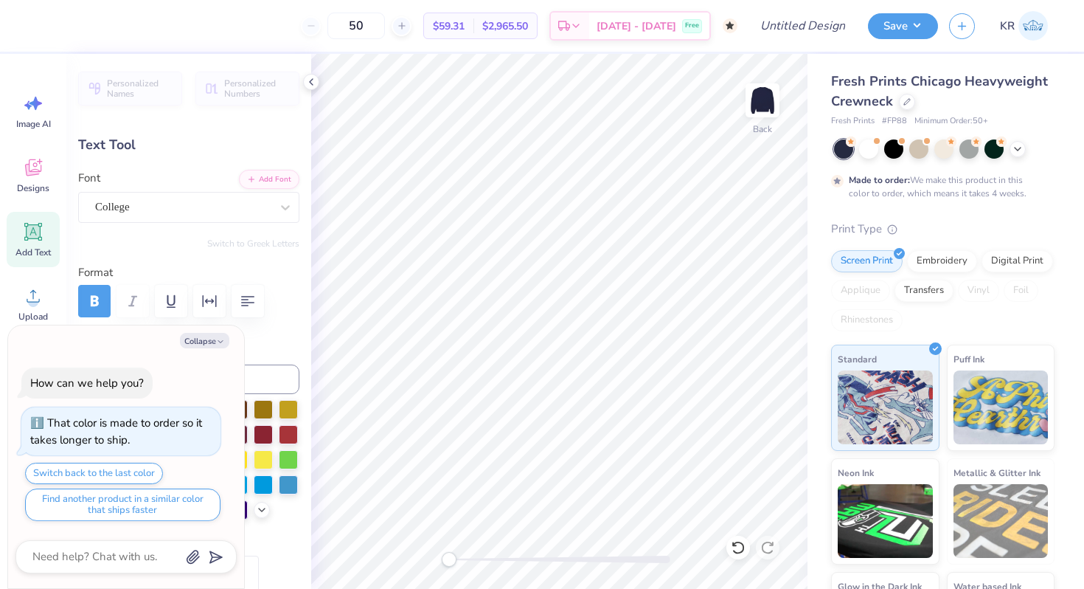
type textarea "x"
type input "0.90"
type input "5.64"
type input "11.64"
type input "-90.0"
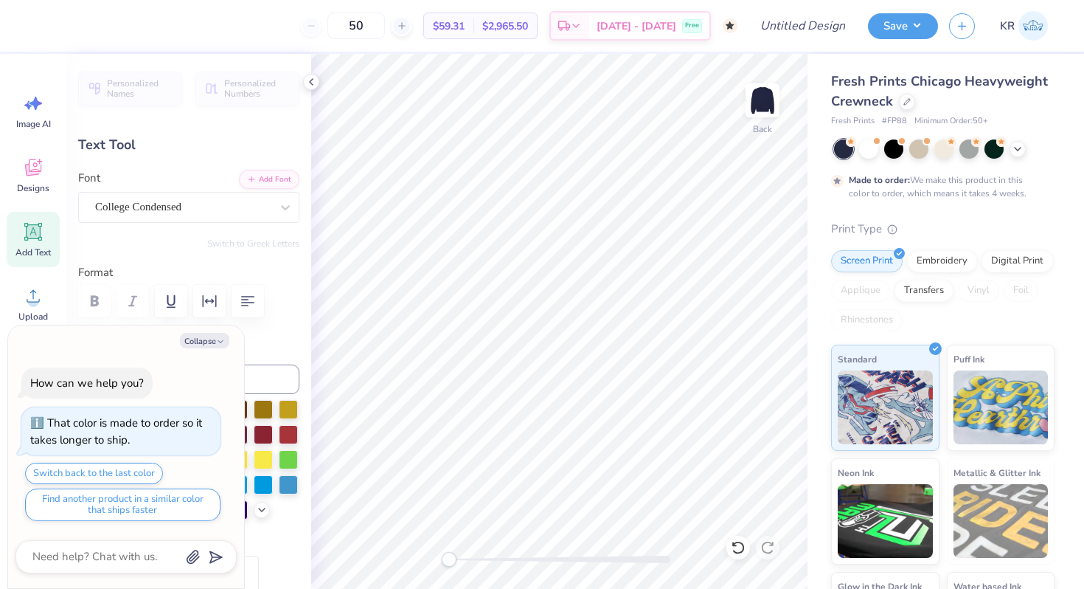
type textarea "x"
type textarea "C"
type textarea "x"
type textarea "CH"
type textarea "x"
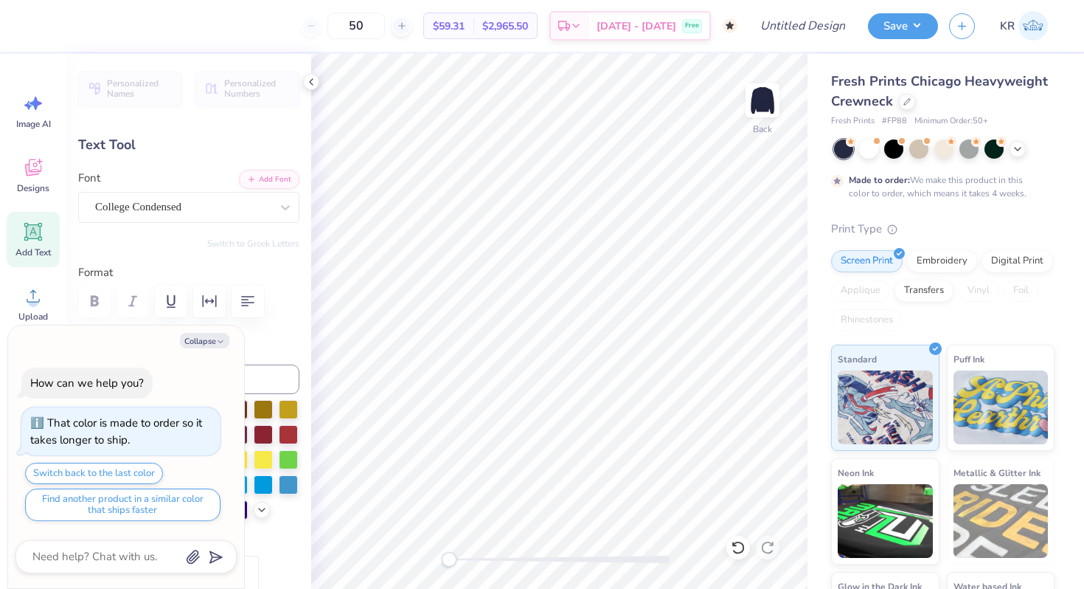
type textarea "CHI"
type textarea "x"
type textarea "CHI"
type textarea "x"
type textarea "CHI O"
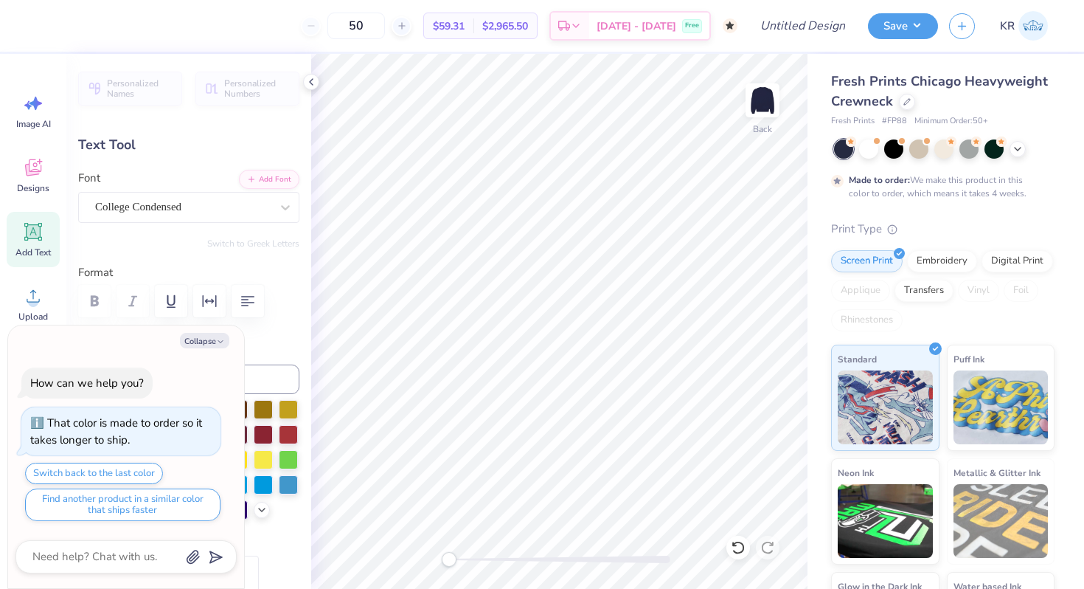
scroll to position [0, 0]
type textarea "x"
type textarea "CHI OM"
type textarea "x"
type textarea "CHI OME"
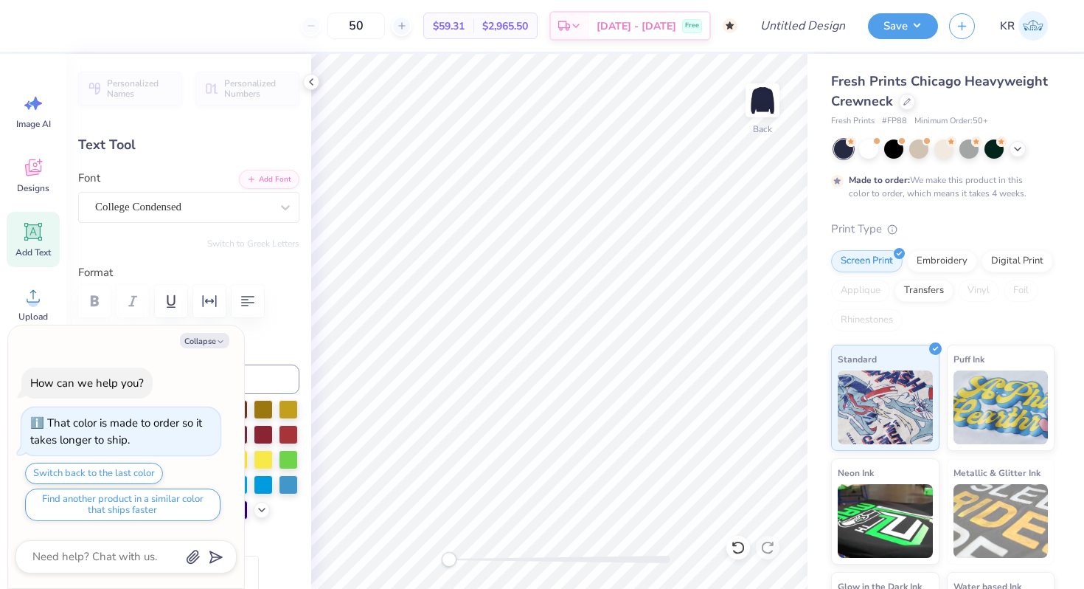
type textarea "x"
type textarea "[PERSON_NAME]"
type textarea "x"
type textarea "CHI OMEGA"
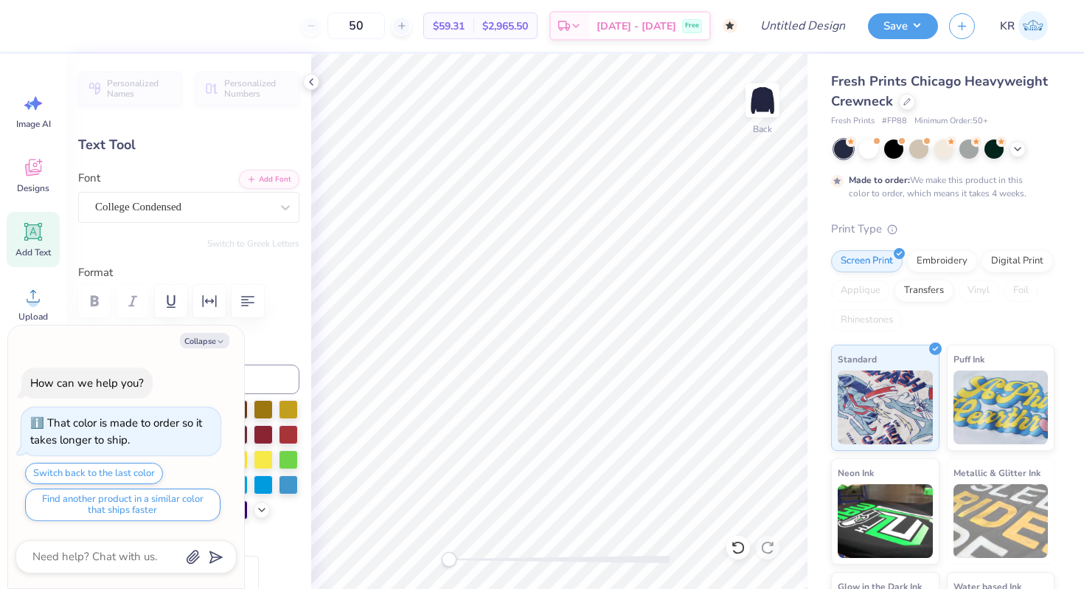
type textarea "x"
type input "0.0"
type textarea "x"
type input "-90.0"
type textarea "x"
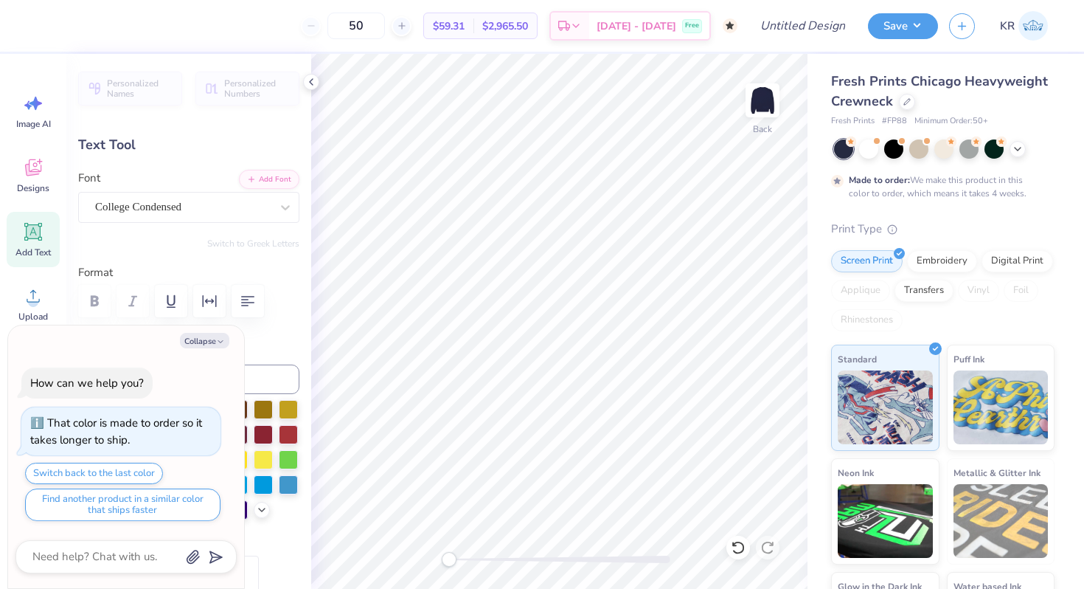
type textarea "C"
type textarea "x"
type textarea "CH"
type textarea "x"
type textarea "CHI"
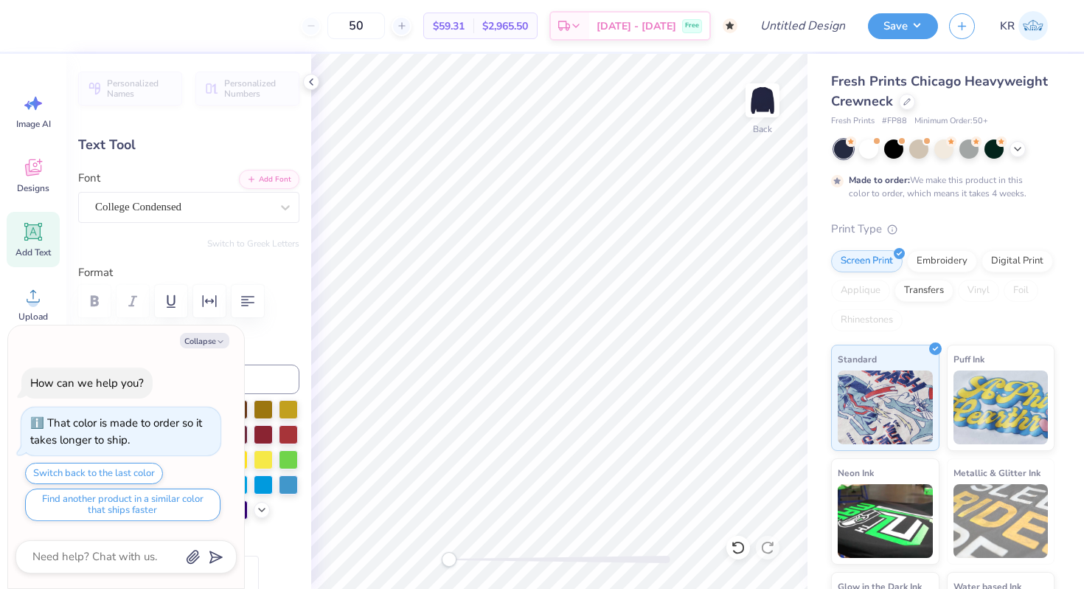
type textarea "x"
type textarea "CHI"
type textarea "x"
type textarea "CHI O"
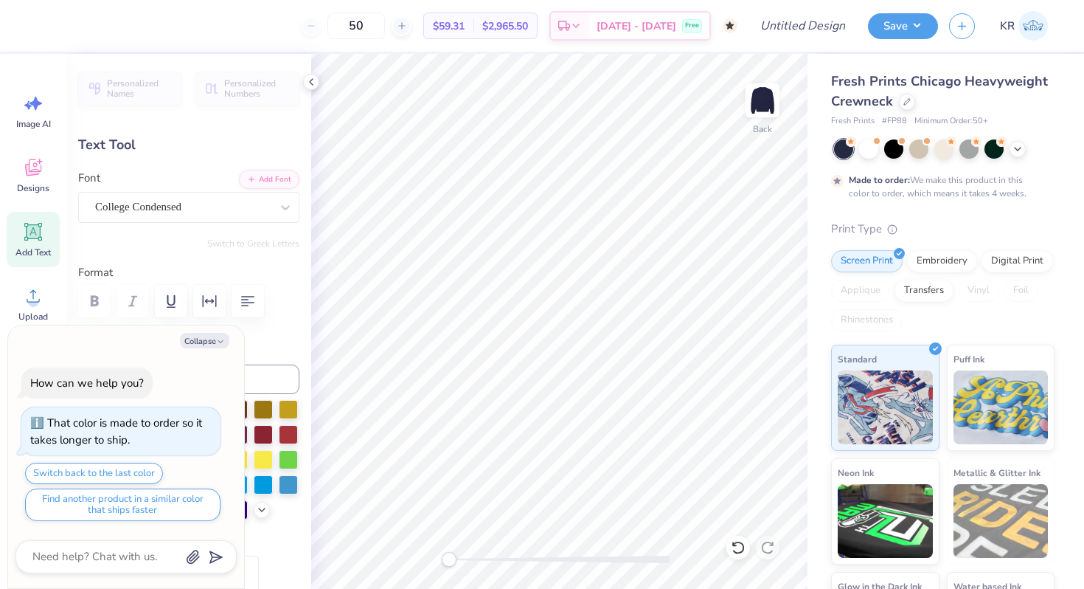
type textarea "x"
type textarea "CHI OME"
type textarea "x"
type textarea "[PERSON_NAME]"
type textarea "x"
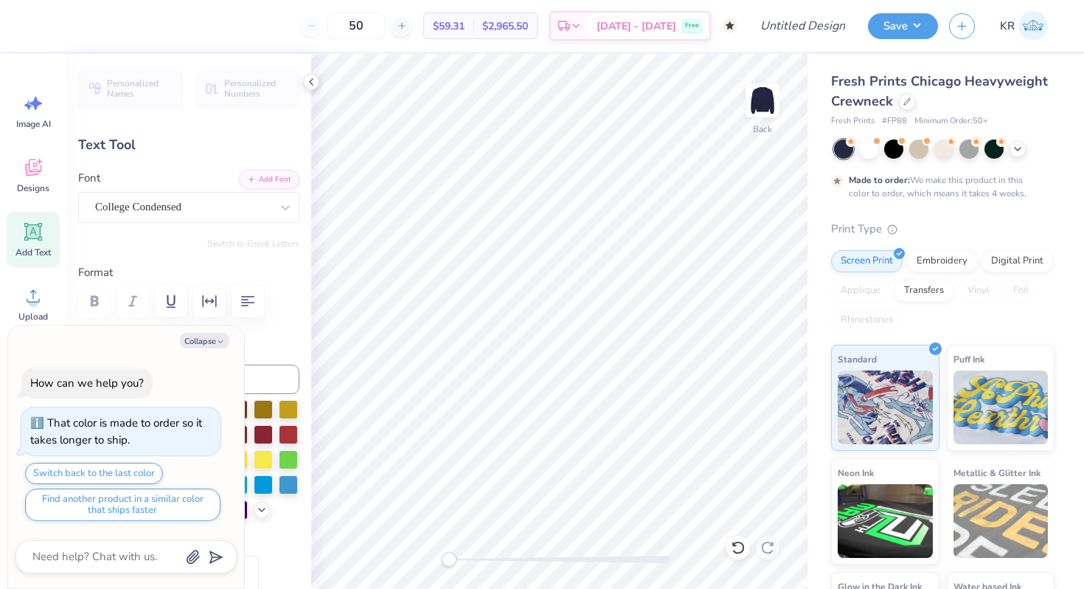
type textarea "CHI OMEGA"
type textarea "x"
type input "0.0"
click at [464, 569] on div "Back" at bounding box center [559, 321] width 497 height 535
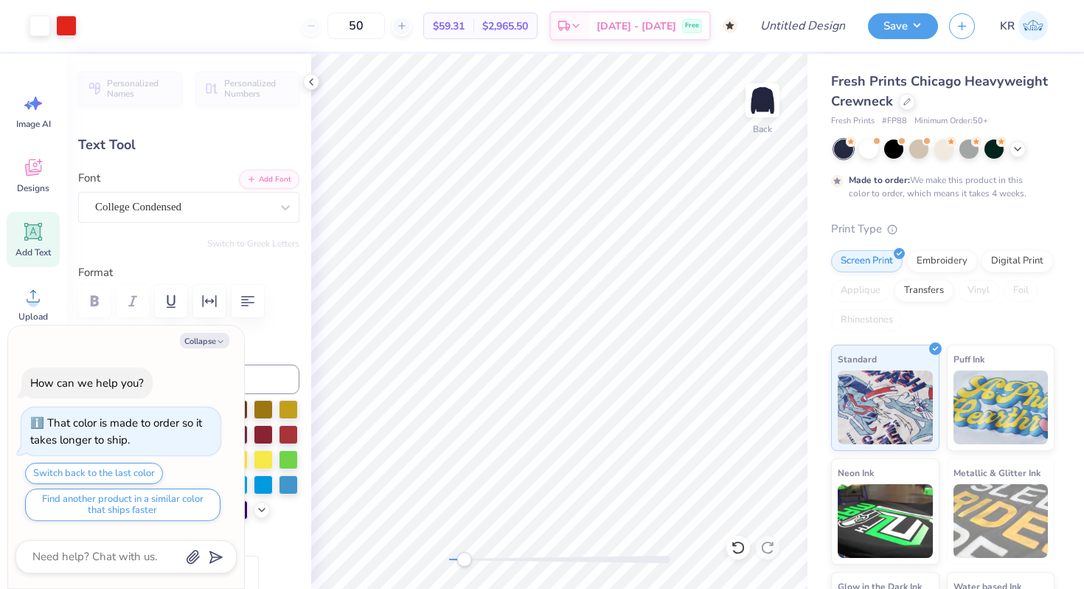
type textarea "x"
type input "3.04"
type input "0.70"
type input "3.82"
type textarea "x"
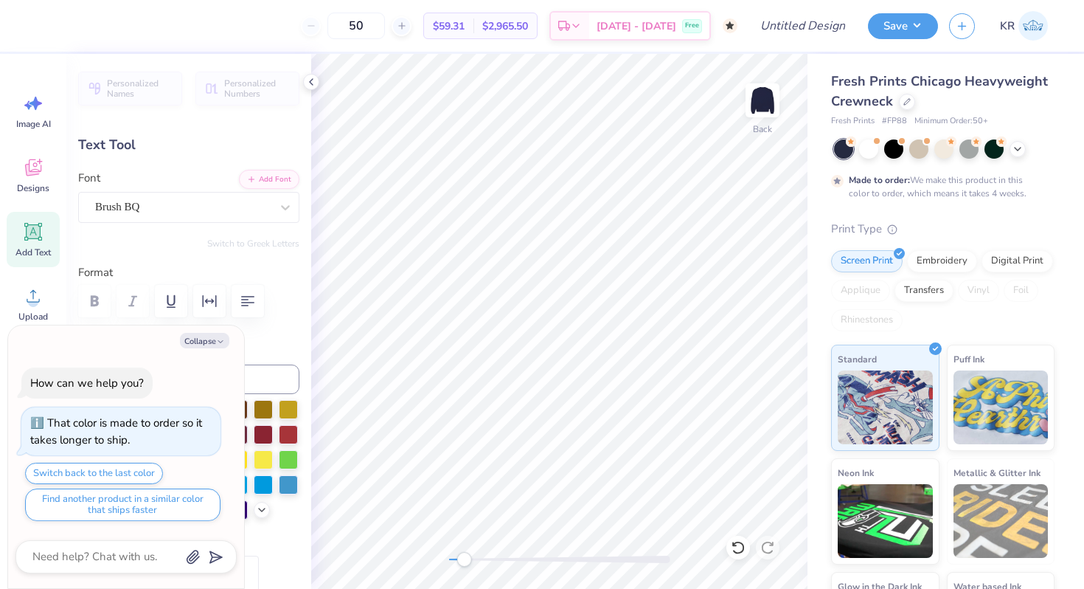
type textarea "C"
type textarea "x"
type textarea "CH"
type textarea "x"
type textarea "CHI"
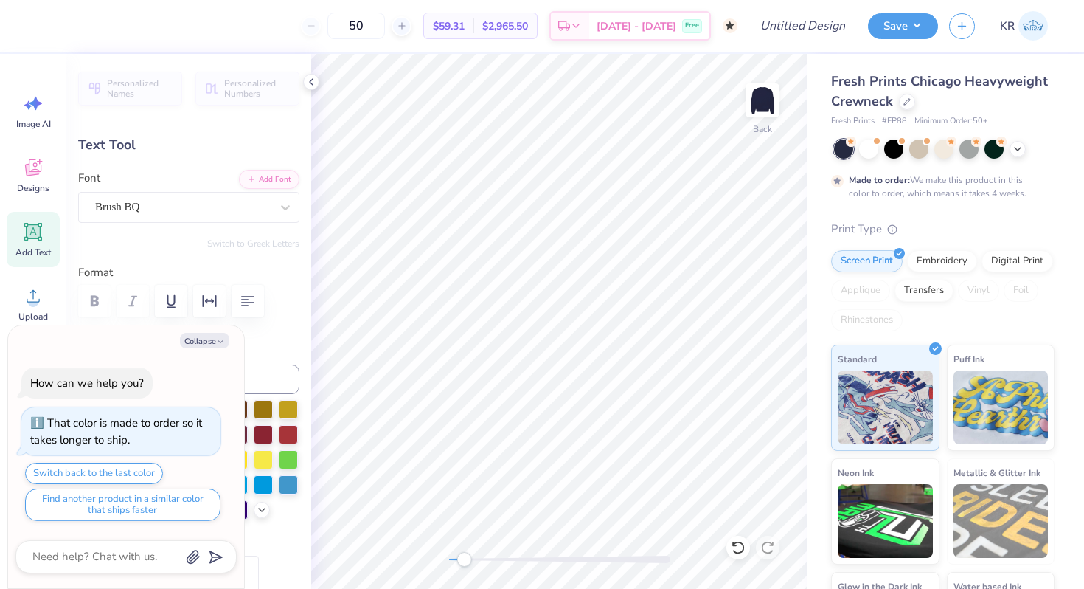
type textarea "x"
type textarea "CHI"
type textarea "x"
type textarea "CH"
type textarea "x"
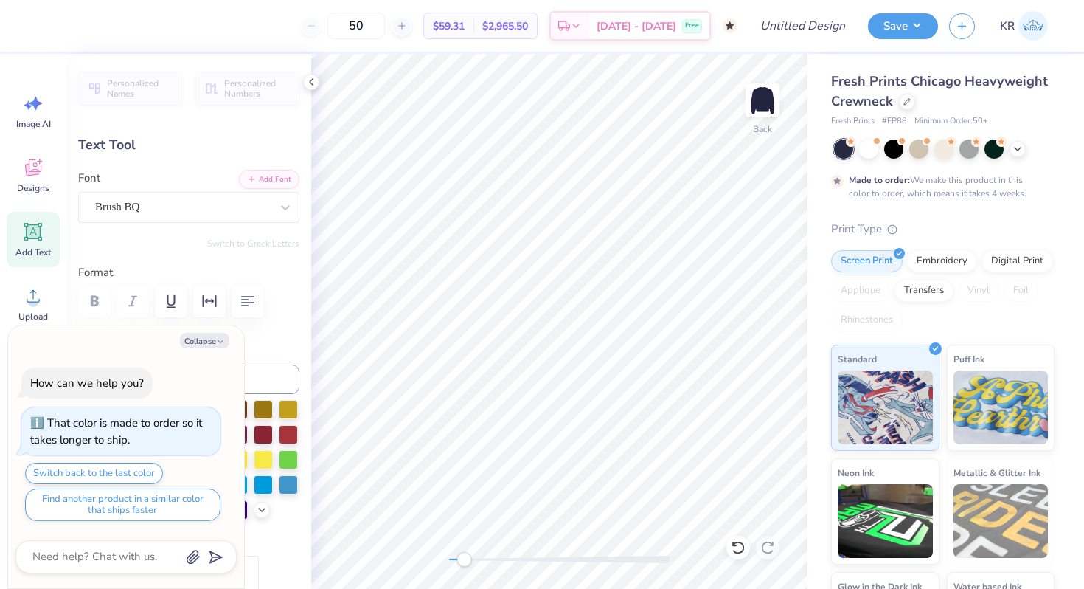
type textarea "C"
type textarea "x"
type textarea "c"
type textarea "x"
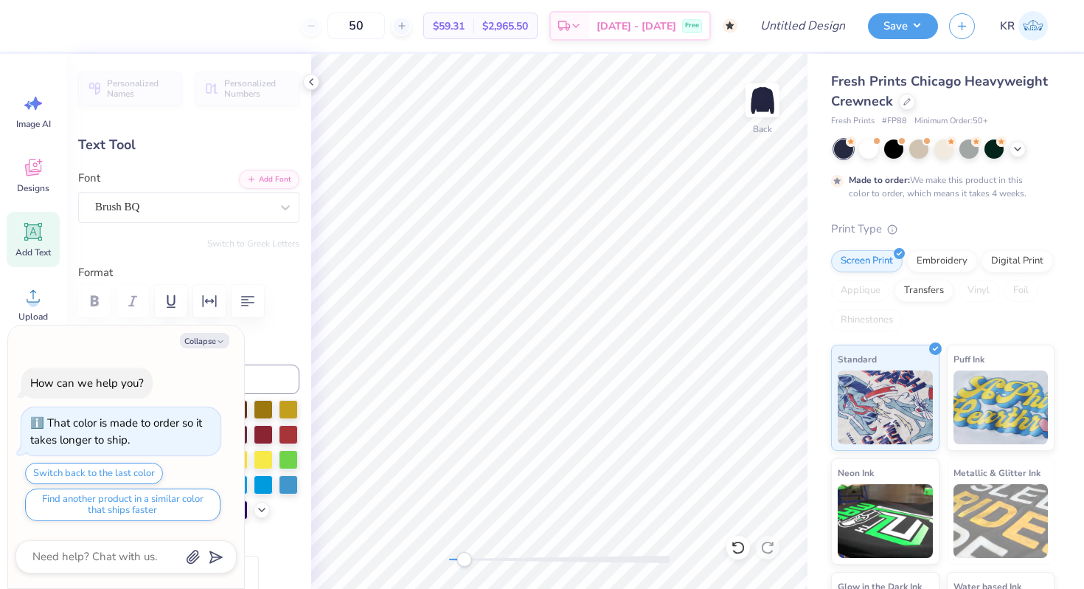
type textarea "ch"
type textarea "x"
type textarea "chi"
type textarea "x"
type textarea "chi"
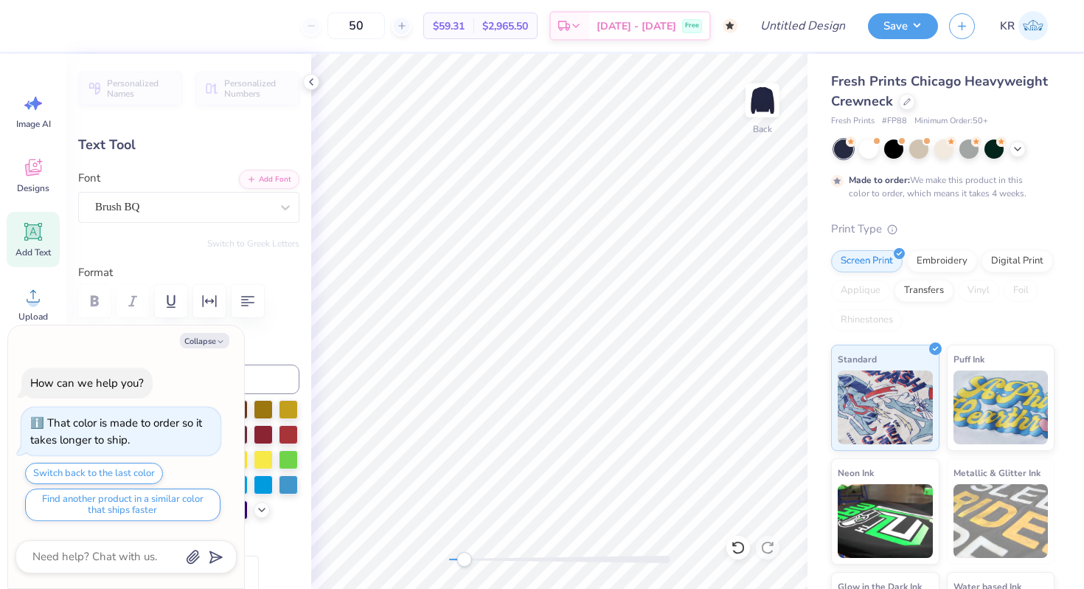
type textarea "x"
type textarea "chi om"
type textarea "x"
type textarea "chi ome"
type textarea "x"
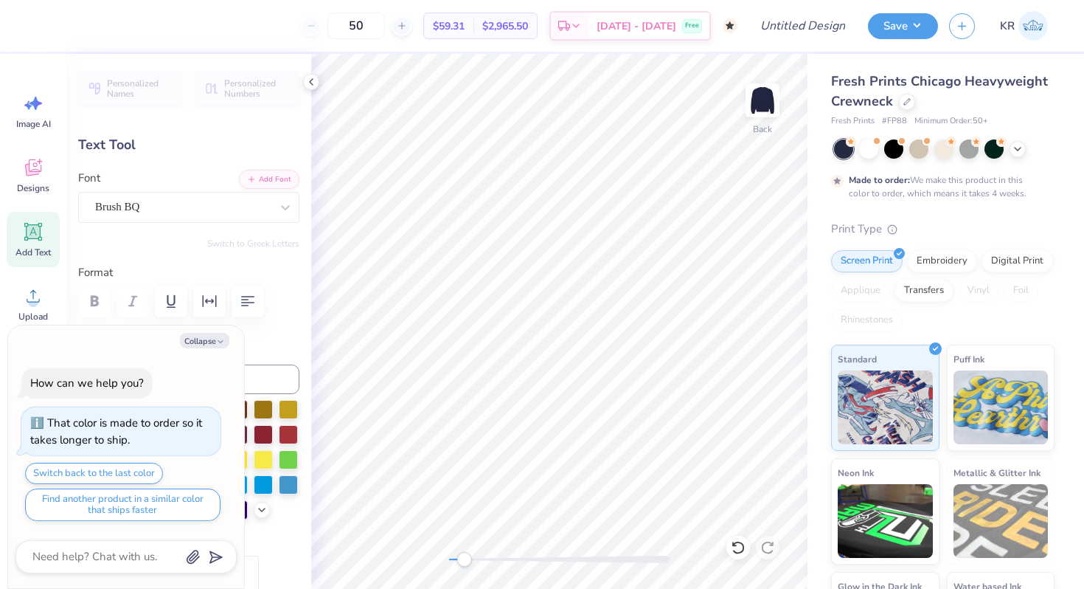
type textarea "chi omegas"
type textarea "x"
type textarea "chi omega"
type textarea "x"
type textarea "[PERSON_NAME]"
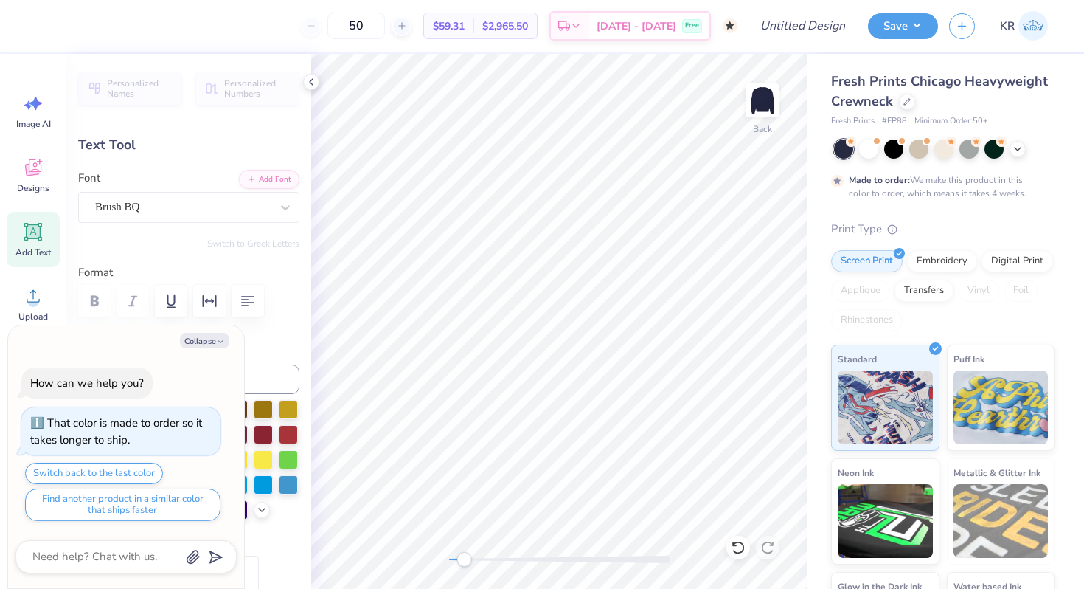
type textarea "x"
type textarea "chi ome"
type textarea "x"
type textarea "[PERSON_NAME]"
type textarea "x"
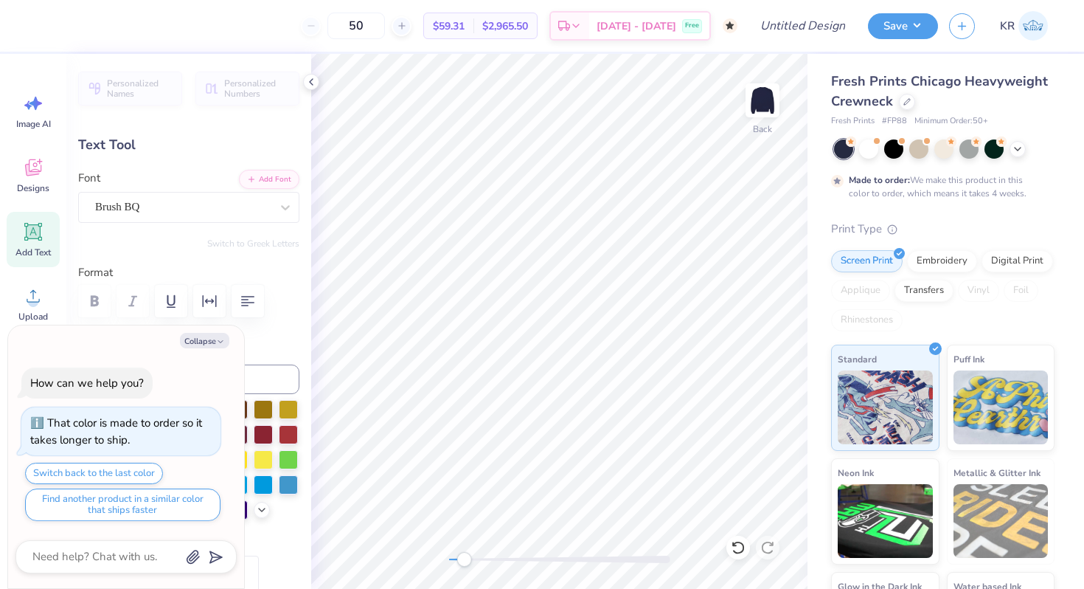
type textarea "chi omega"
drag, startPoint x: 468, startPoint y: 559, endPoint x: 444, endPoint y: 556, distance: 23.8
click at [444, 556] on div "Accessibility label" at bounding box center [449, 559] width 15 height 15
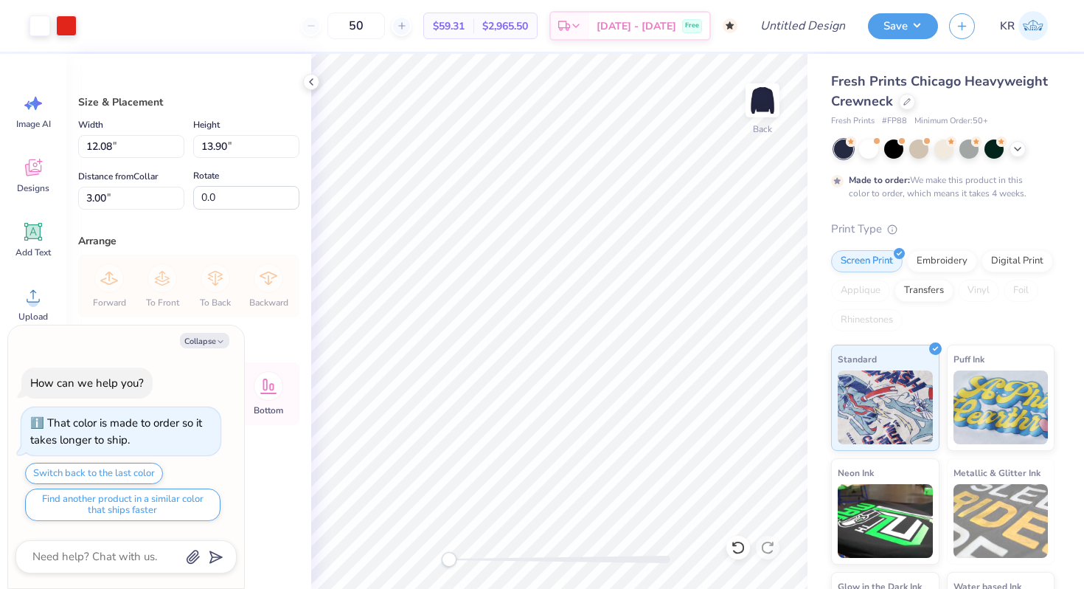
type textarea "x"
type input "13.73"
type input "15.79"
type input "1.10"
type textarea "x"
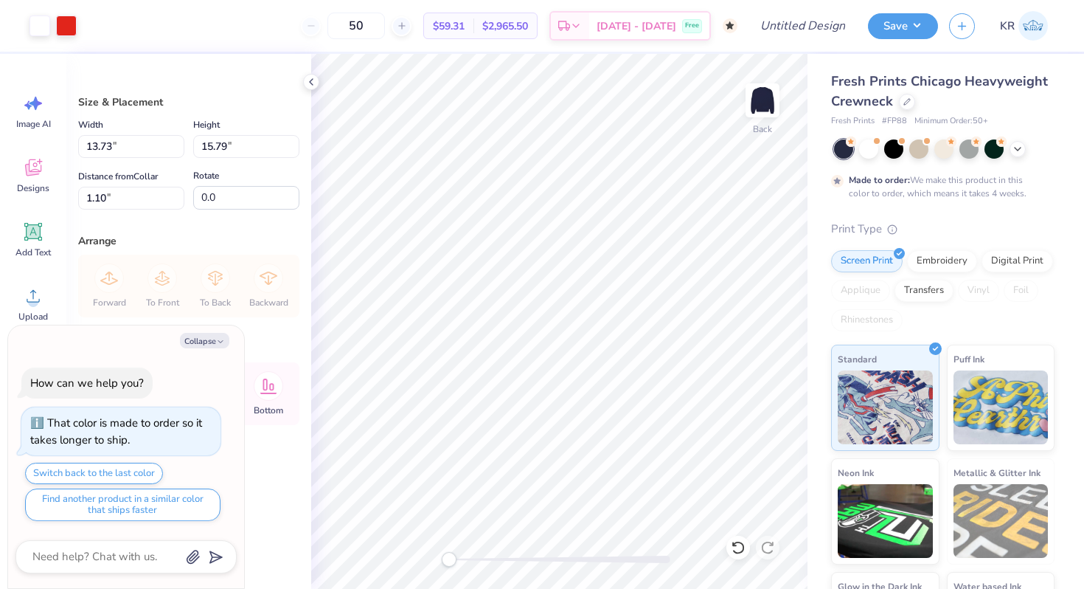
type input "3.00"
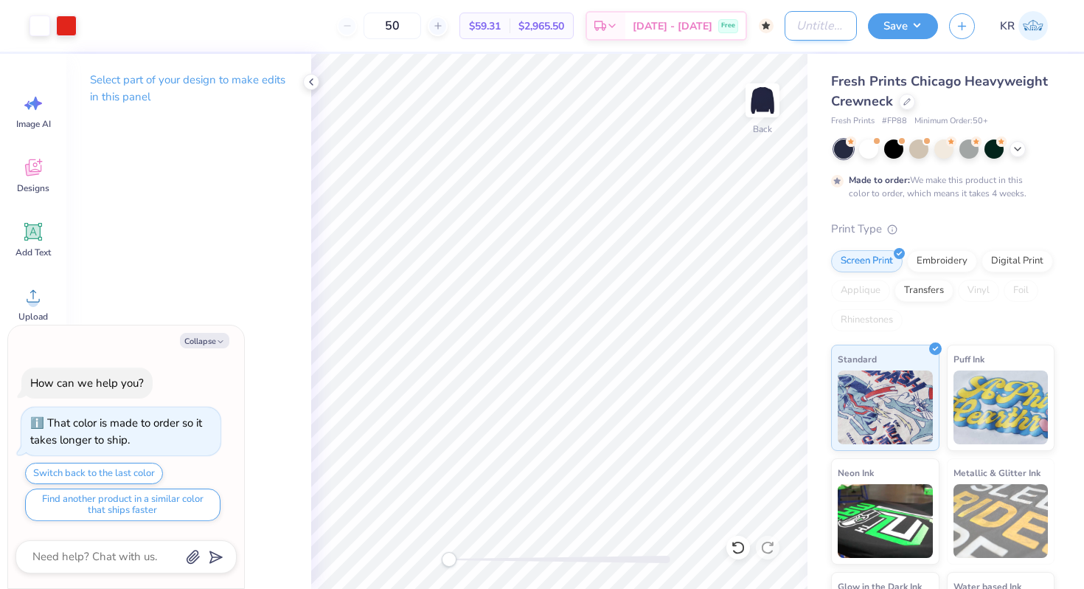
click at [809, 30] on input "Design Title" at bounding box center [821, 26] width 72 height 30
click at [908, 27] on button "Save" at bounding box center [903, 24] width 70 height 26
type textarea "x"
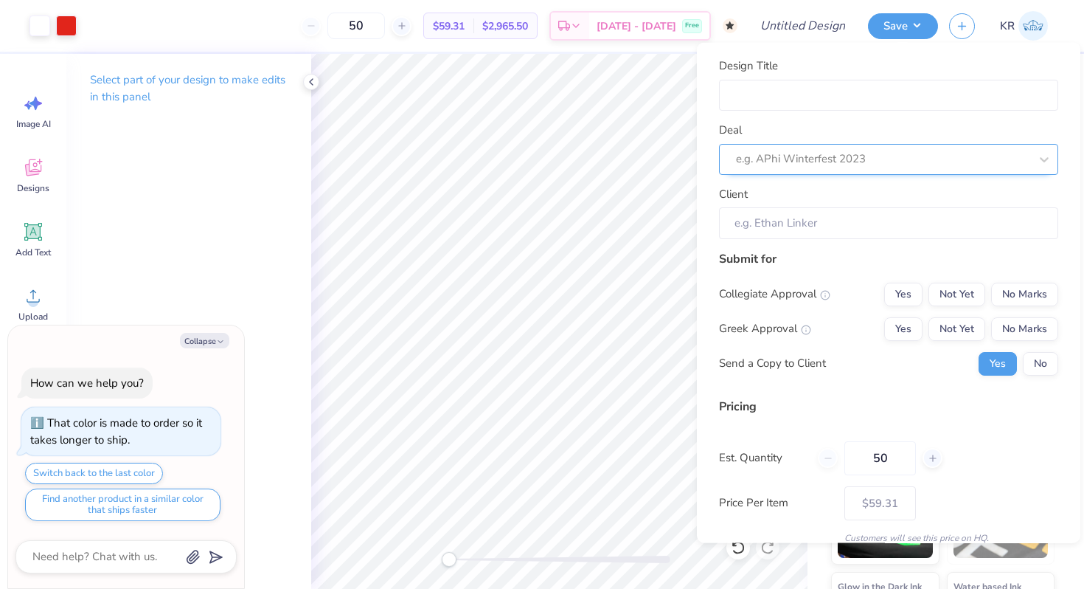
click at [836, 167] on div at bounding box center [883, 159] width 294 height 20
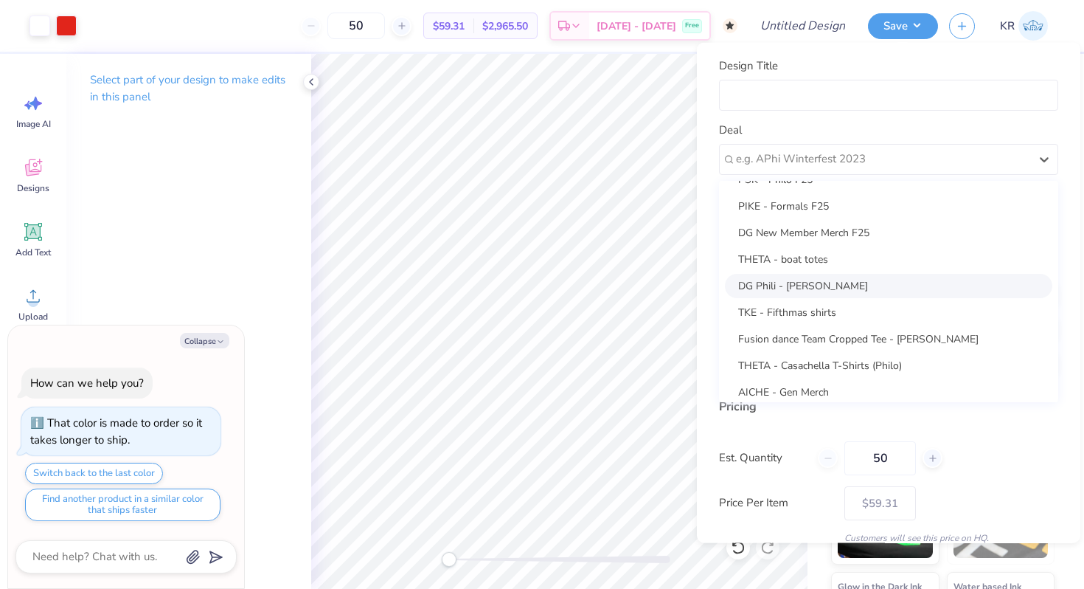
scroll to position [79, 0]
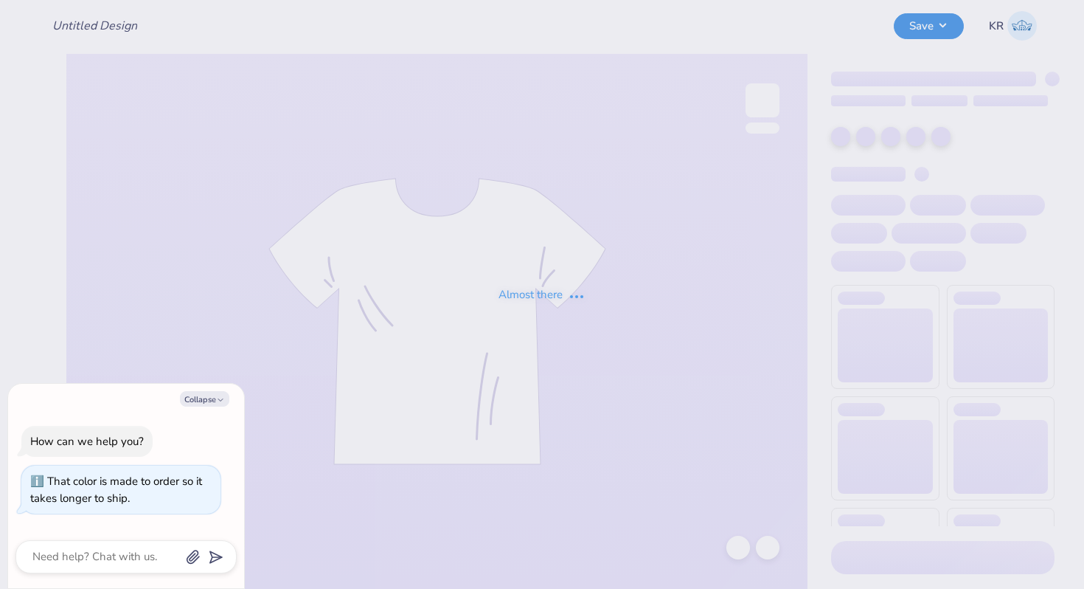
type textarea "x"
type input "Chi O Hoodie Set"
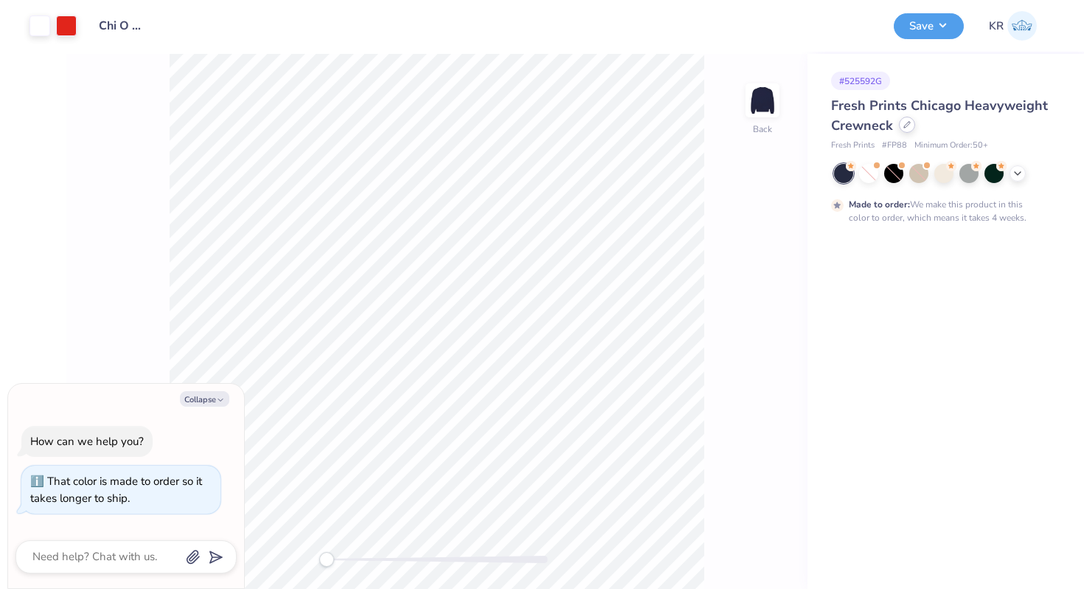
click at [904, 128] on icon at bounding box center [907, 124] width 7 height 7
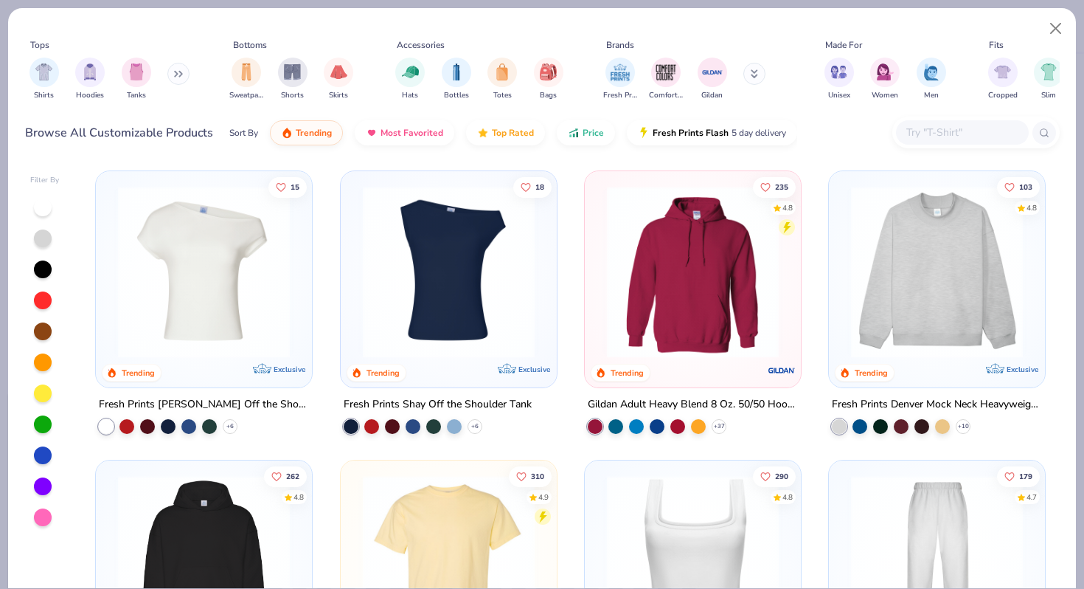
type textarea "x"
click at [927, 137] on input "text" at bounding box center [962, 132] width 114 height 17
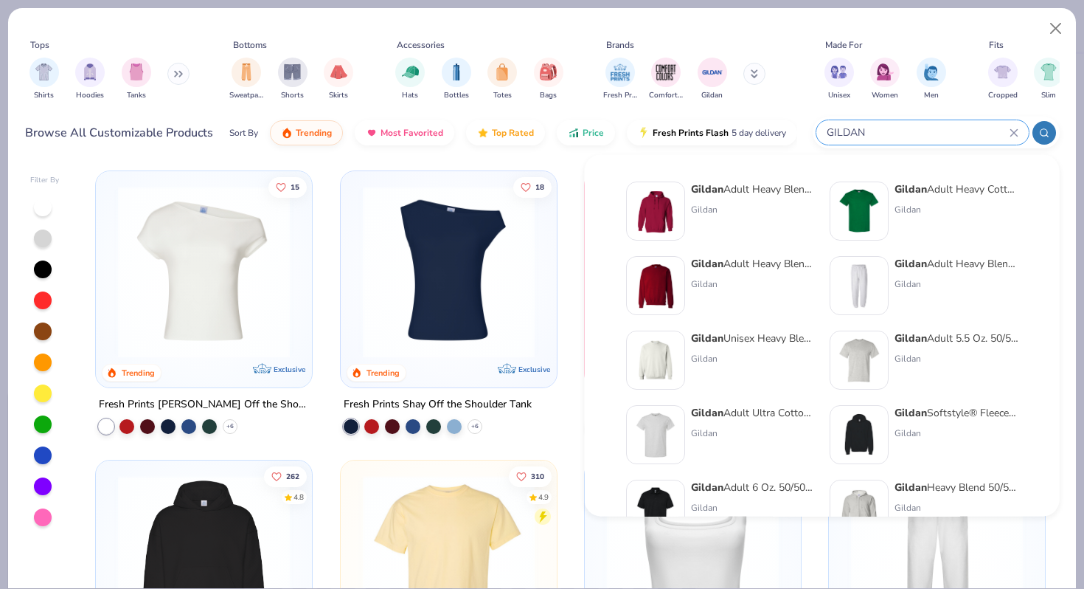
type input "GILDAN"
click at [715, 276] on div "Gildan Adult Heavy Blend Adult 8 Oz. 50/50 Fleece Crew Gildan" at bounding box center [753, 285] width 124 height 59
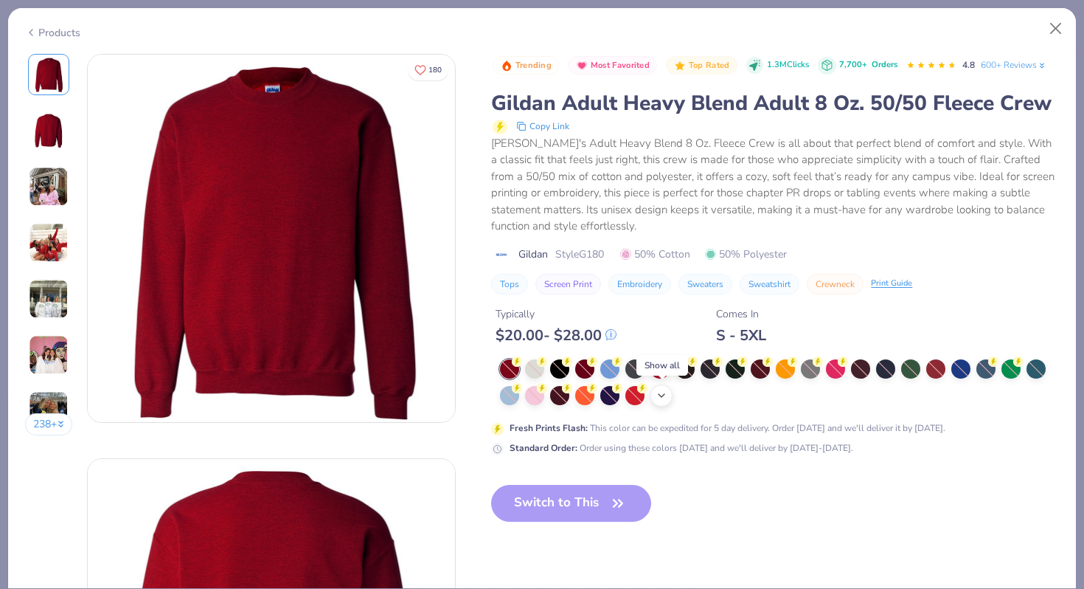
click at [660, 392] on icon at bounding box center [662, 396] width 12 height 12
click at [1057, 28] on button "Close" at bounding box center [1056, 29] width 28 height 28
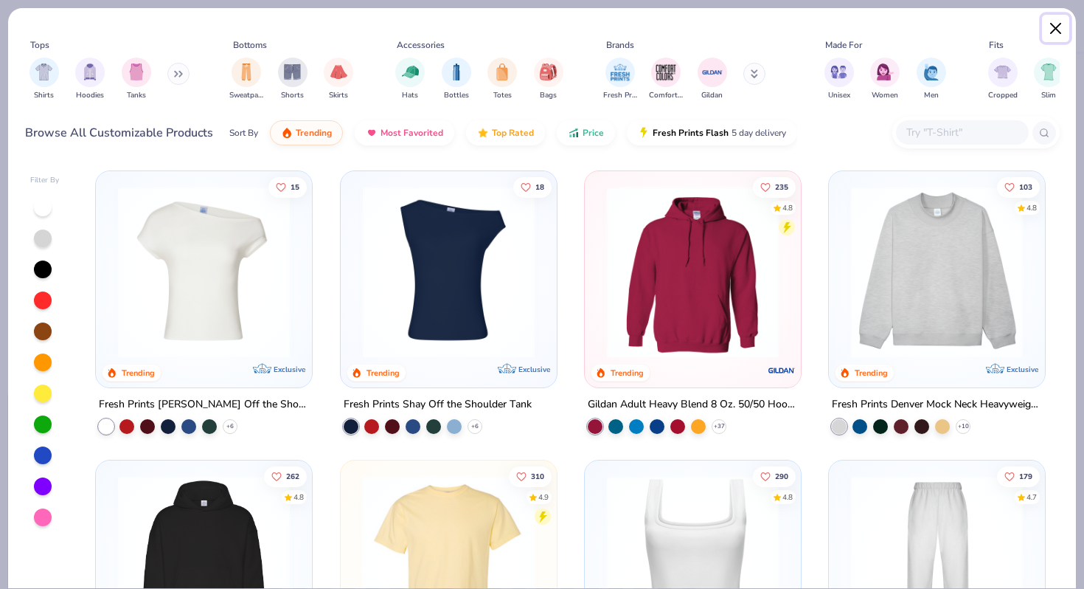
click at [1053, 38] on button "Close" at bounding box center [1056, 29] width 28 height 28
type textarea "x"
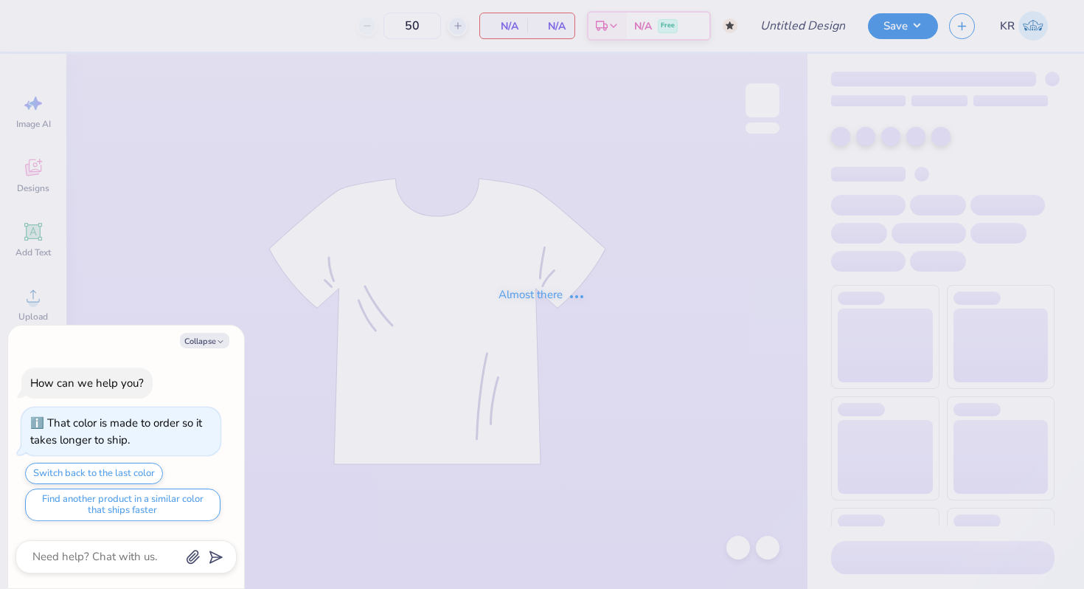
type textarea "x"
type input "Chi O Hoodie Set"
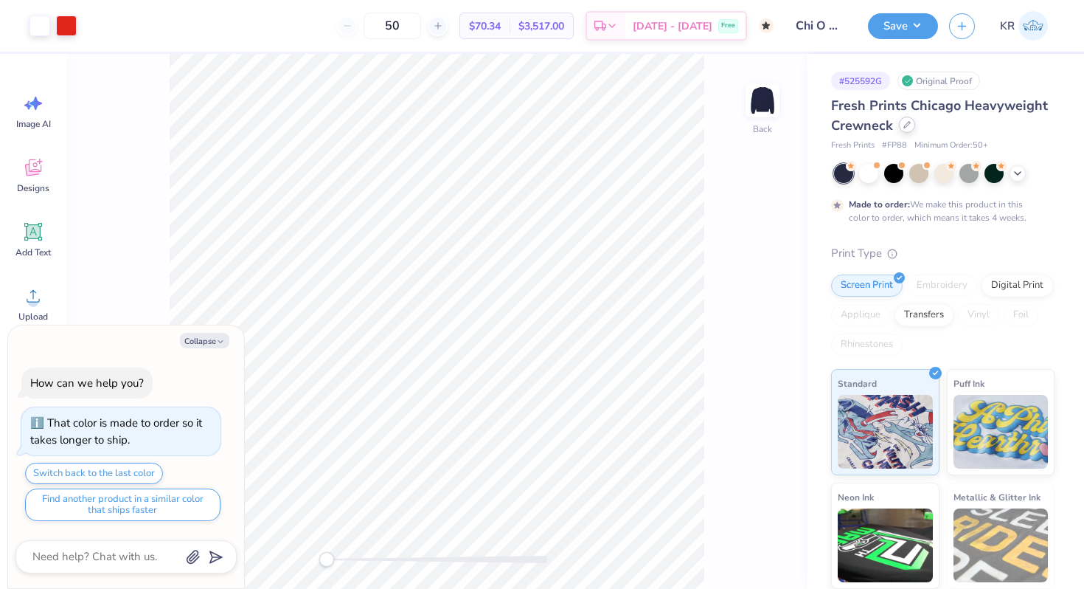
click at [909, 124] on icon at bounding box center [907, 124] width 7 height 7
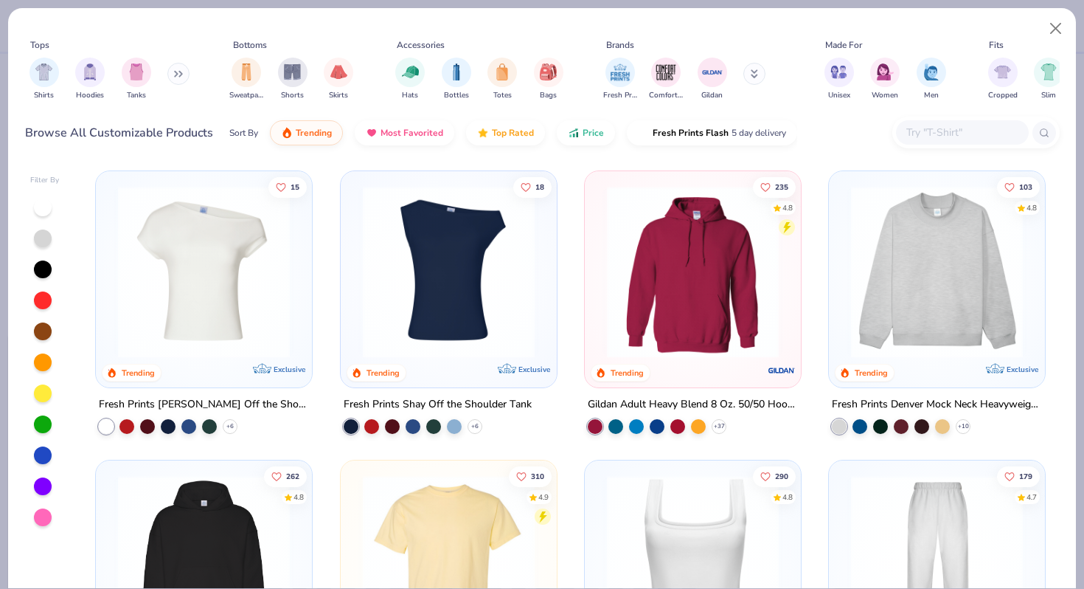
type textarea "x"
click at [930, 139] on input "text" at bounding box center [962, 132] width 114 height 17
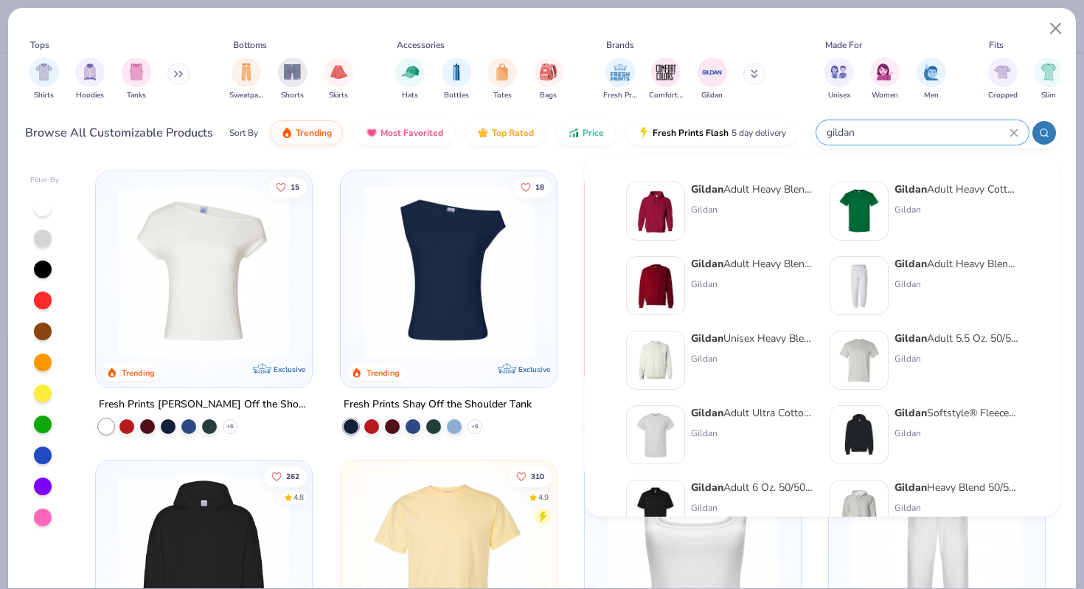
type input "gildan"
click at [723, 277] on div "Gildan" at bounding box center [753, 283] width 124 height 13
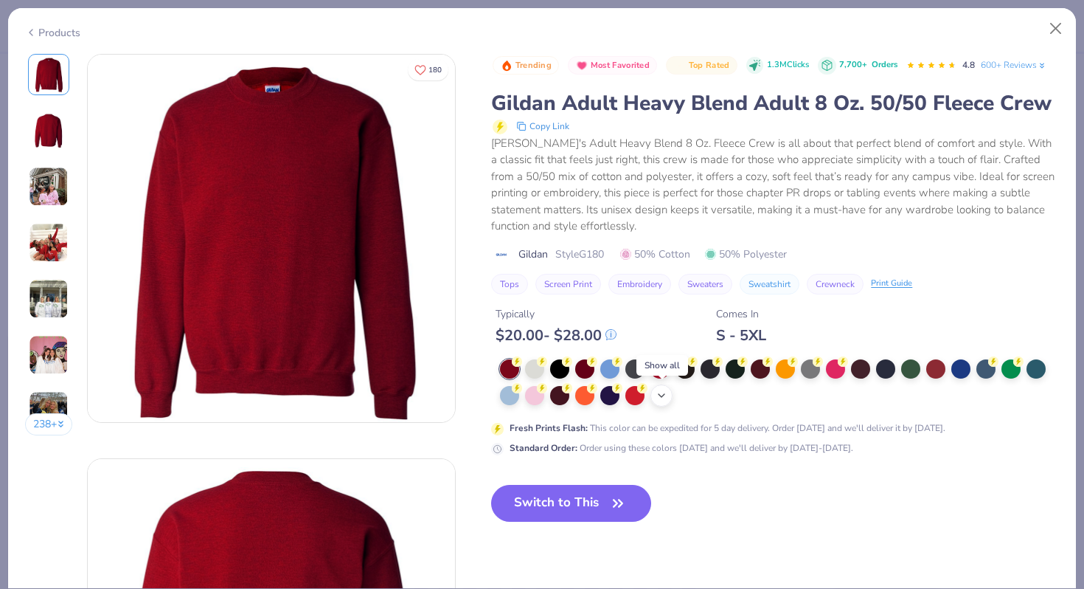
click at [668, 398] on div "+ 8" at bounding box center [662, 395] width 22 height 22
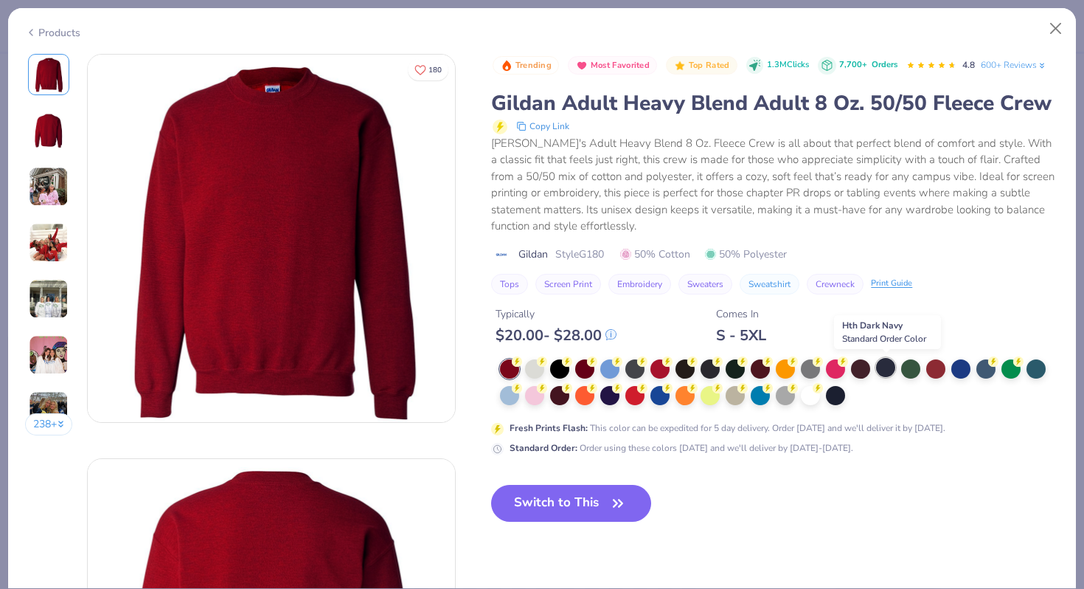
click at [890, 368] on div at bounding box center [885, 367] width 19 height 19
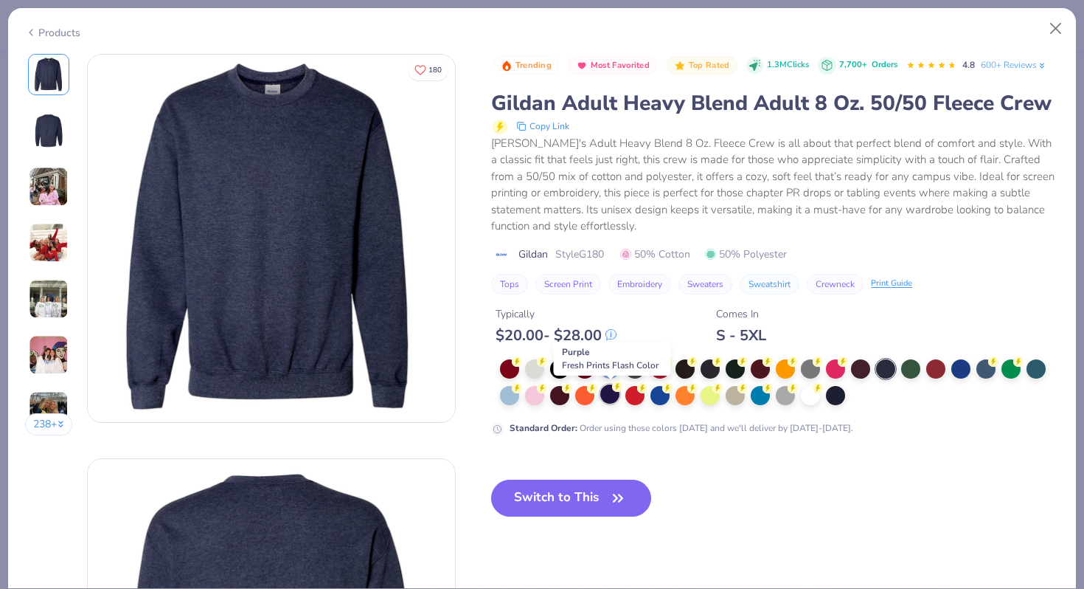
click at [610, 398] on div at bounding box center [610, 393] width 19 height 19
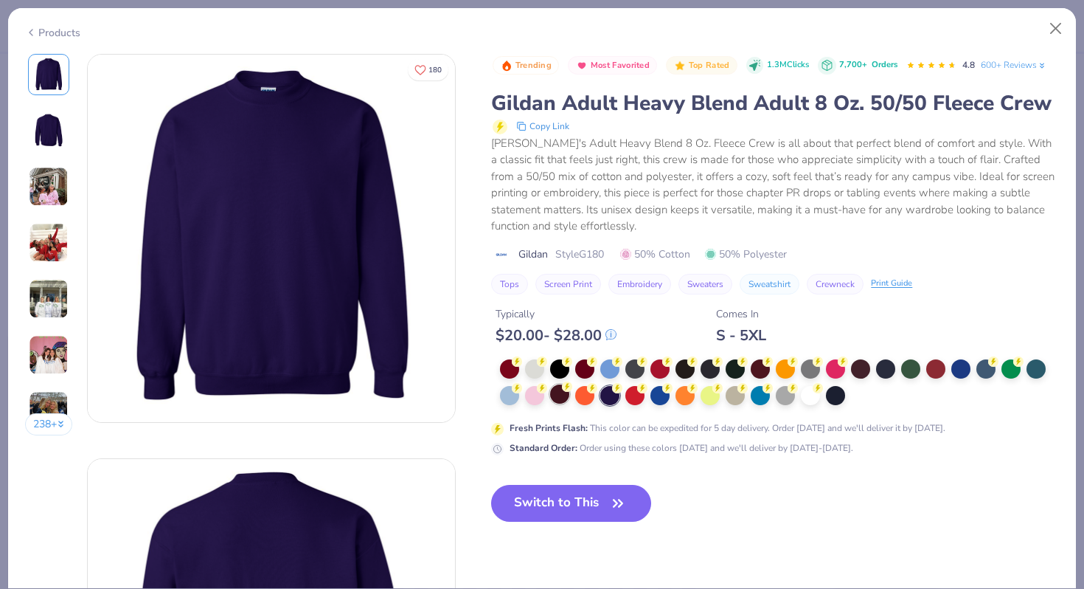
click at [559, 393] on div at bounding box center [559, 393] width 19 height 19
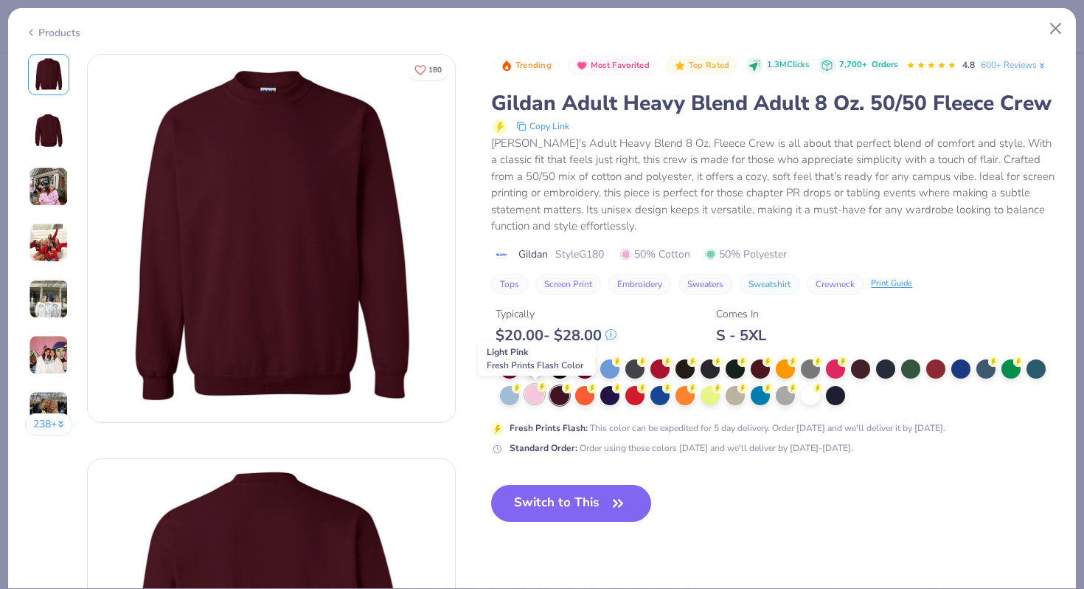
click at [536, 392] on div at bounding box center [534, 393] width 19 height 19
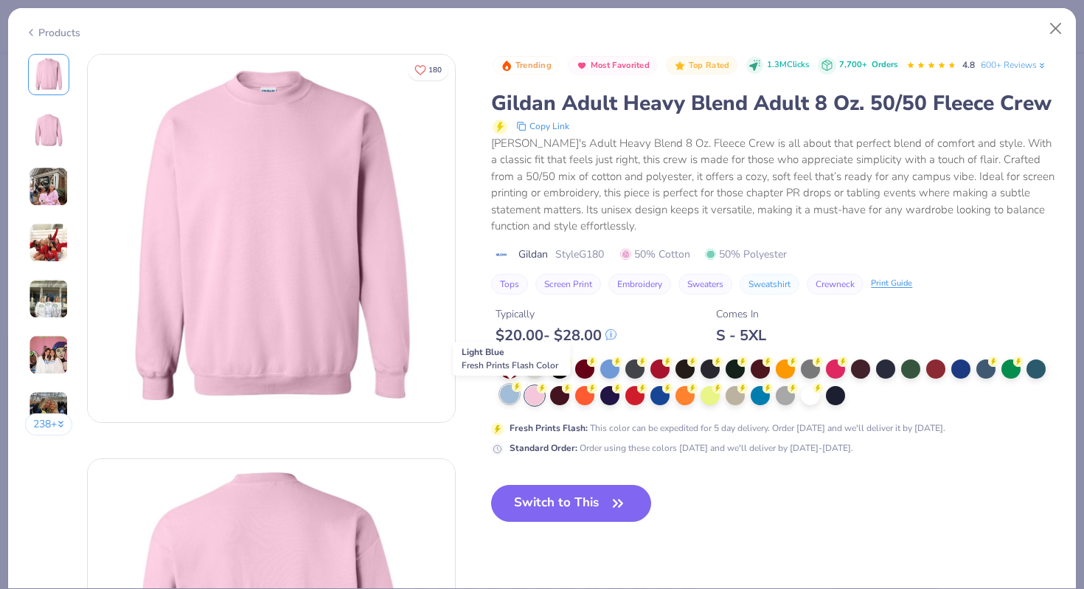
click at [507, 393] on div at bounding box center [509, 393] width 19 height 19
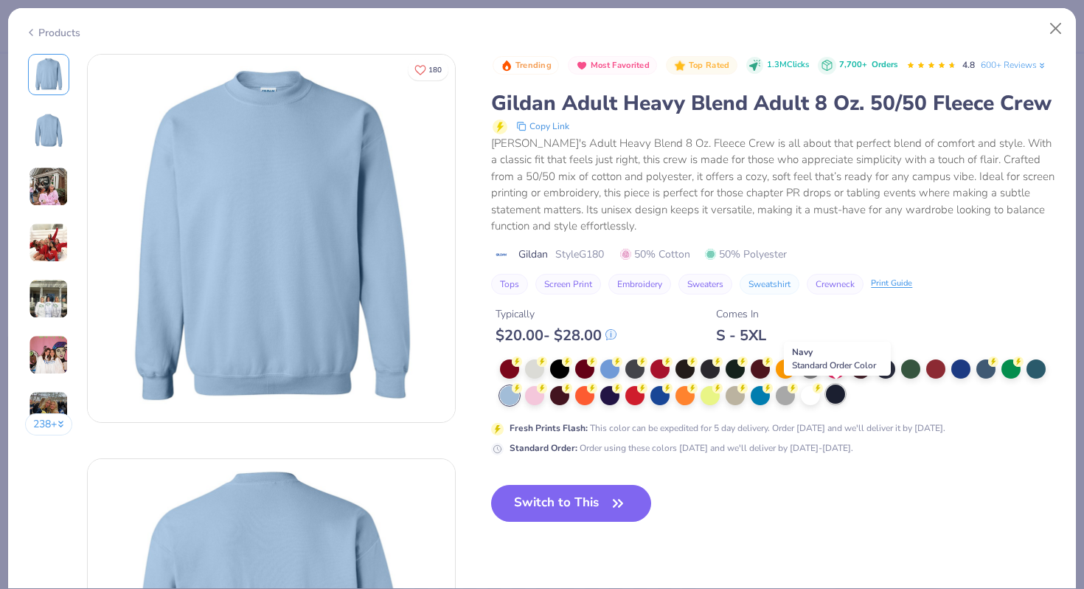
click at [834, 400] on div at bounding box center [835, 393] width 19 height 19
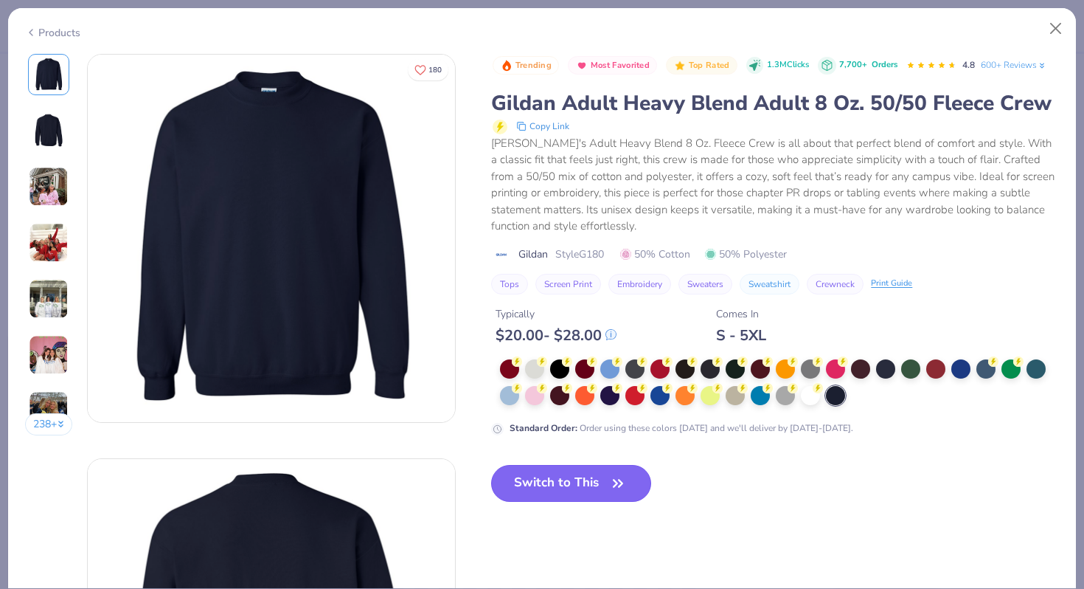
click at [585, 494] on button "Switch to This" at bounding box center [571, 483] width 160 height 37
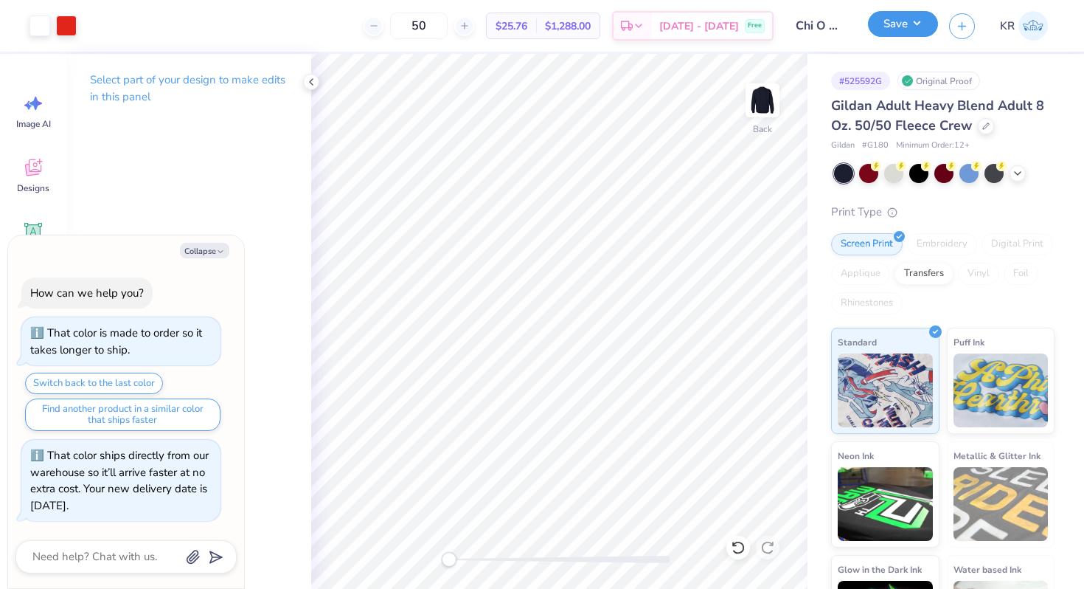
click at [910, 23] on button "Save" at bounding box center [903, 24] width 70 height 26
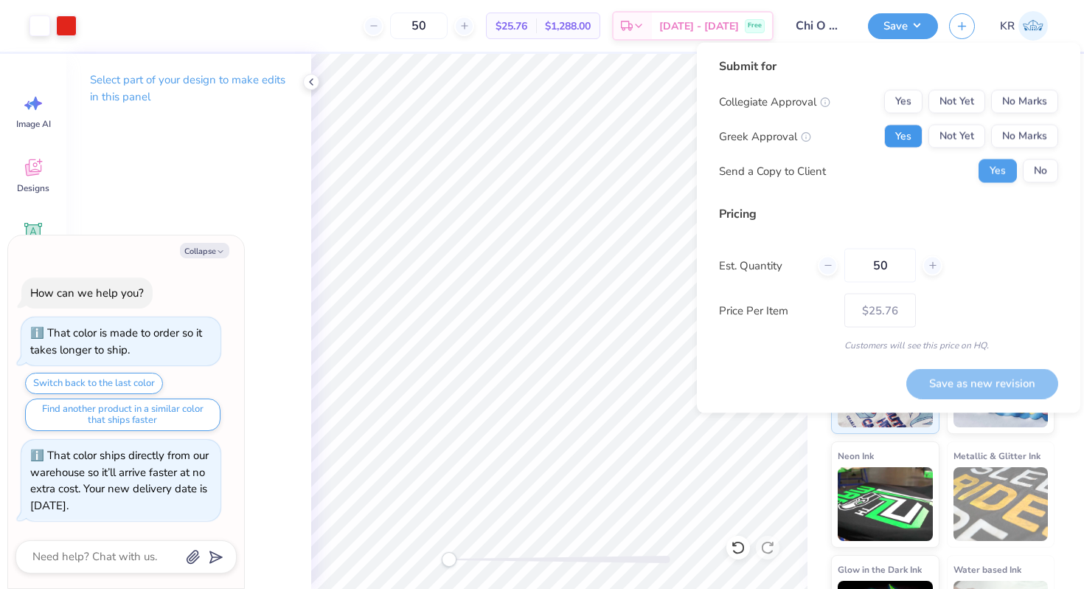
click at [903, 136] on button "Yes" at bounding box center [904, 137] width 38 height 24
click at [1020, 96] on button "No Marks" at bounding box center [1025, 102] width 67 height 24
click at [984, 382] on button "Save as new revision" at bounding box center [983, 383] width 152 height 30
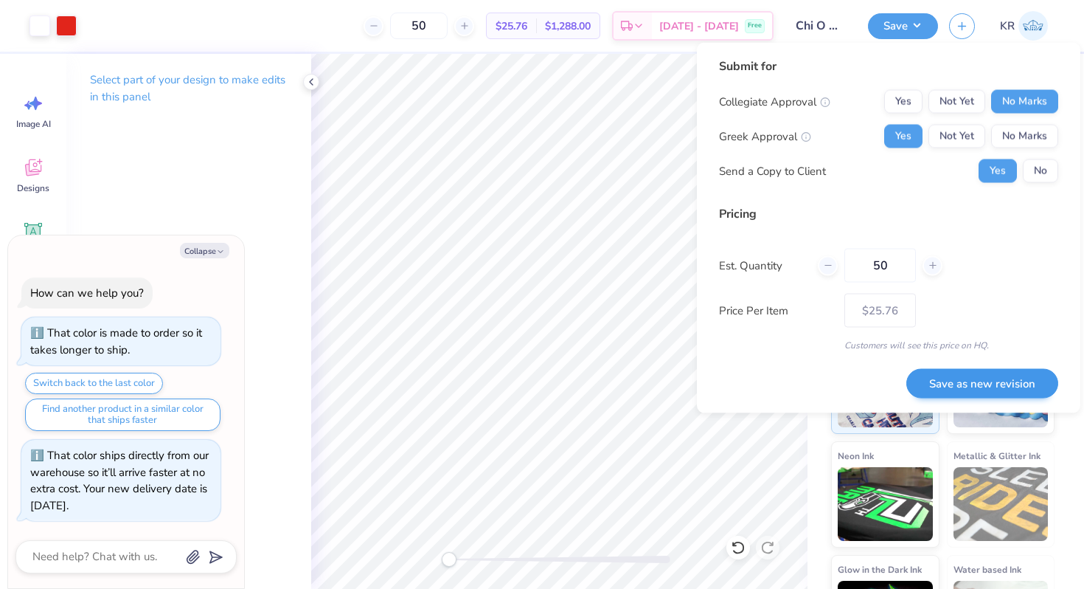
type textarea "x"
type input "– –"
type textarea "x"
type input "$25.76"
type textarea "x"
